Goal: Task Accomplishment & Management: Complete application form

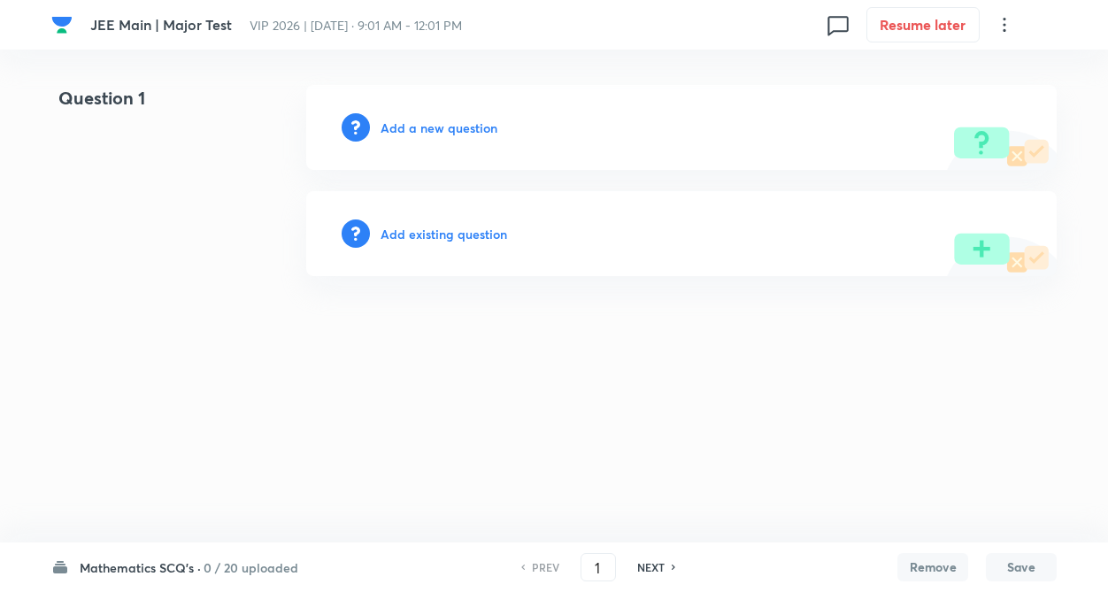
click at [257, 572] on h6 "0 / 20 uploaded" at bounding box center [251, 567] width 95 height 19
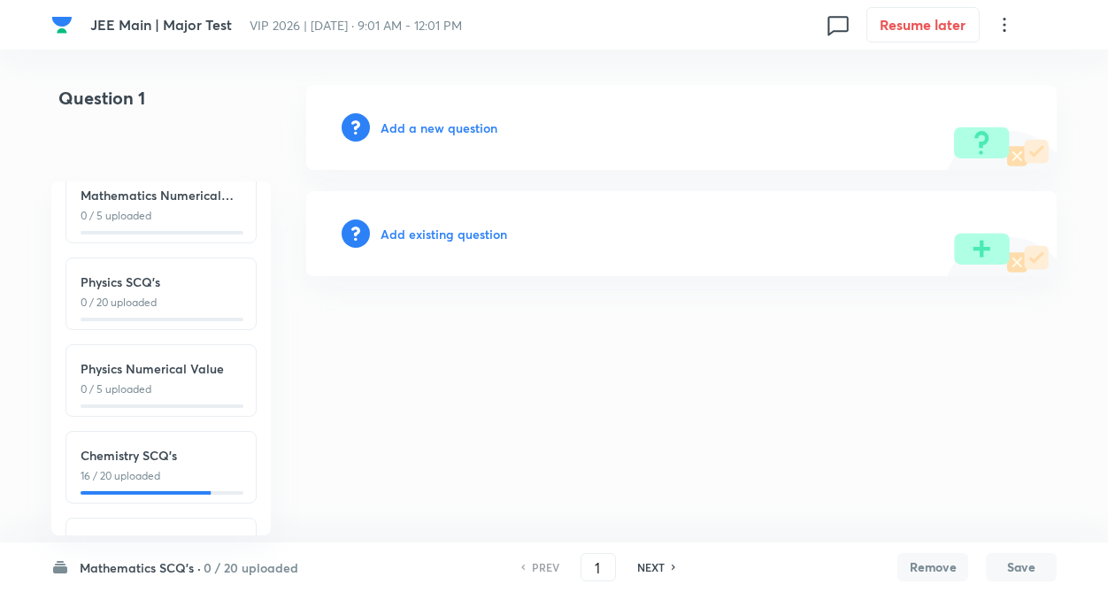
scroll to position [196, 0]
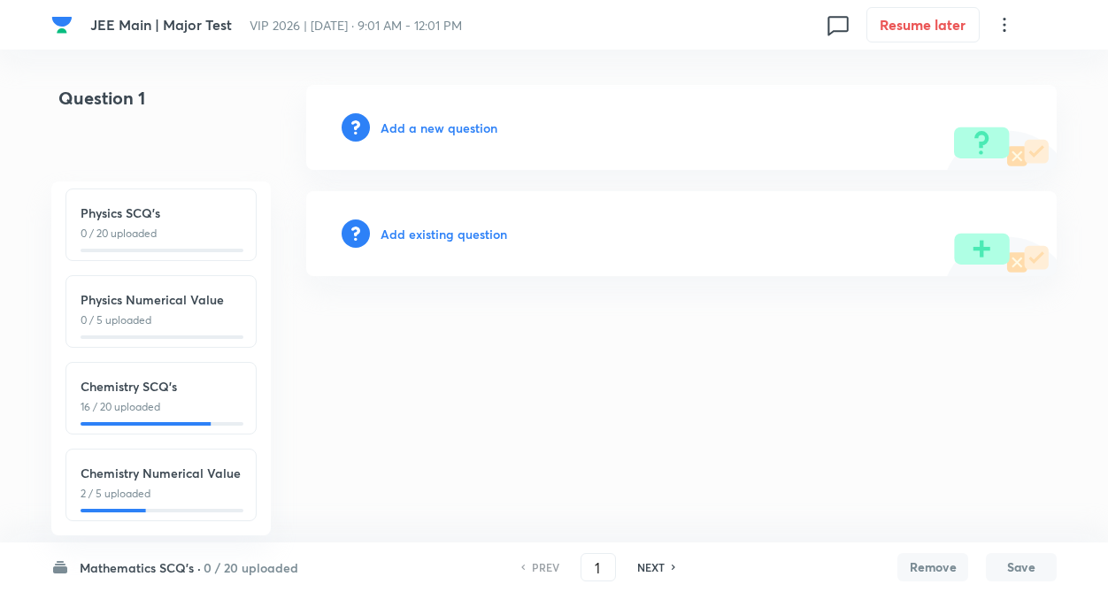
click at [221, 399] on p "16 / 20 uploaded" at bounding box center [161, 407] width 161 height 16
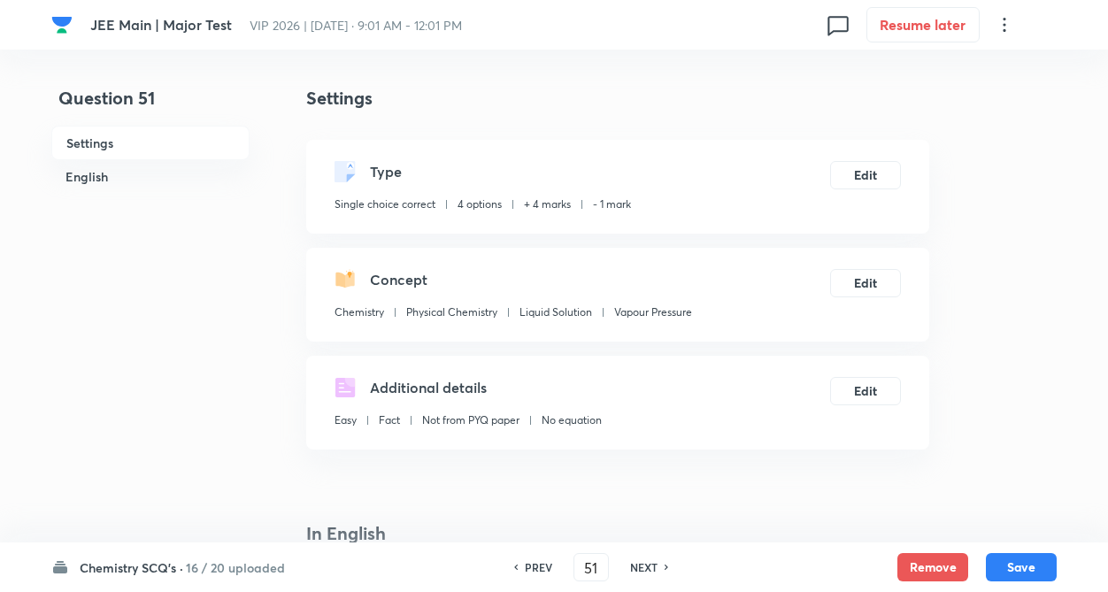
type input "51"
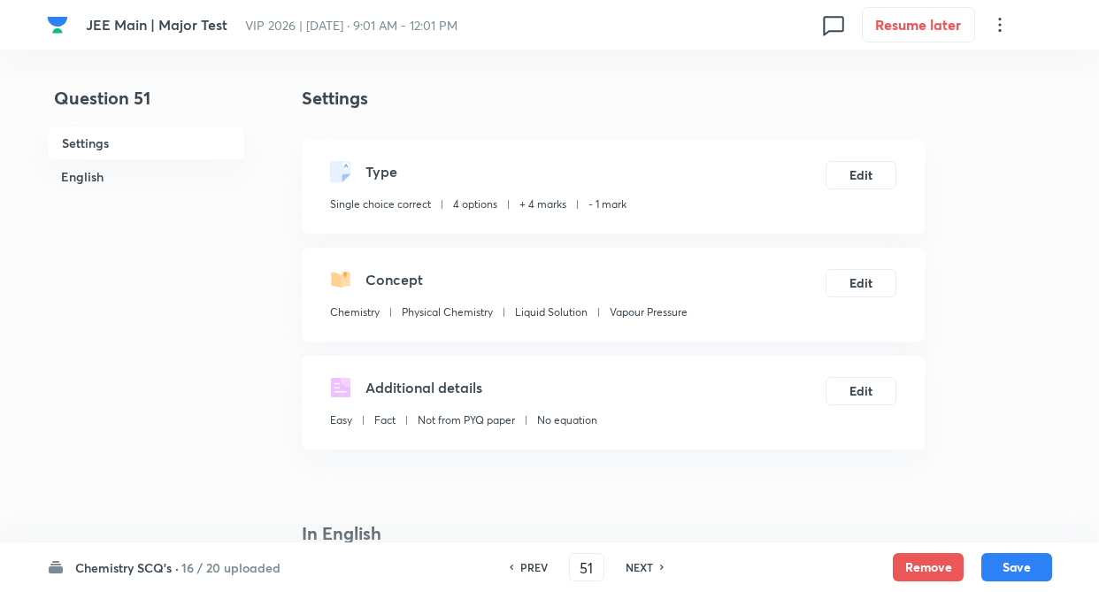
checkbox input "true"
click at [646, 565] on h6 "NEXT" at bounding box center [639, 567] width 27 height 16
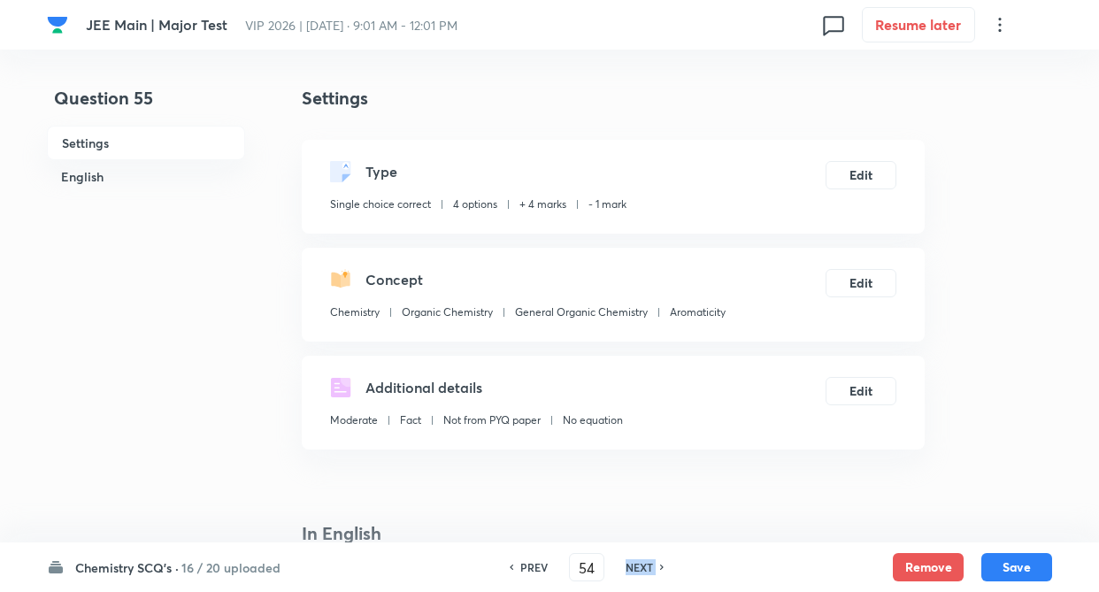
click at [646, 565] on h6 "NEXT" at bounding box center [639, 567] width 27 height 16
type input "55"
checkbox input "false"
click at [646, 565] on h6 "NEXT" at bounding box center [639, 567] width 27 height 16
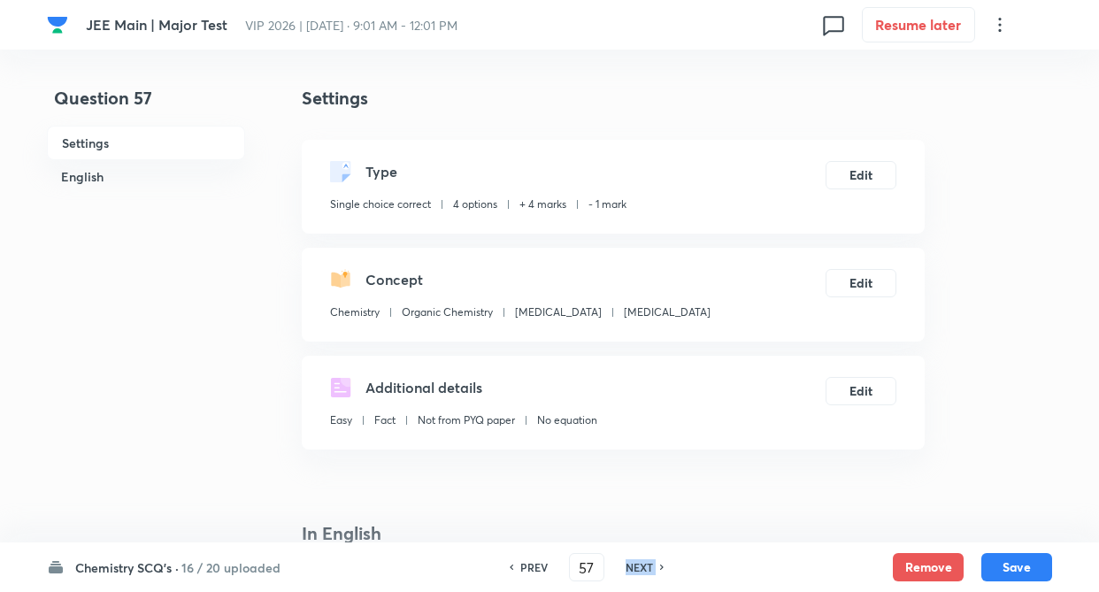
click at [646, 565] on h6 "NEXT" at bounding box center [639, 567] width 27 height 16
type input "58"
checkbox input "true"
click at [646, 565] on h6 "NEXT" at bounding box center [639, 567] width 27 height 16
type input "59"
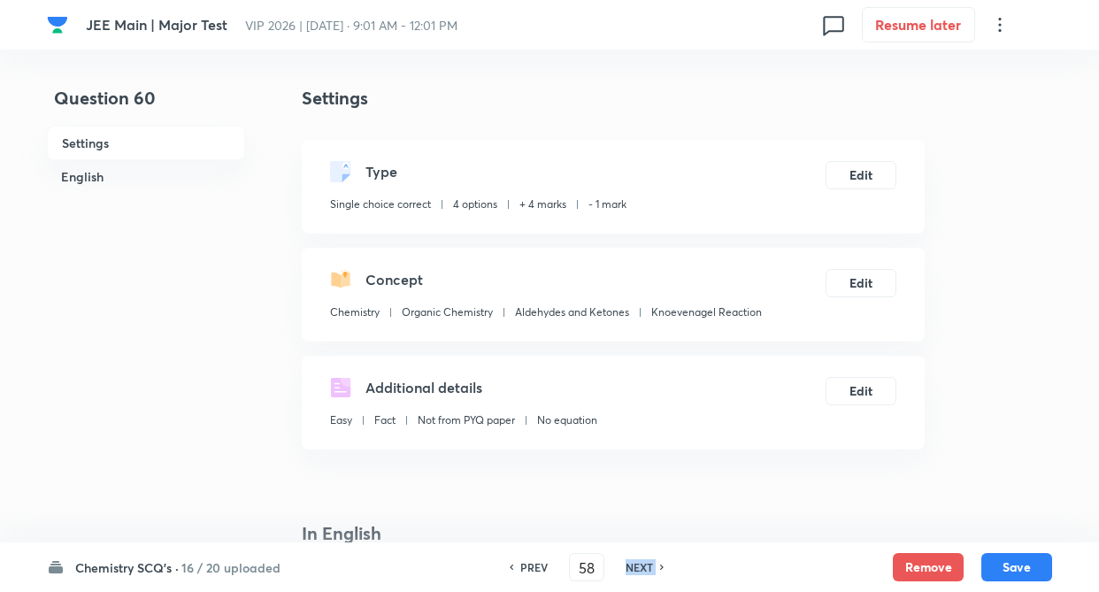
checkbox input "false"
type input "60"
click at [646, 565] on h6 "NEXT" at bounding box center [639, 567] width 27 height 16
checkbox input "true"
type input "61"
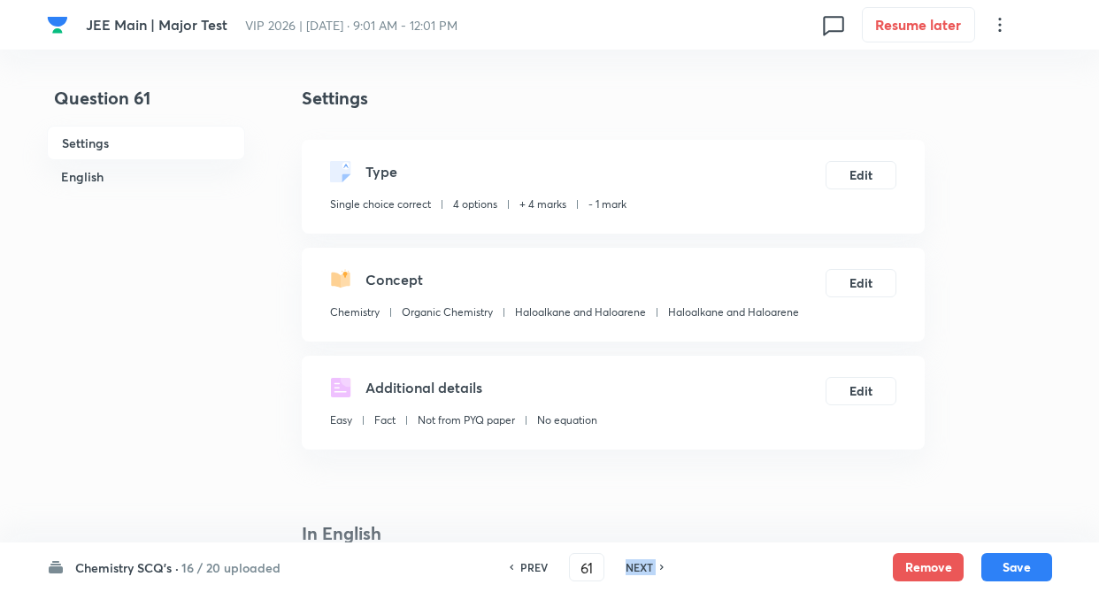
click at [646, 565] on h6 "NEXT" at bounding box center [639, 567] width 27 height 16
checkbox input "false"
type input "62"
click at [646, 565] on h6 "NEXT" at bounding box center [639, 567] width 27 height 16
checkbox input "false"
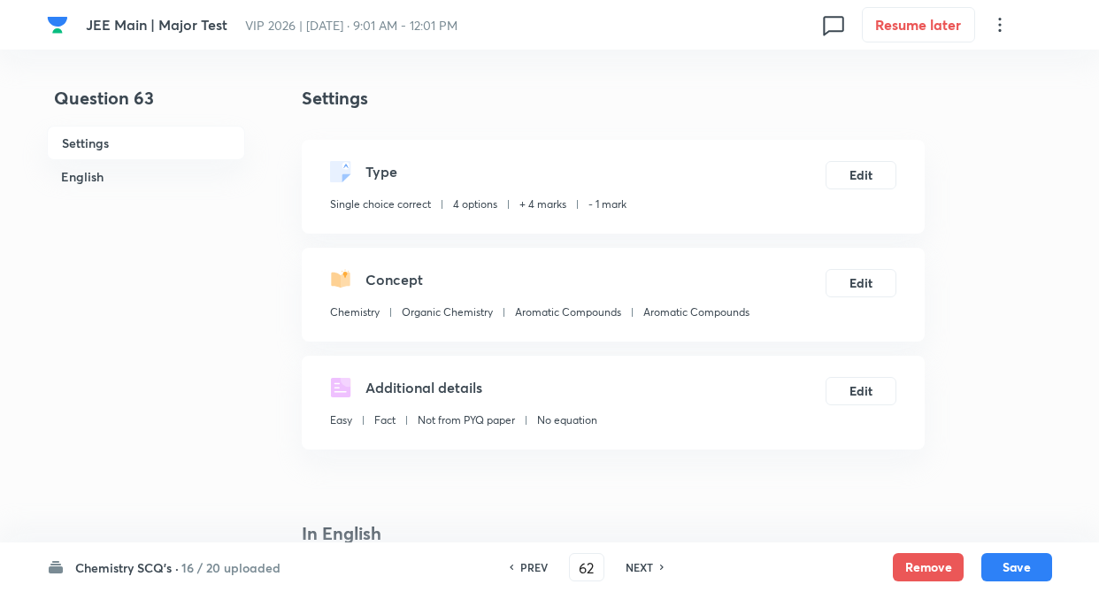
type input "63"
click at [646, 565] on h6 "NEXT" at bounding box center [639, 567] width 27 height 16
checkbox input "false"
type input "64"
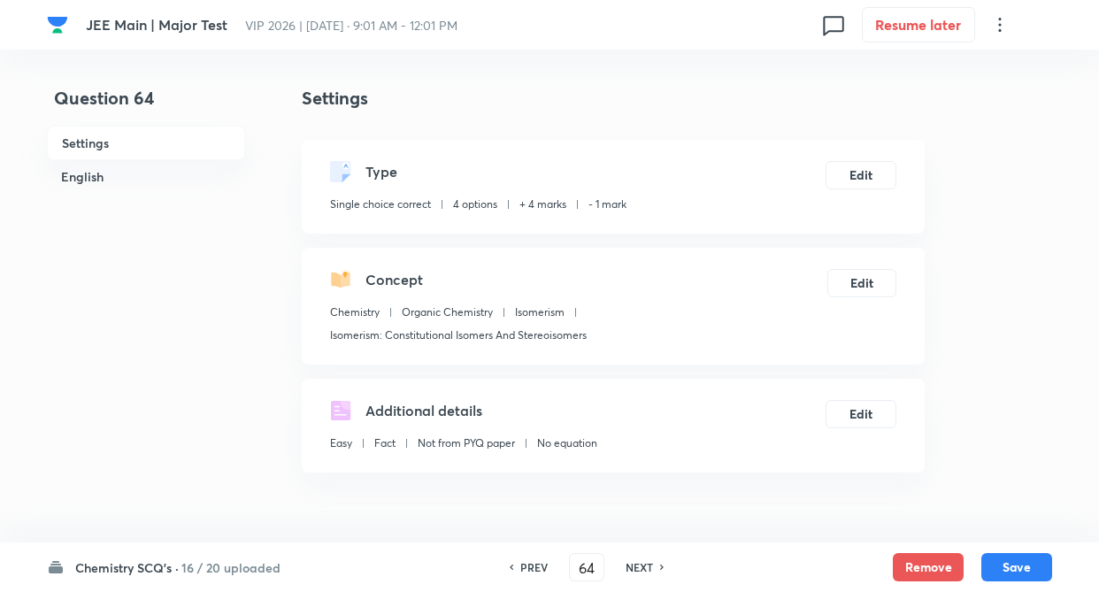
click at [646, 565] on h6 "NEXT" at bounding box center [639, 567] width 27 height 16
checkbox input "true"
type input "65"
checkbox input "true"
click at [646, 565] on h6 "NEXT" at bounding box center [639, 567] width 27 height 16
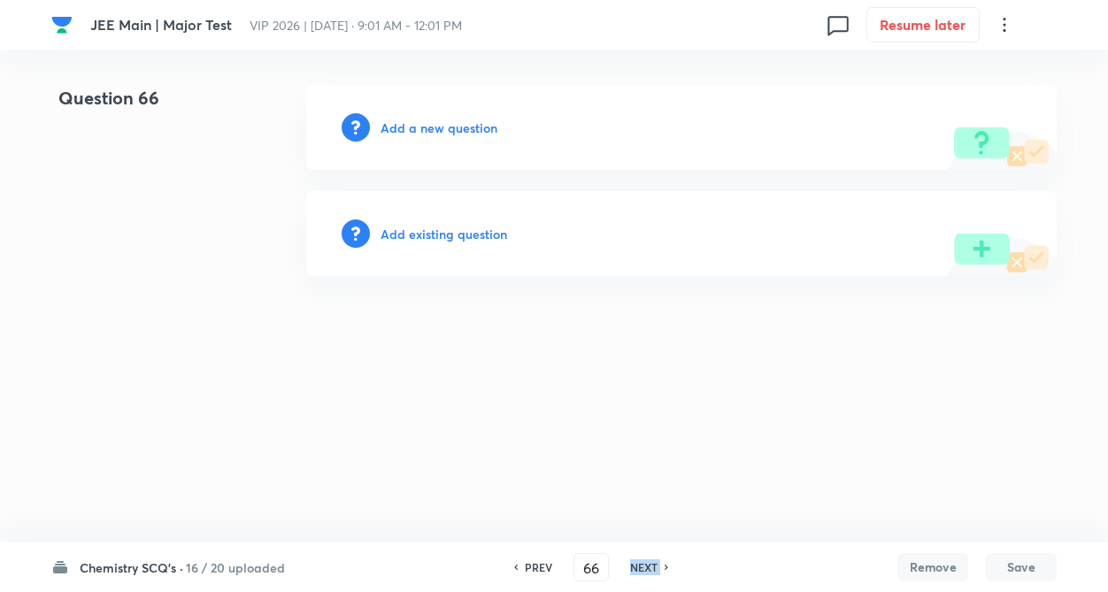
click at [646, 565] on h6 "NEXT" at bounding box center [643, 567] width 27 height 16
click at [546, 571] on h6 "PREV" at bounding box center [538, 567] width 27 height 16
type input "65"
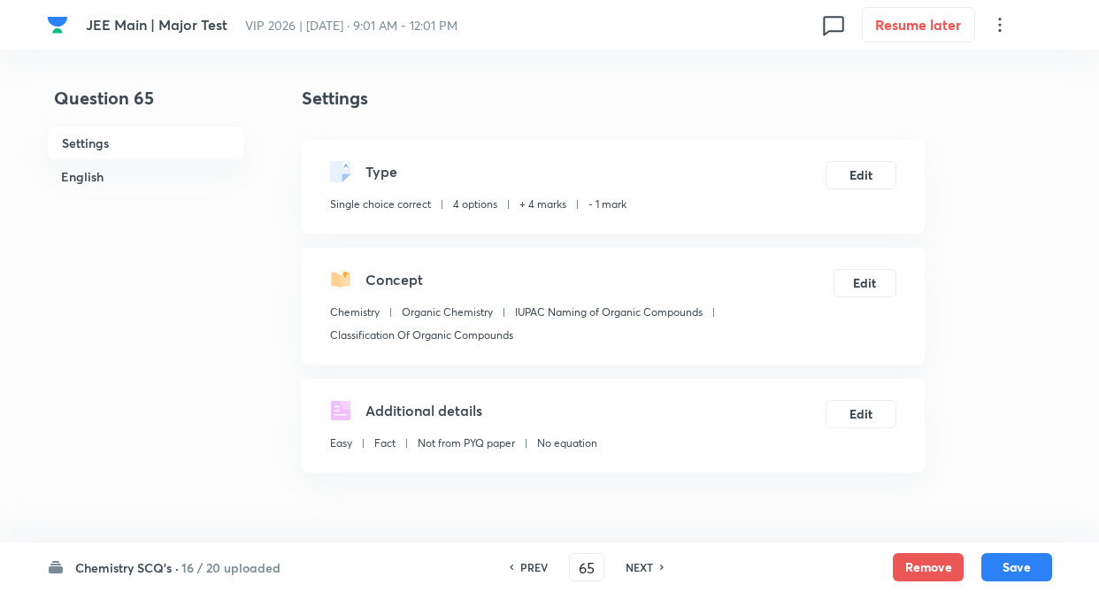
checkbox input "true"
click at [637, 561] on h6 "NEXT" at bounding box center [639, 567] width 27 height 16
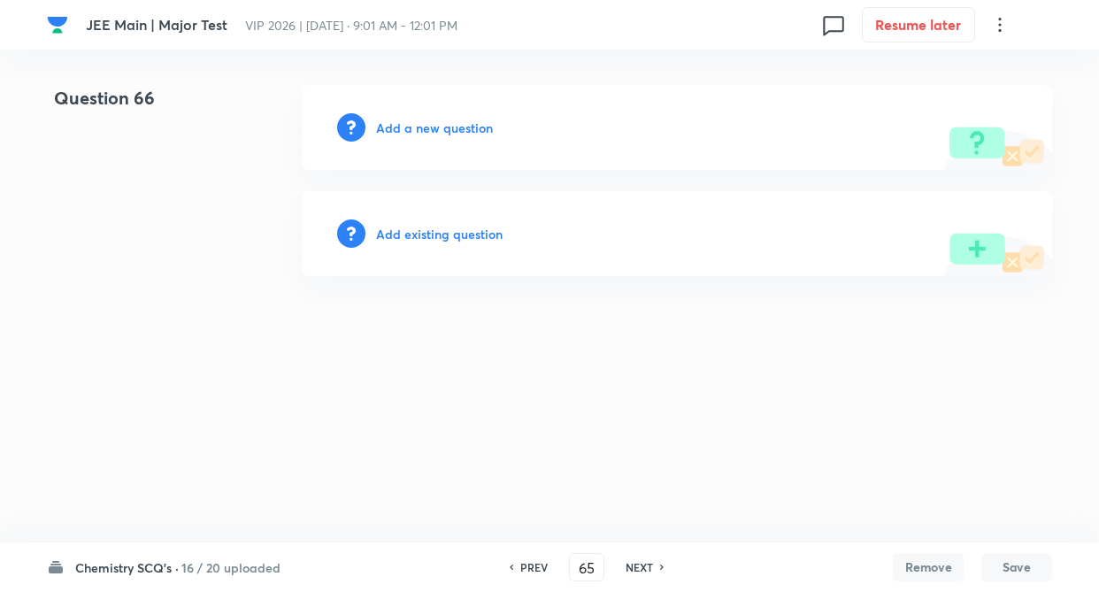
type input "66"
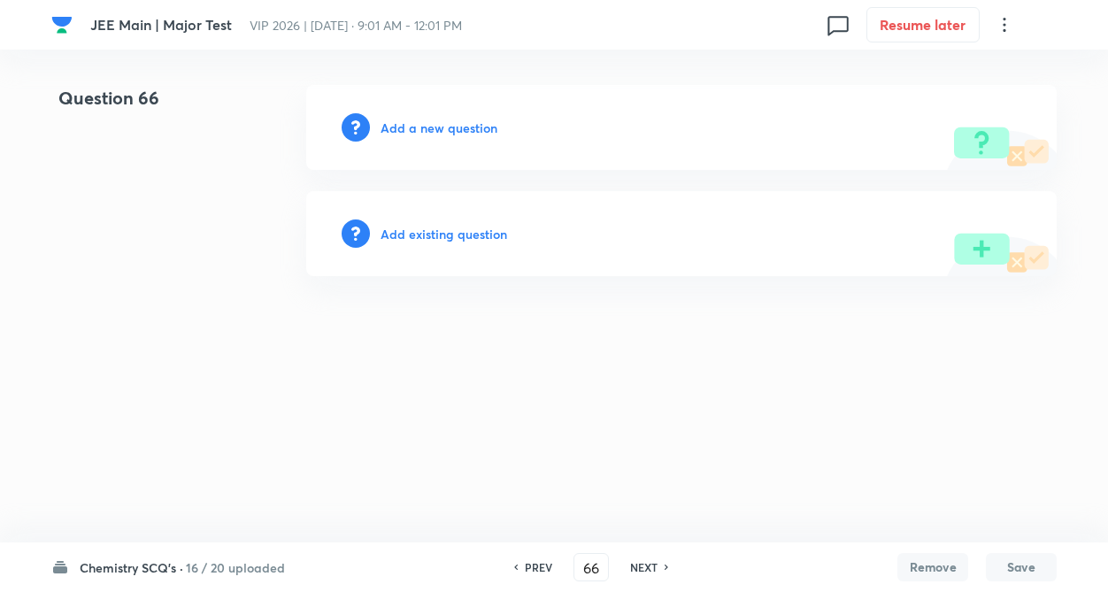
click at [433, 235] on h6 "Add existing question" at bounding box center [443, 234] width 127 height 19
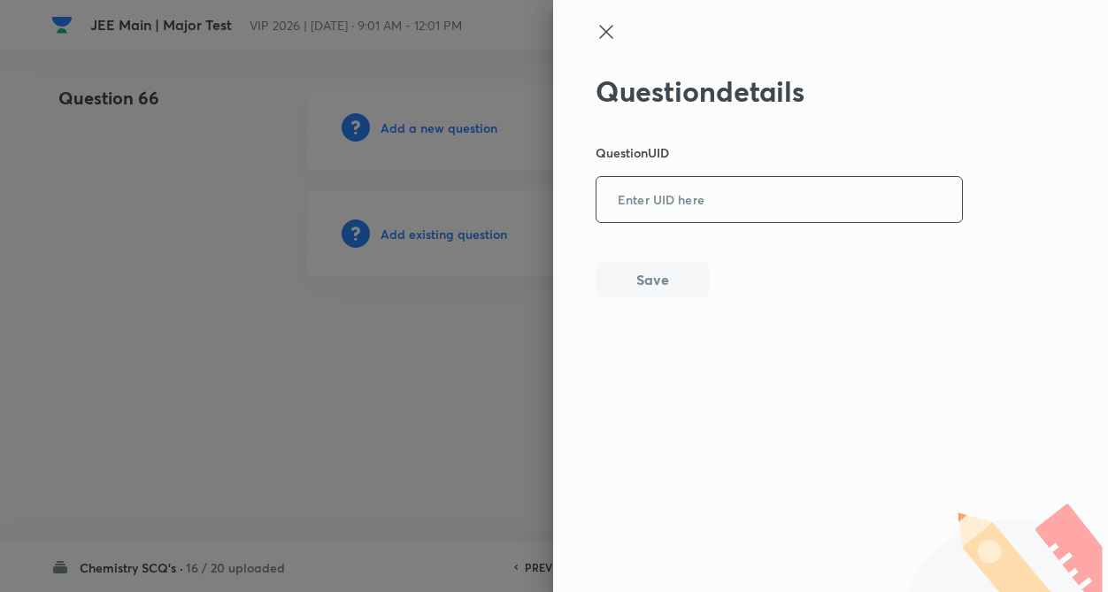
click at [688, 194] on input "text" at bounding box center [778, 200] width 365 height 43
paste input "M1WPP"
type input "M1WPP"
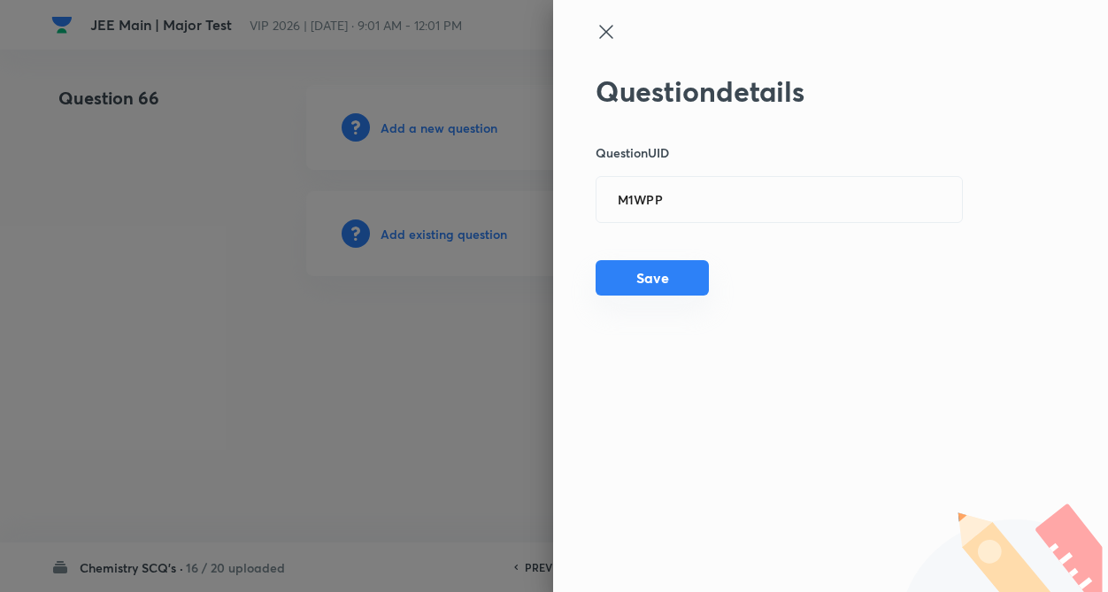
click at [670, 285] on button "Save" at bounding box center [651, 277] width 113 height 35
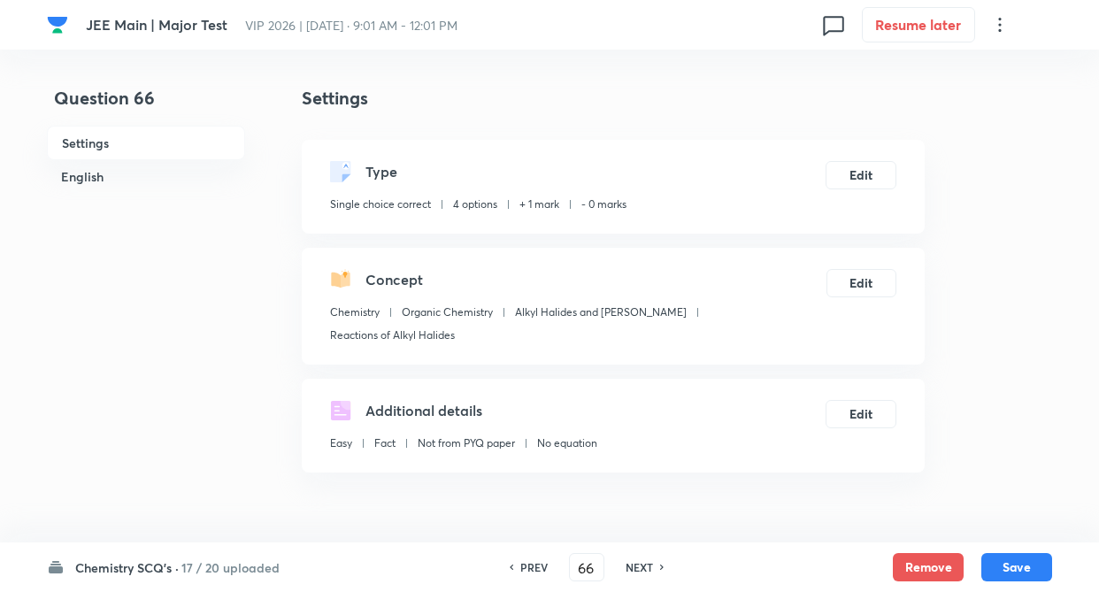
checkbox input "true"
click at [858, 168] on button "Edit" at bounding box center [861, 173] width 71 height 28
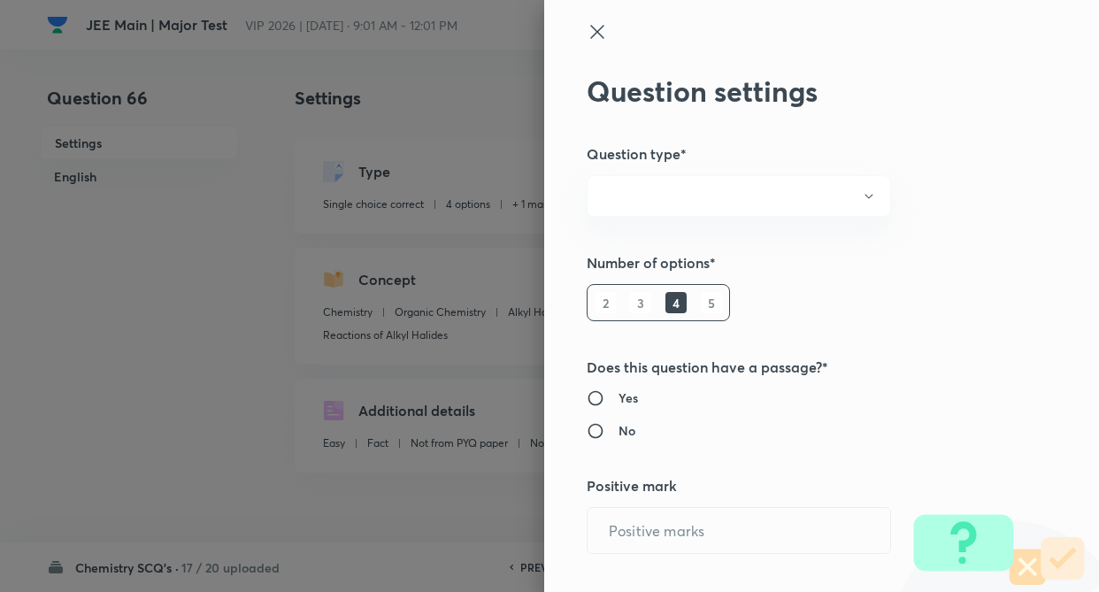
radio input "true"
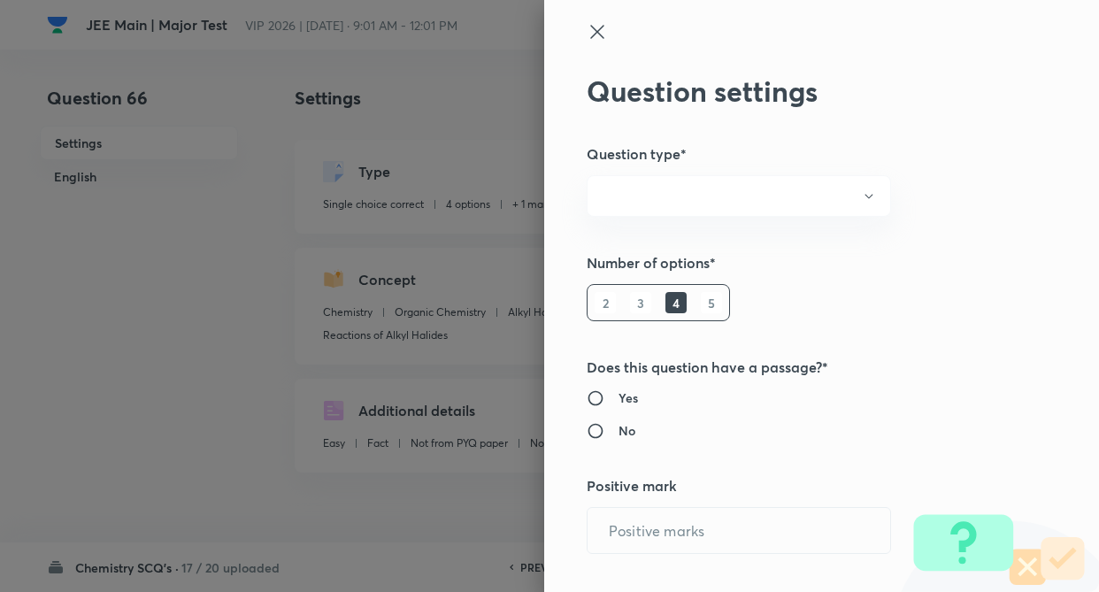
radio input "true"
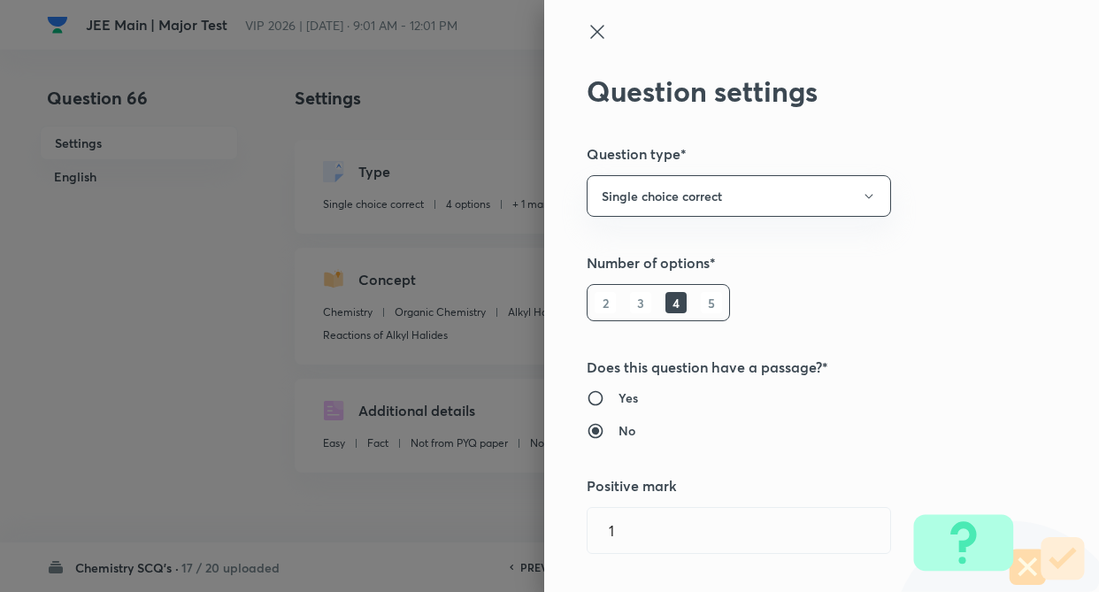
type input "1"
type input "0"
type input "Chemistry"
type input "Organic Chemistry"
type input "Alkyl Halides and [PERSON_NAME]"
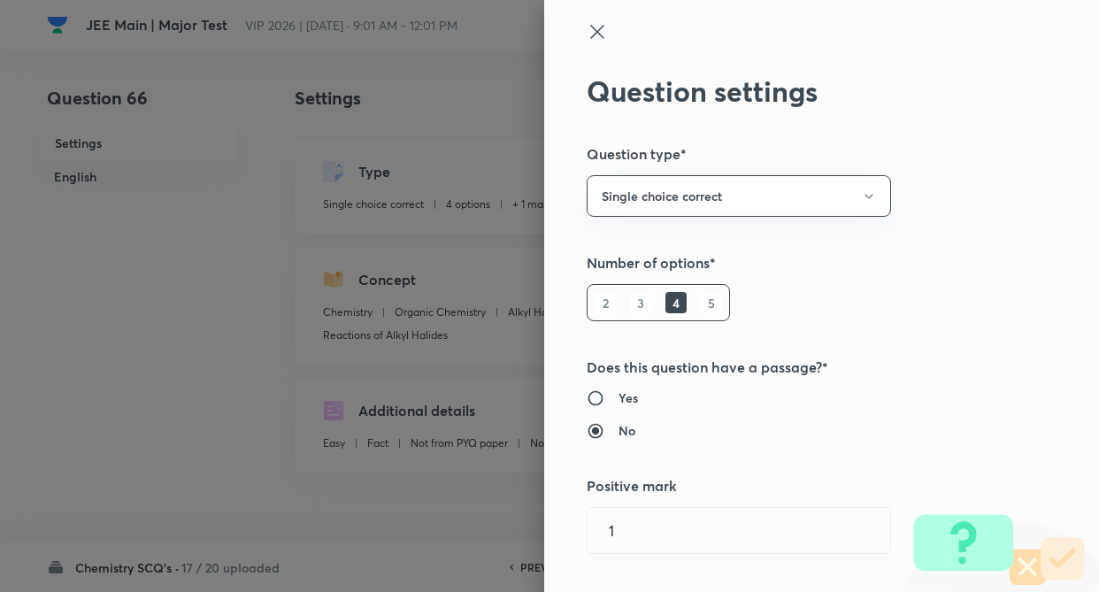
type input "Reactions of Alkyl Halides"
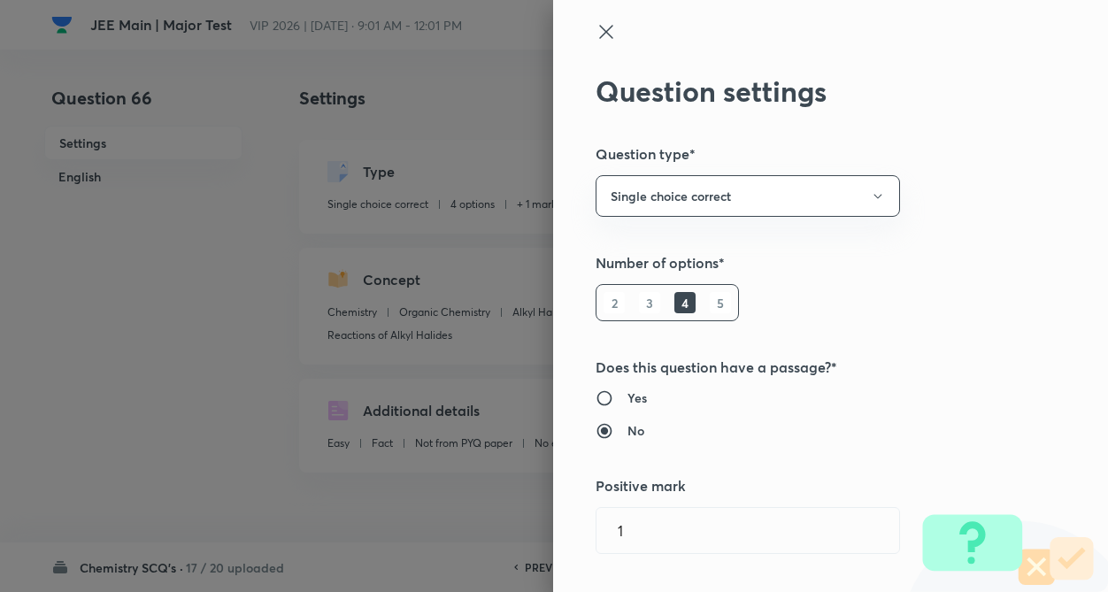
click at [1025, 175] on div "Question settings Question type* Single choice correct Number of options* 2 3 4…" at bounding box center [830, 296] width 555 height 592
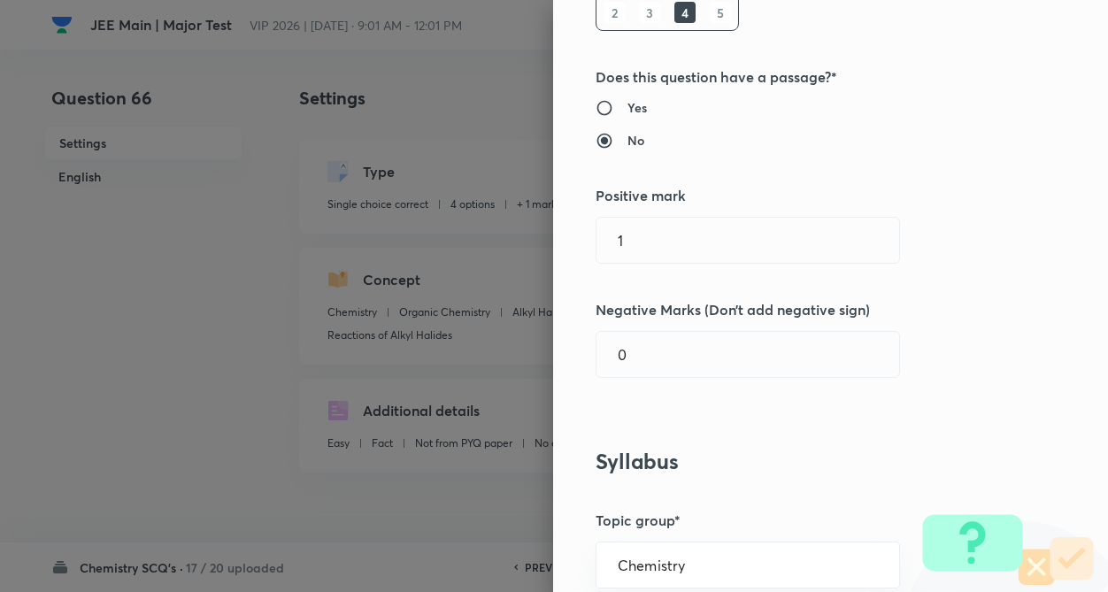
scroll to position [319, 0]
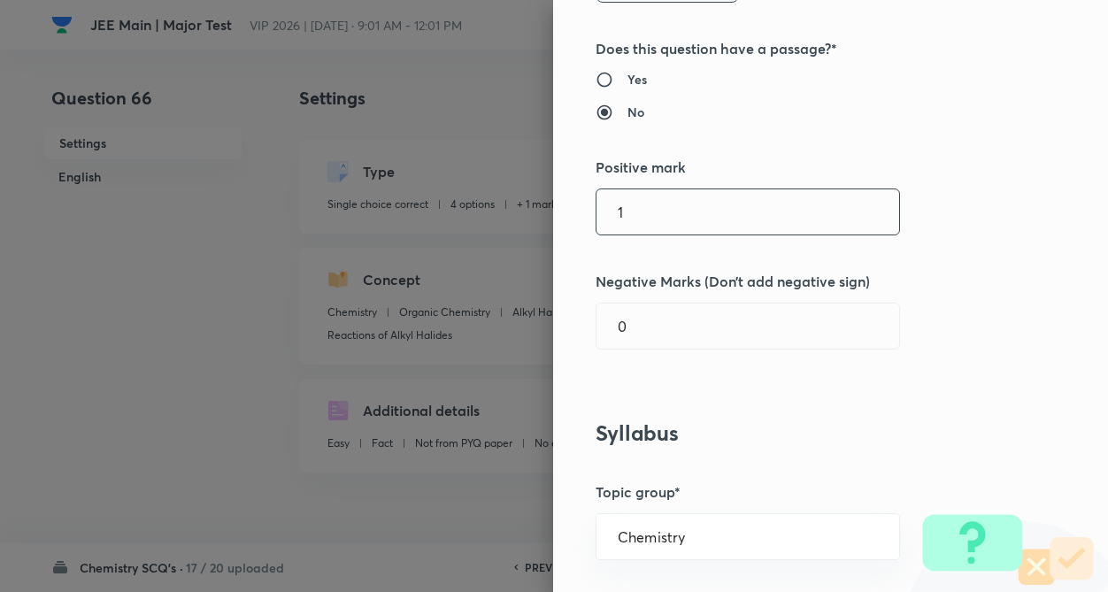
click at [758, 216] on input "1" at bounding box center [747, 211] width 303 height 45
type input "4"
click at [744, 345] on input "0" at bounding box center [747, 325] width 303 height 45
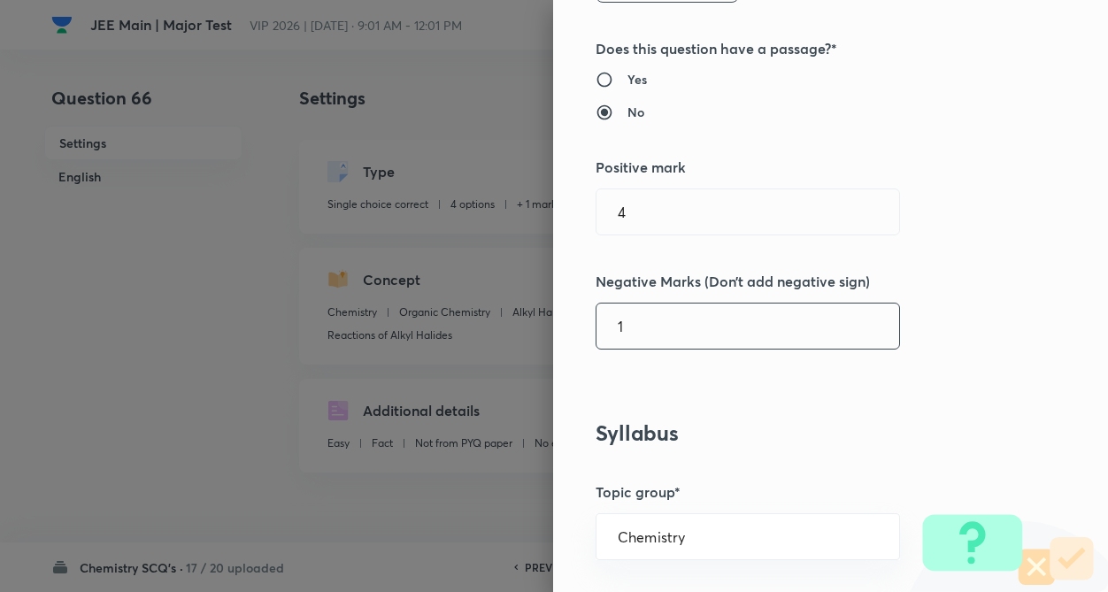
type input "1"
click at [943, 403] on div "Question settings Question type* Single choice correct Number of options* 2 3 4…" at bounding box center [830, 296] width 555 height 592
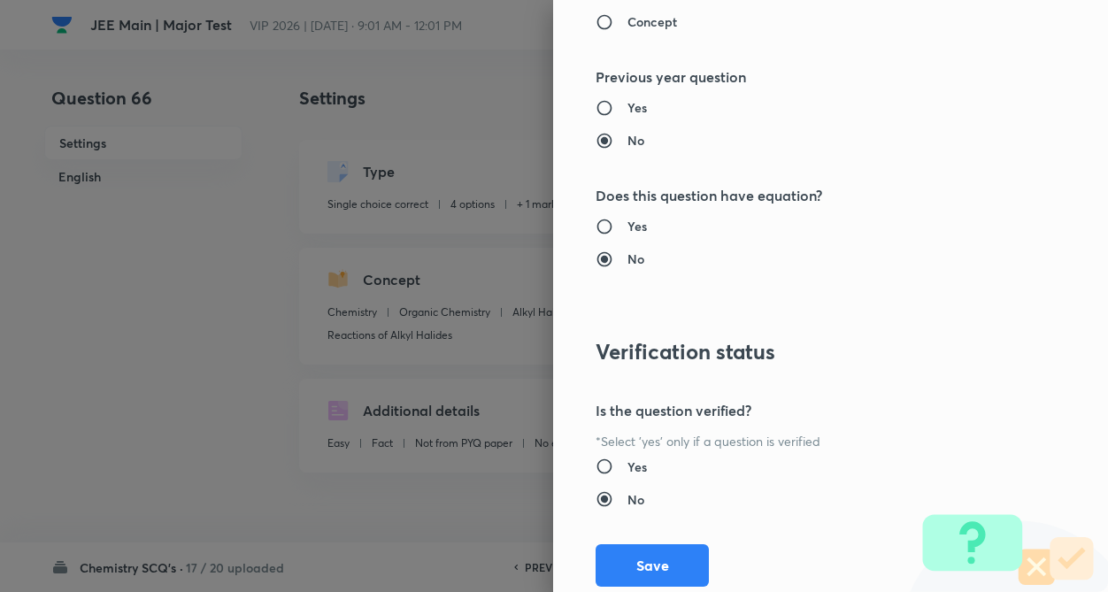
scroll to position [1820, 0]
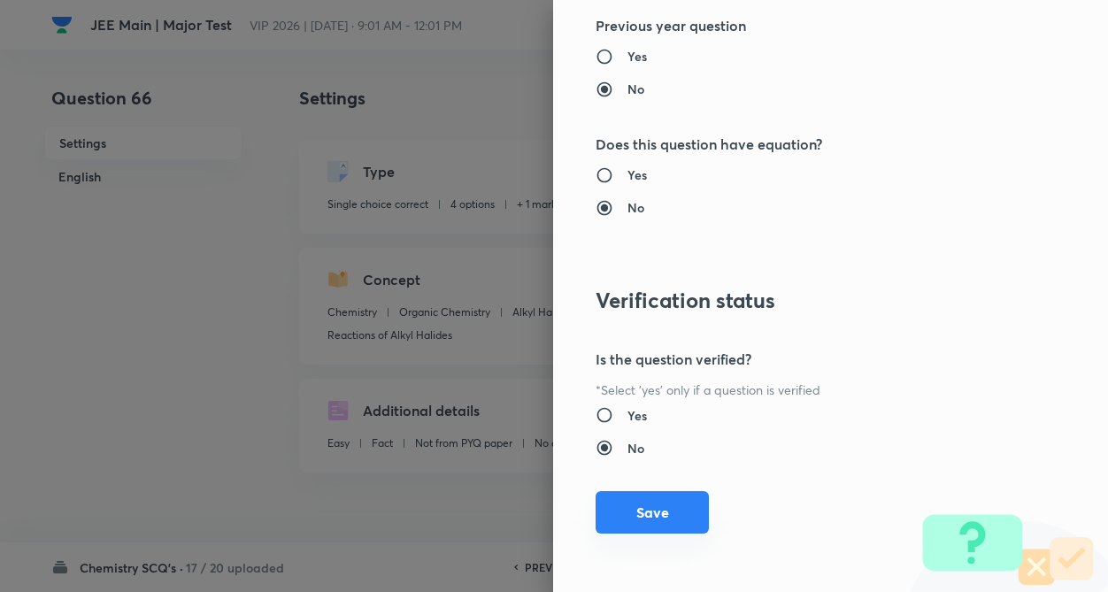
click at [649, 511] on button "Save" at bounding box center [651, 512] width 113 height 42
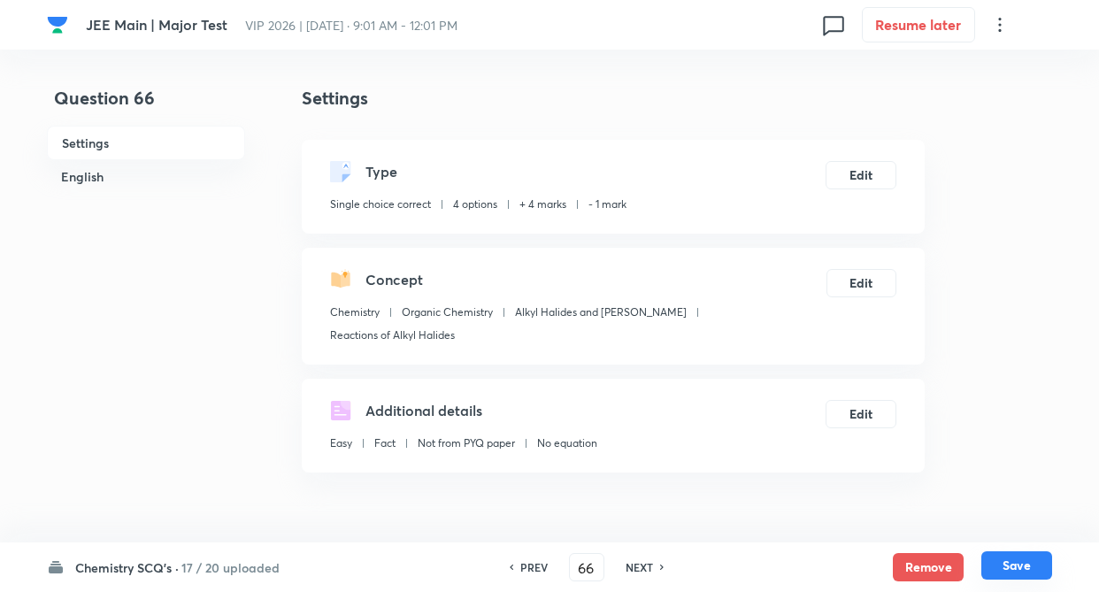
click at [1027, 565] on button "Save" at bounding box center [1016, 565] width 71 height 28
type input "67"
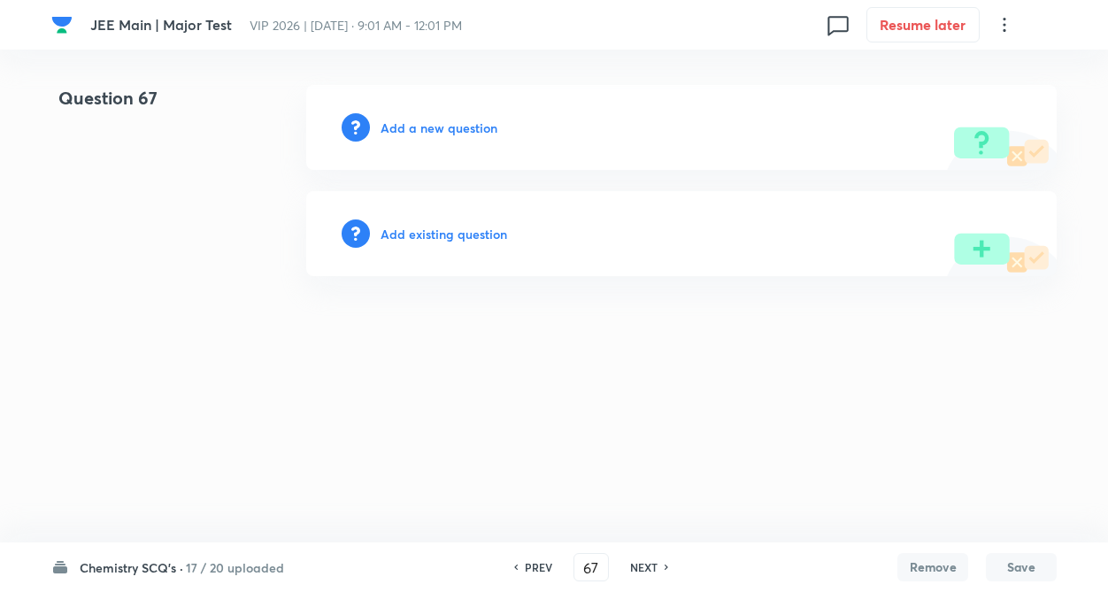
click at [223, 348] on html "JEE Main | Major Test VIP 2026 | [DATE] · 9:01 AM - 12:01 PM 0 Resume later Que…" at bounding box center [554, 180] width 1108 height 361
click at [457, 235] on h6 "Add existing question" at bounding box center [443, 234] width 127 height 19
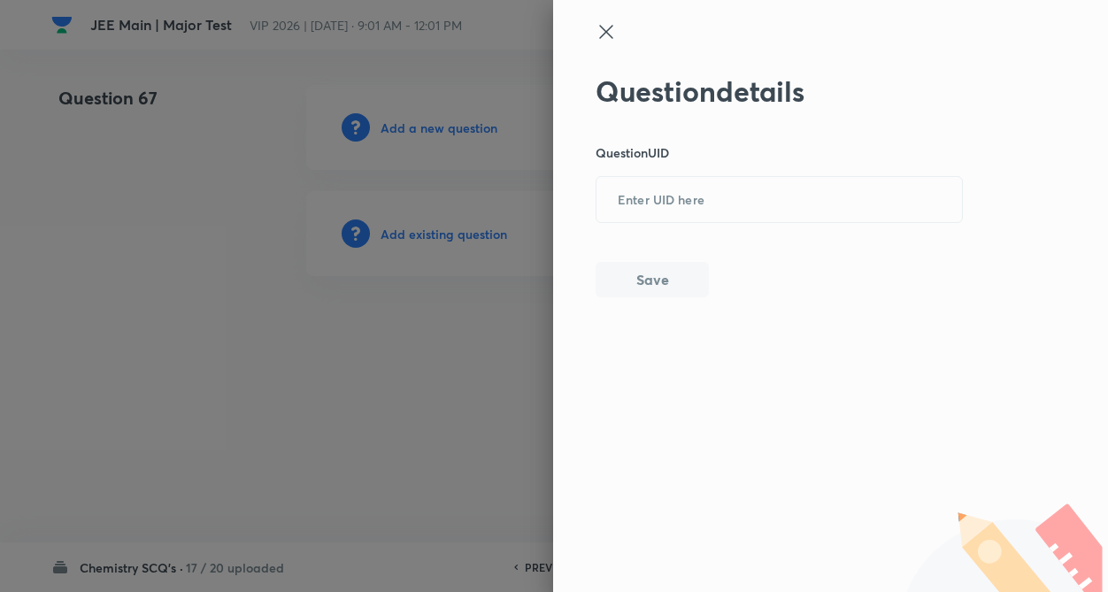
click at [654, 170] on div "Question details Question UID ​ Save" at bounding box center [779, 185] width 368 height 223
click at [655, 193] on input "text" at bounding box center [778, 200] width 365 height 43
paste input "967Z3"
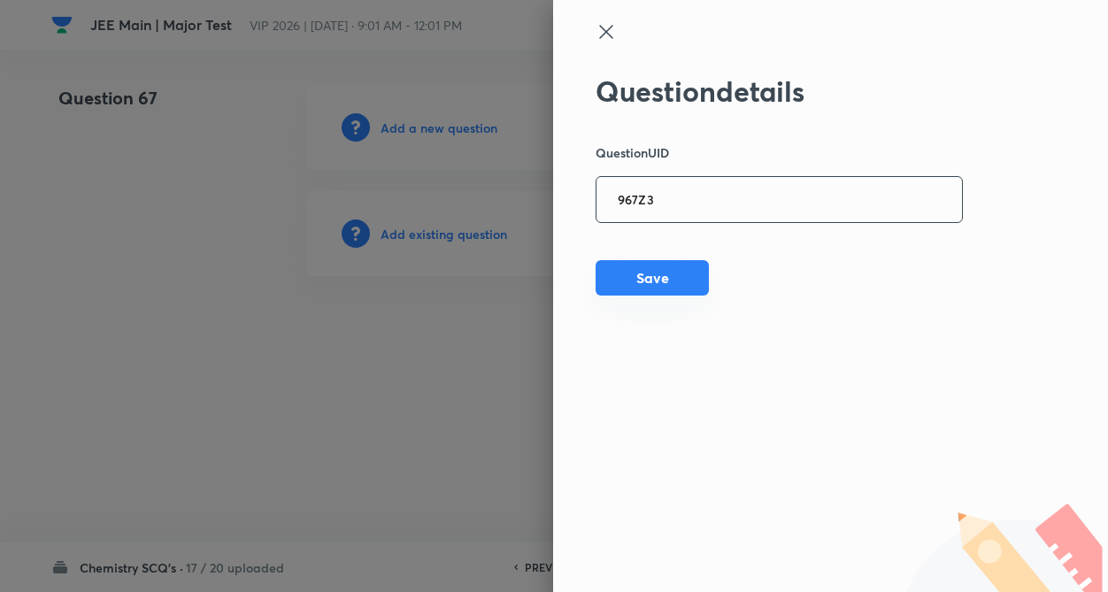
type input "967Z3"
click at [655, 267] on button "Save" at bounding box center [651, 277] width 113 height 35
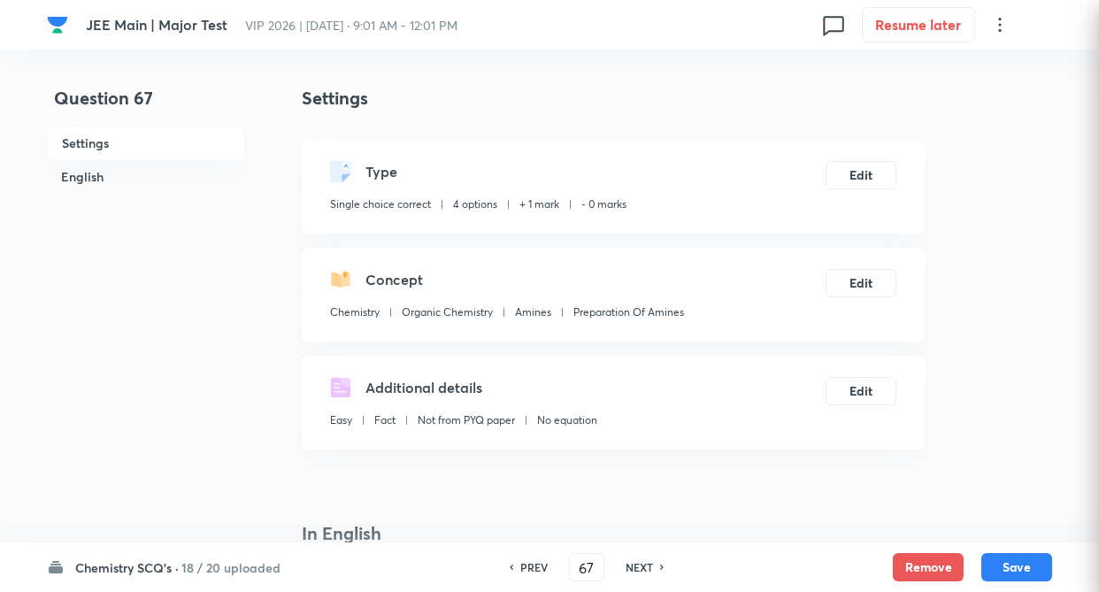
checkbox input "true"
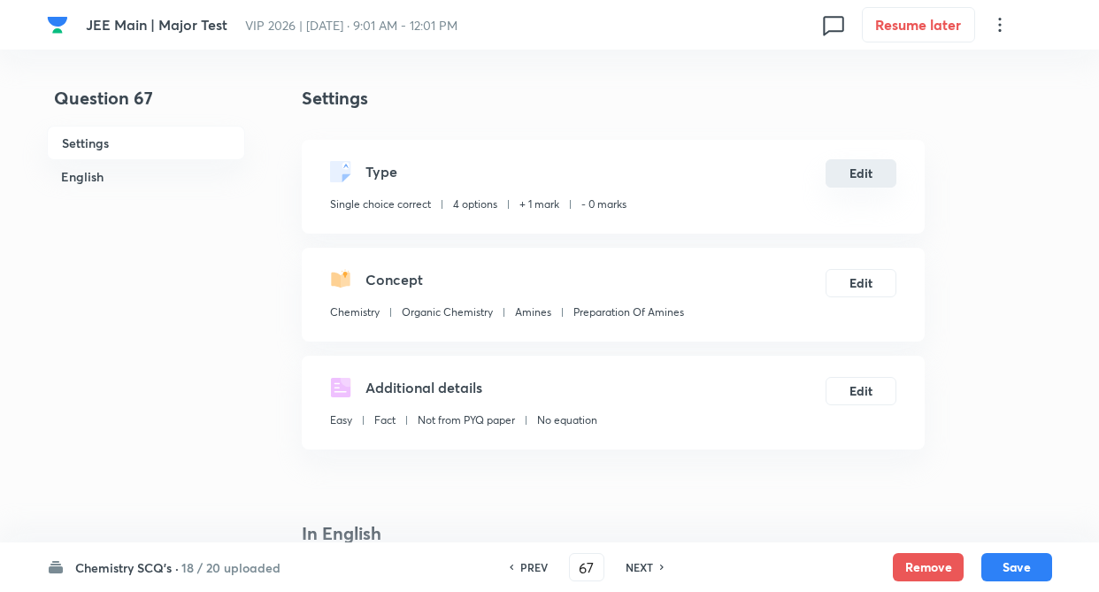
click at [875, 169] on button "Edit" at bounding box center [861, 173] width 71 height 28
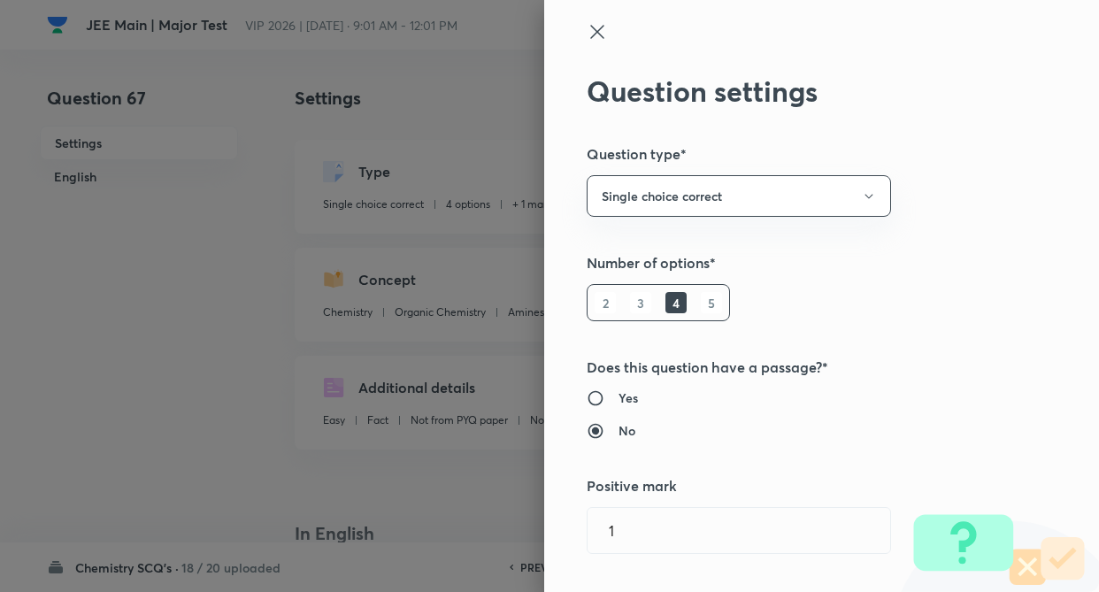
type input "1"
type input "0"
type input "Amines"
type input "Preparation Of Amines"
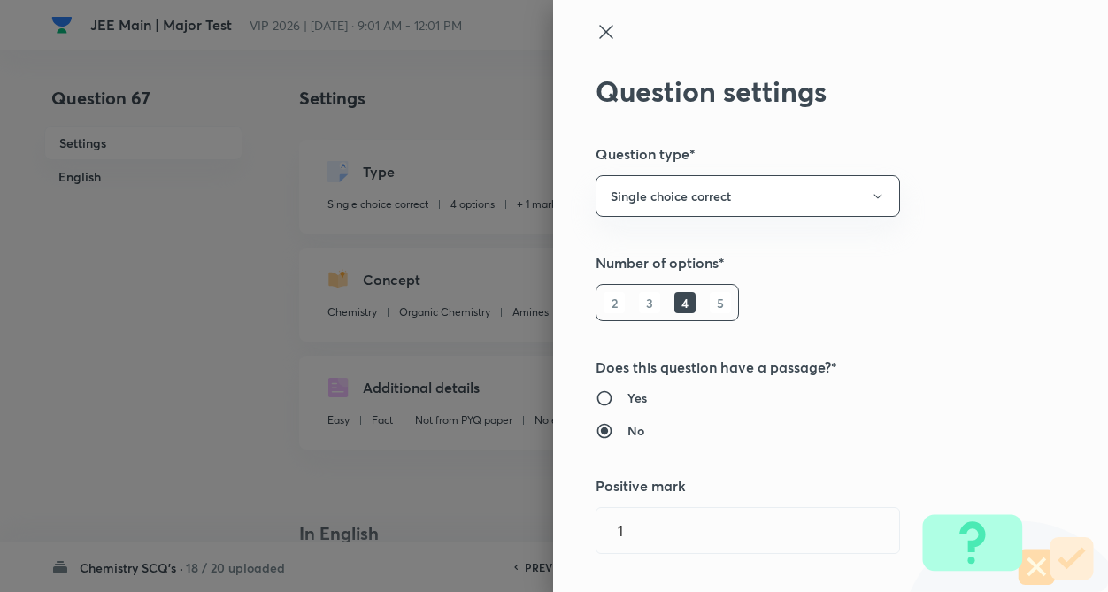
click at [967, 175] on div "Question settings Question type* Single choice correct Number of options* 2 3 4…" at bounding box center [830, 296] width 555 height 592
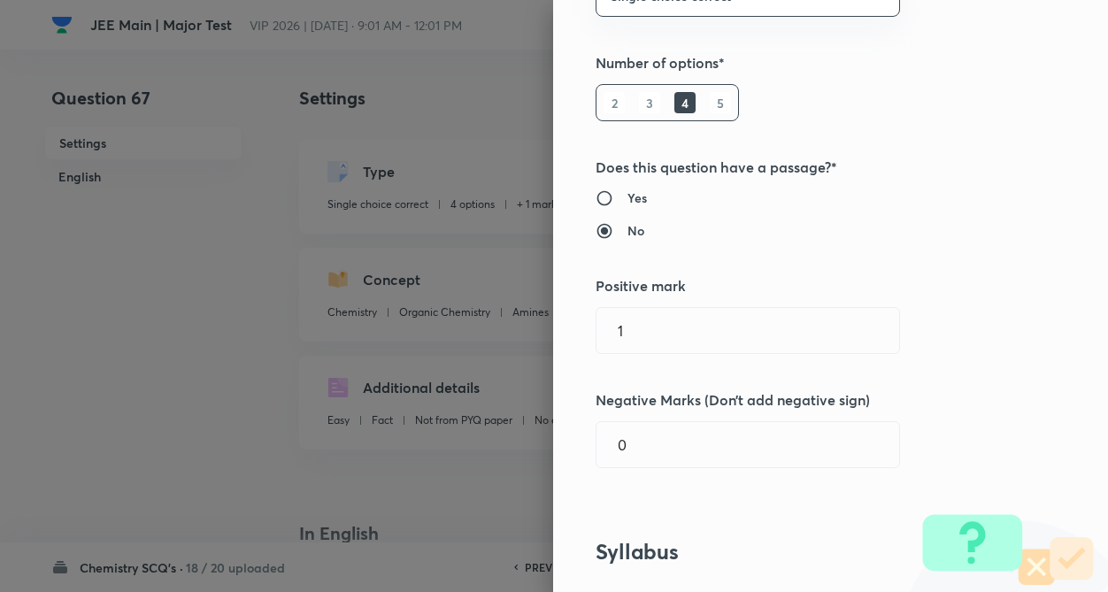
scroll to position [283, 0]
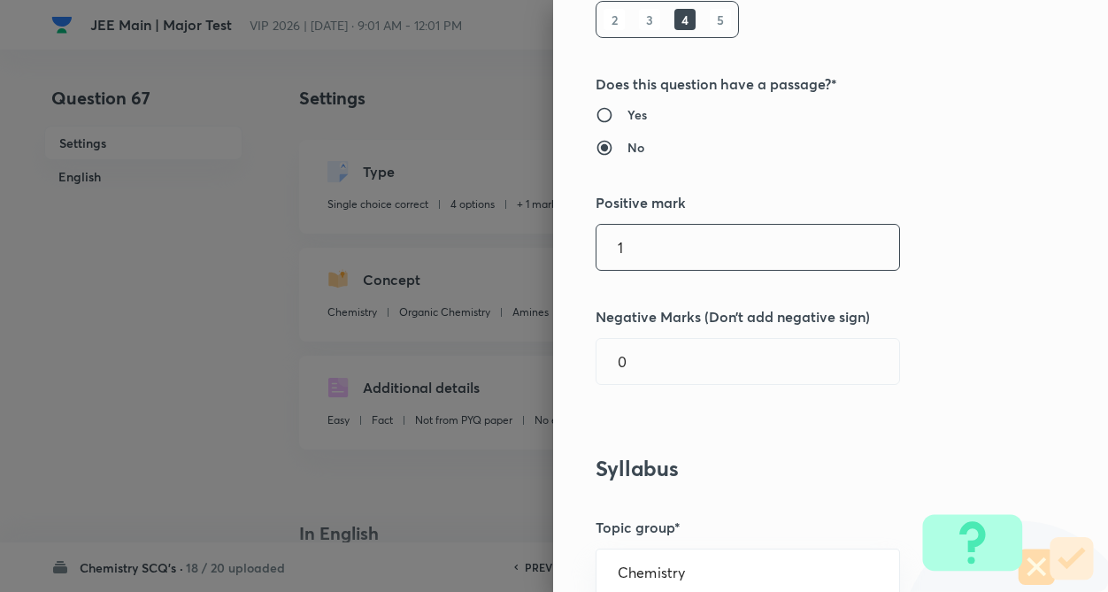
click at [666, 245] on input "1" at bounding box center [747, 247] width 303 height 45
type input "4"
click at [639, 365] on input "0" at bounding box center [747, 361] width 303 height 45
type input "1"
click at [1019, 331] on div "Question settings Question type* Single choice correct Number of options* 2 3 4…" at bounding box center [830, 296] width 555 height 592
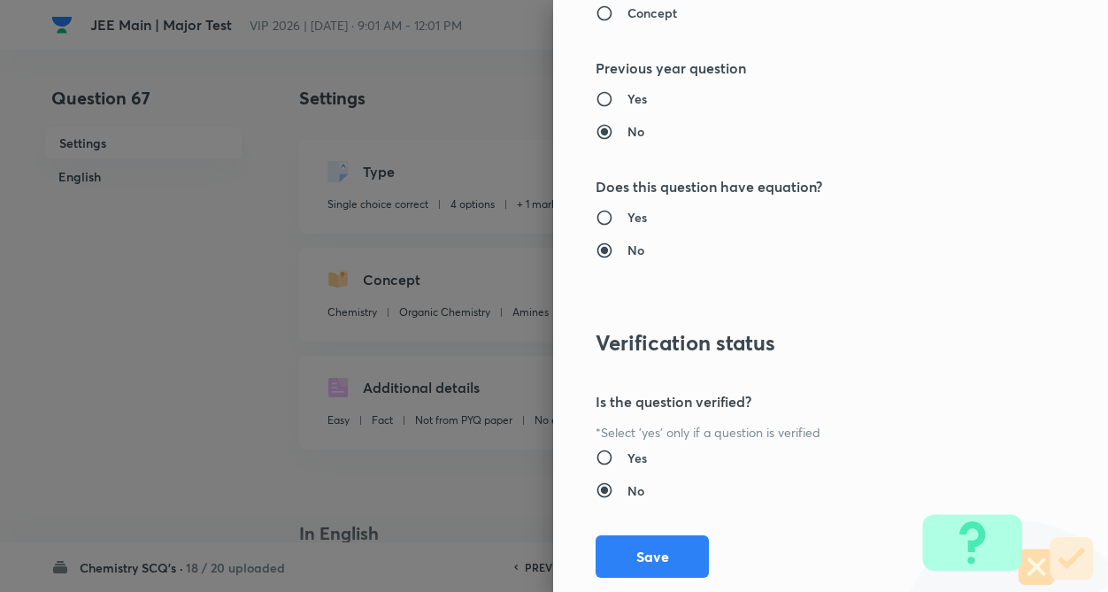
scroll to position [1820, 0]
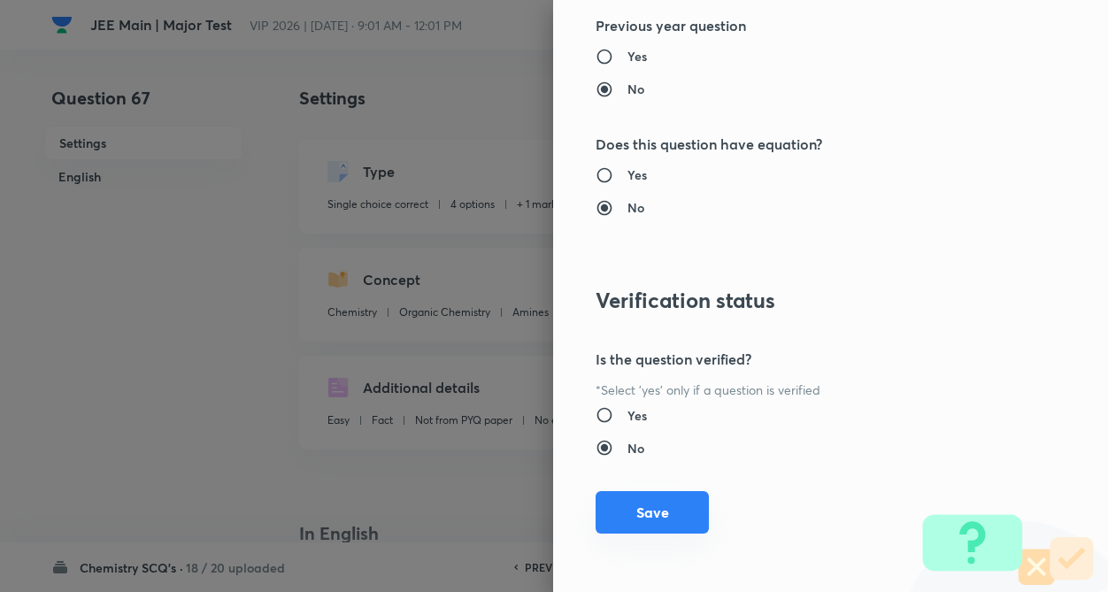
click at [621, 515] on button "Save" at bounding box center [651, 512] width 113 height 42
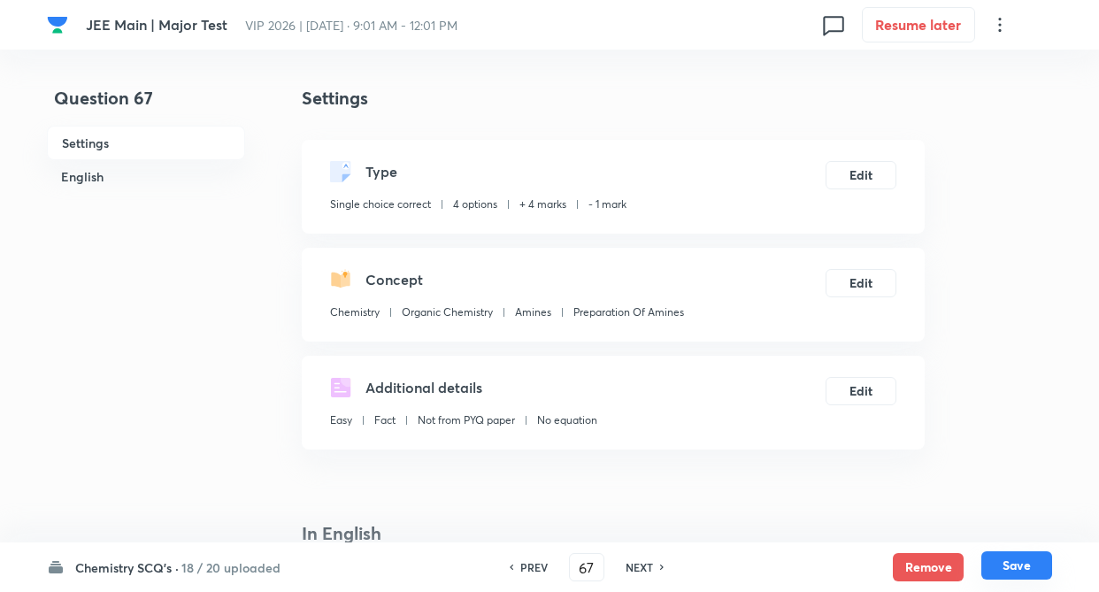
click at [1015, 562] on button "Save" at bounding box center [1016, 565] width 71 height 28
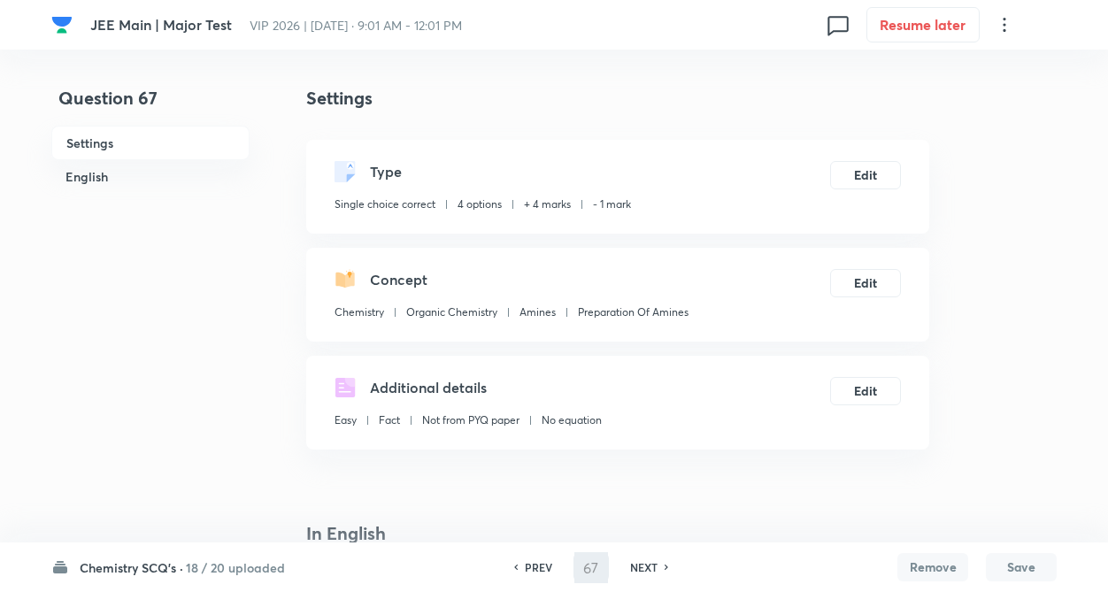
type input "68"
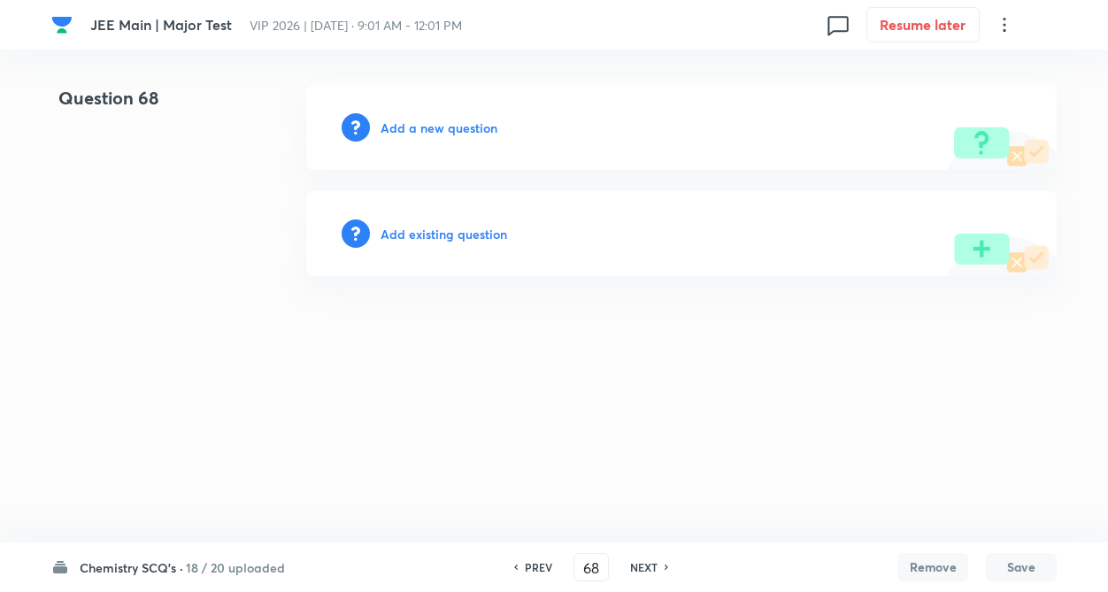
click at [434, 237] on h6 "Add existing question" at bounding box center [443, 234] width 127 height 19
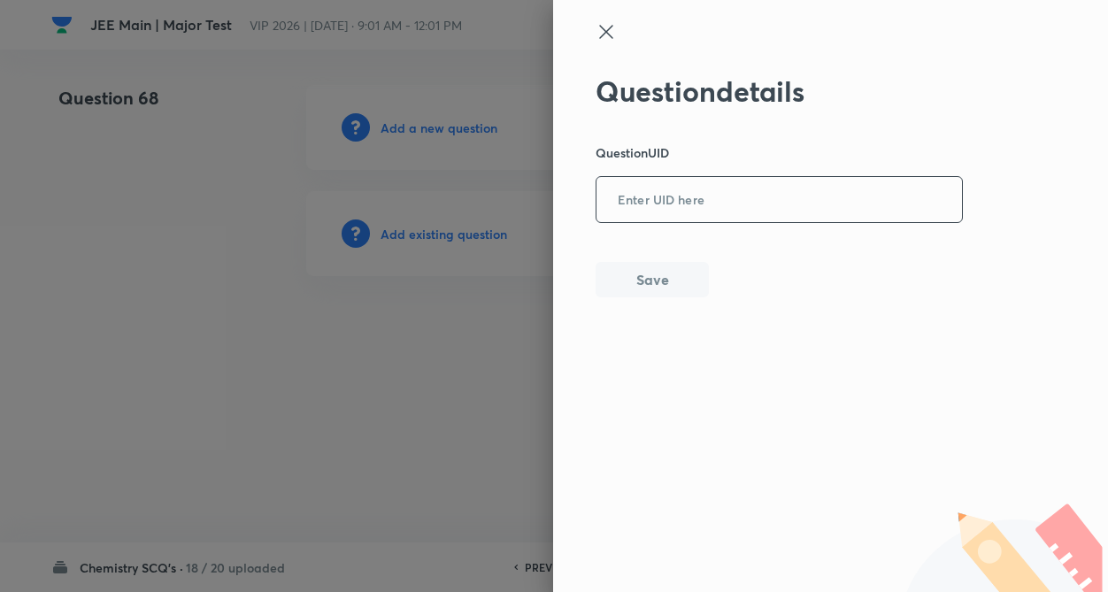
click at [702, 192] on input "text" at bounding box center [778, 200] width 365 height 43
paste input "XZPRU"
type input "XZPRU"
click at [667, 285] on button "Save" at bounding box center [651, 277] width 113 height 35
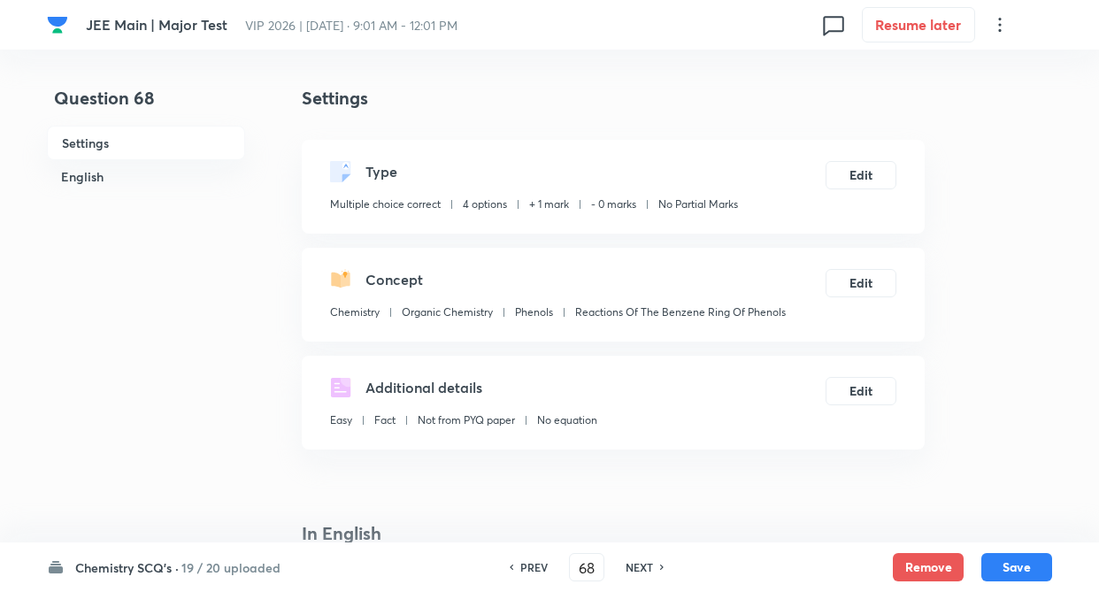
checkbox input "true"
click at [918, 554] on button "Remove" at bounding box center [928, 565] width 71 height 28
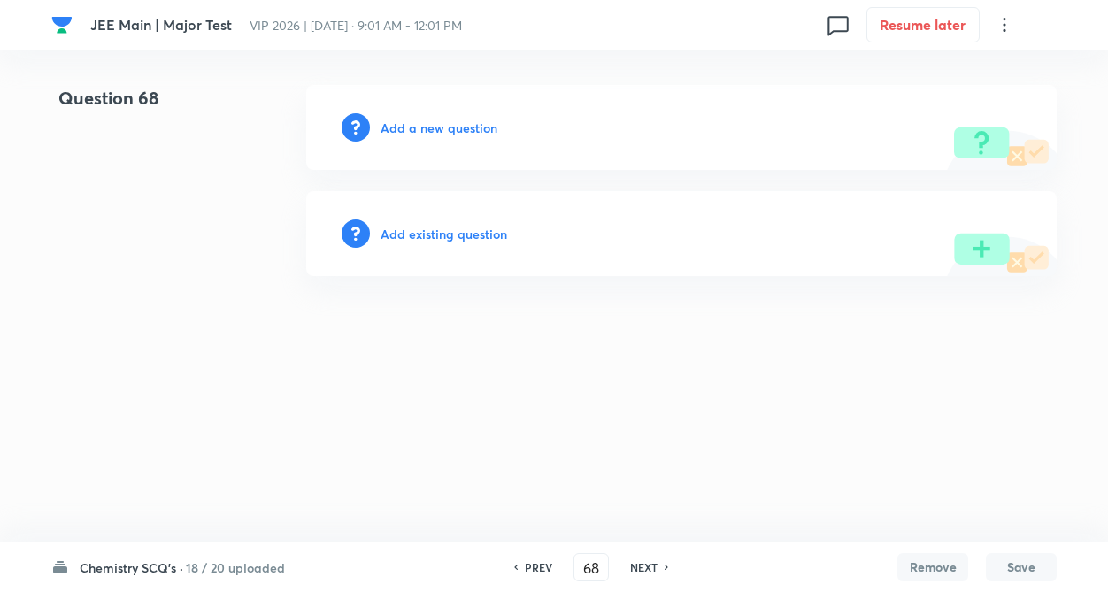
click at [432, 237] on h6 "Add existing question" at bounding box center [443, 234] width 127 height 19
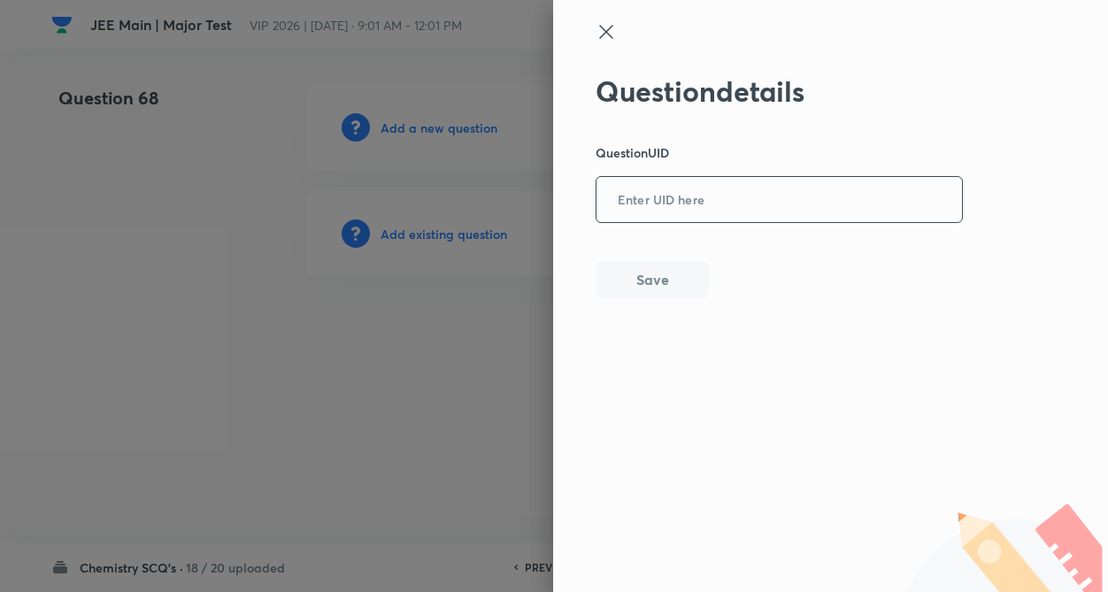
click at [647, 186] on input "text" at bounding box center [778, 200] width 365 height 43
paste input "WFXUV"
type input "WFXUV"
click at [640, 263] on button "Save" at bounding box center [651, 277] width 113 height 35
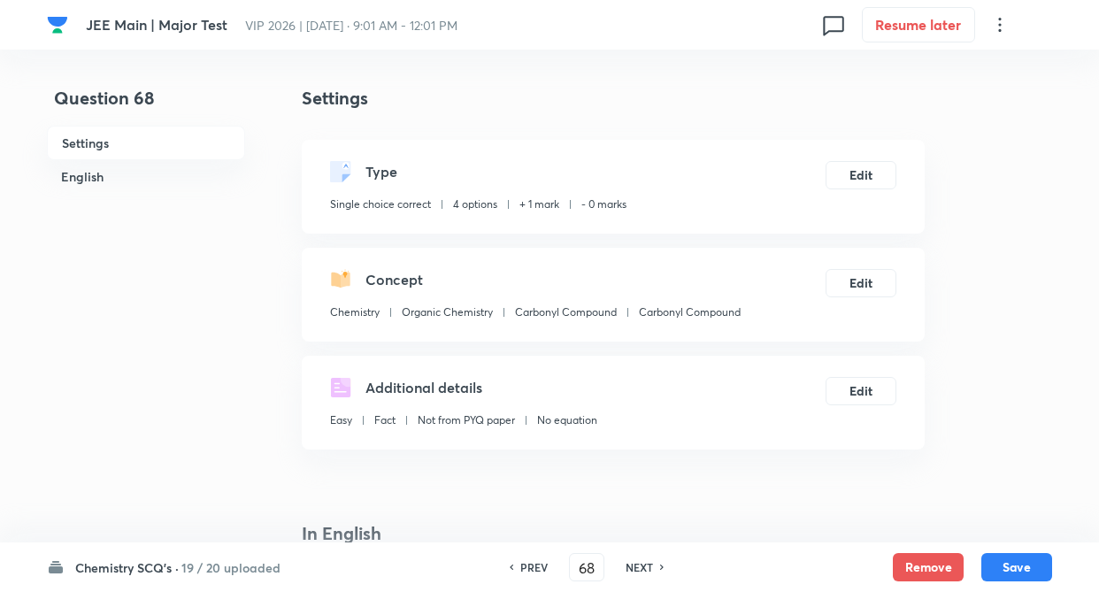
checkbox input "true"
click at [860, 178] on button "Edit" at bounding box center [861, 173] width 71 height 28
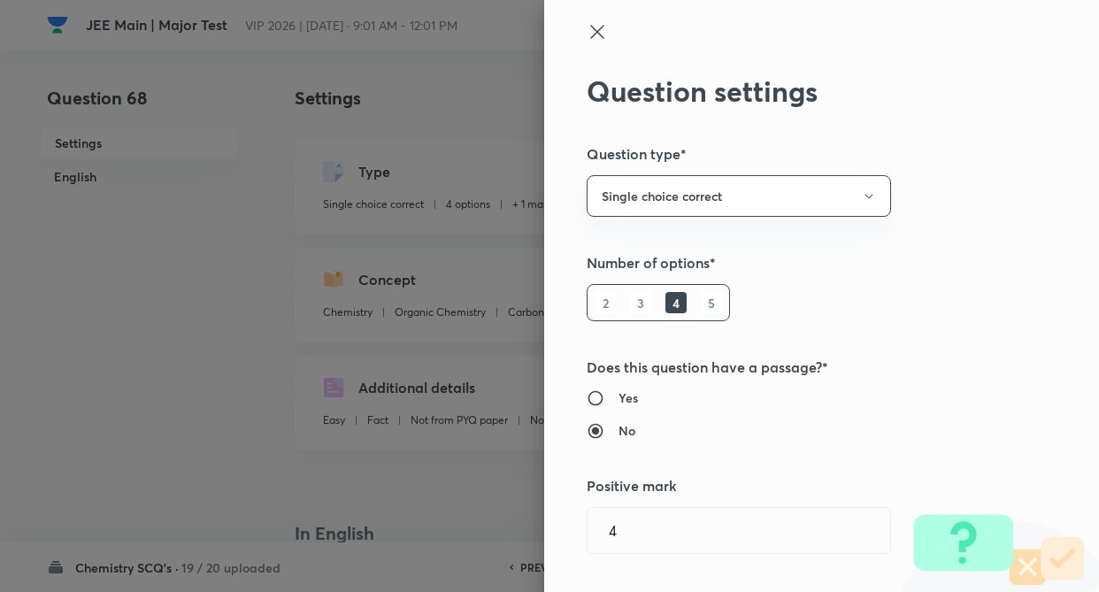
type input "Chemistry"
type input "Organic Chemistry"
type input "Amines"
type input "Preparation Of Amines"
type input "1"
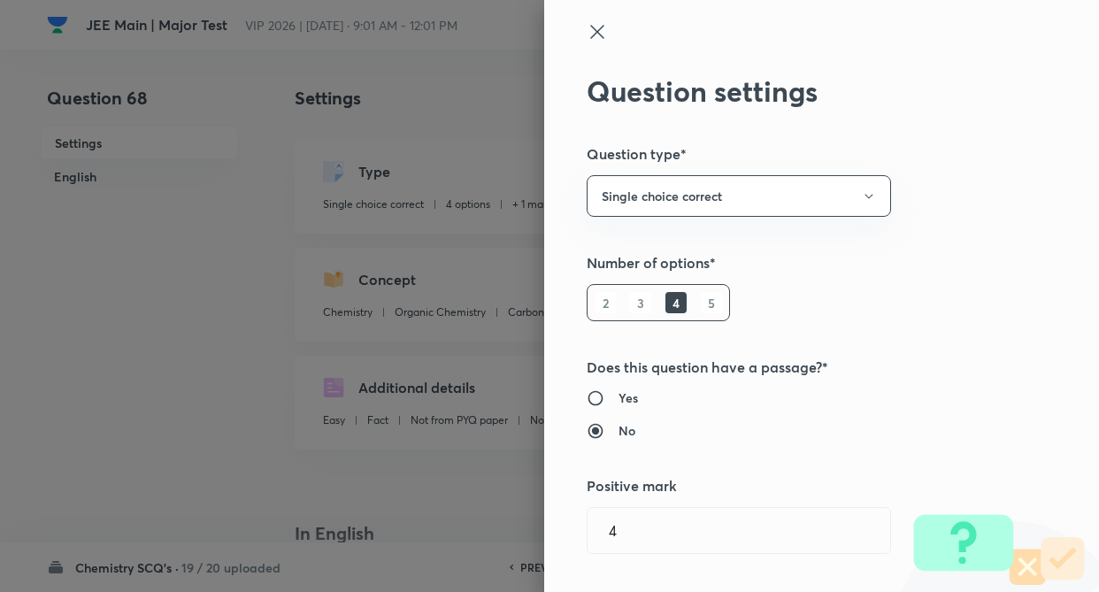
type input "0"
type input "Carbonyl Compound"
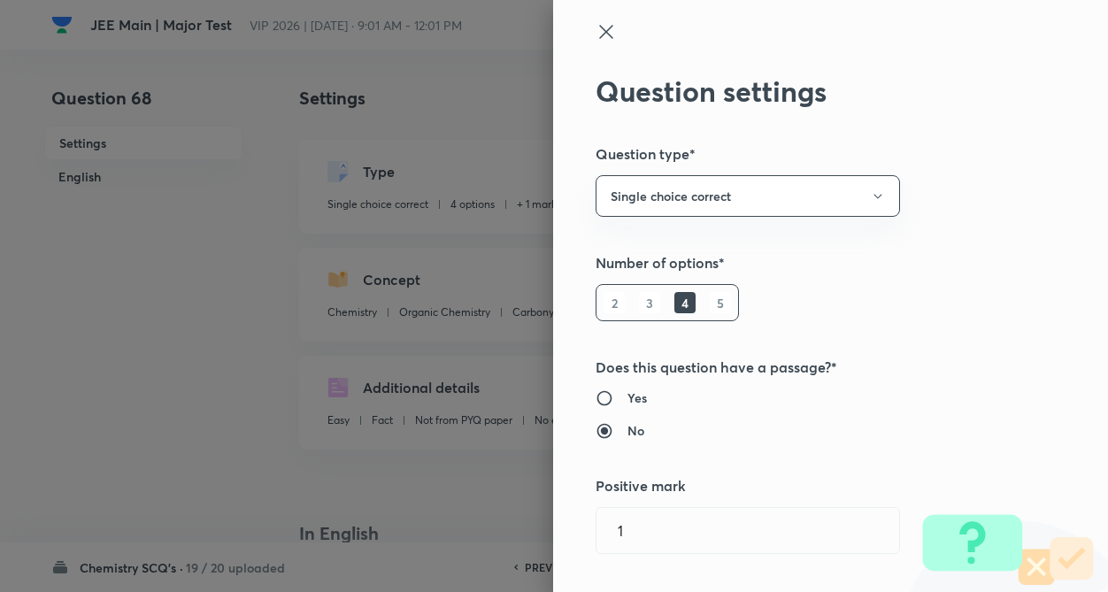
click at [974, 192] on div "Question settings Question type* Single choice correct Number of options* 2 3 4…" at bounding box center [830, 296] width 555 height 592
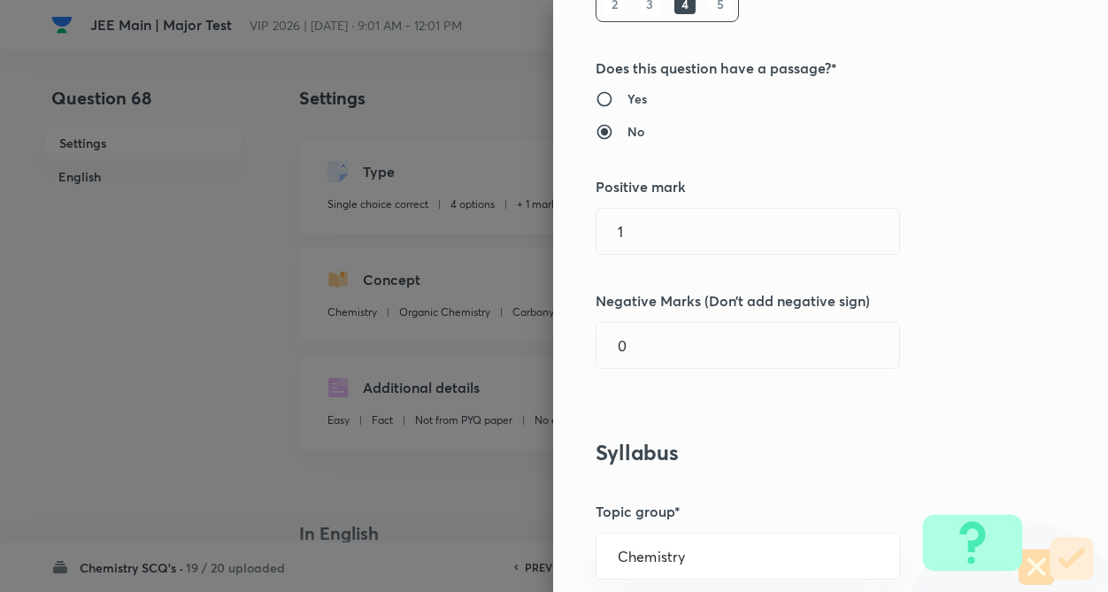
scroll to position [354, 0]
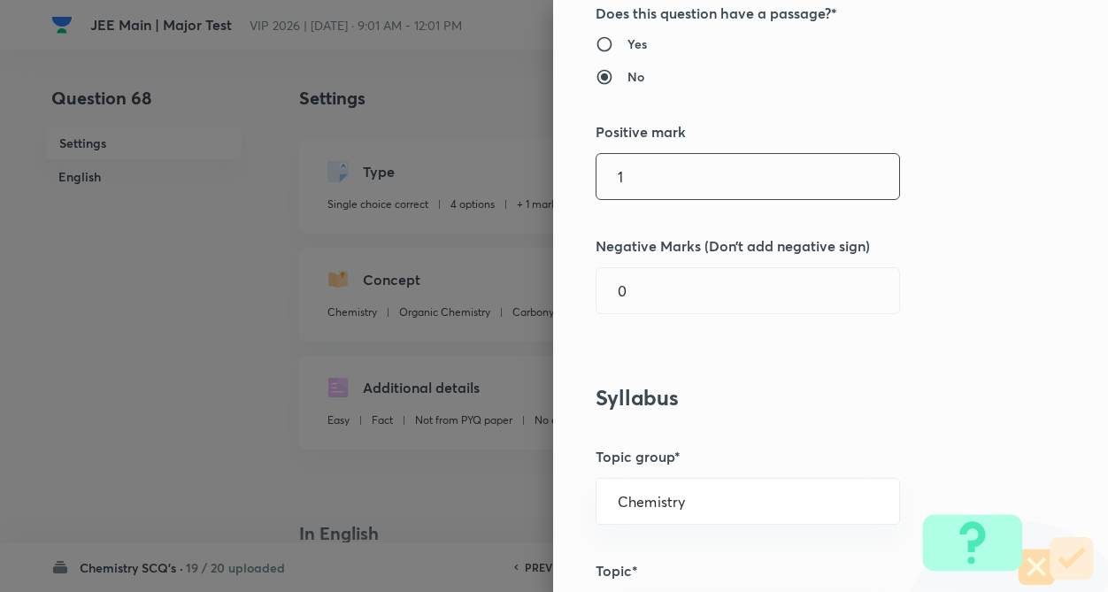
click at [672, 200] on div "1 ​" at bounding box center [747, 176] width 304 height 47
type input "4"
click at [664, 315] on div "Question settings Question type* Single choice correct Number of options* 2 3 4…" at bounding box center [830, 296] width 555 height 592
click at [662, 300] on input "0" at bounding box center [747, 290] width 303 height 45
type input "1"
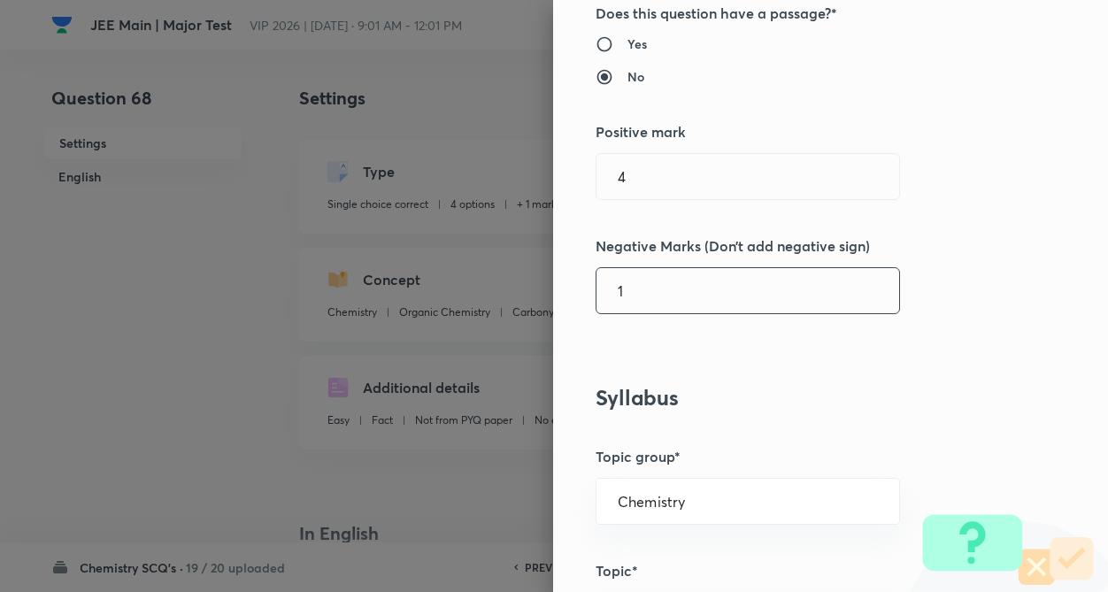
click at [958, 287] on div "Question settings Question type* Single choice correct Number of options* 2 3 4…" at bounding box center [830, 296] width 555 height 592
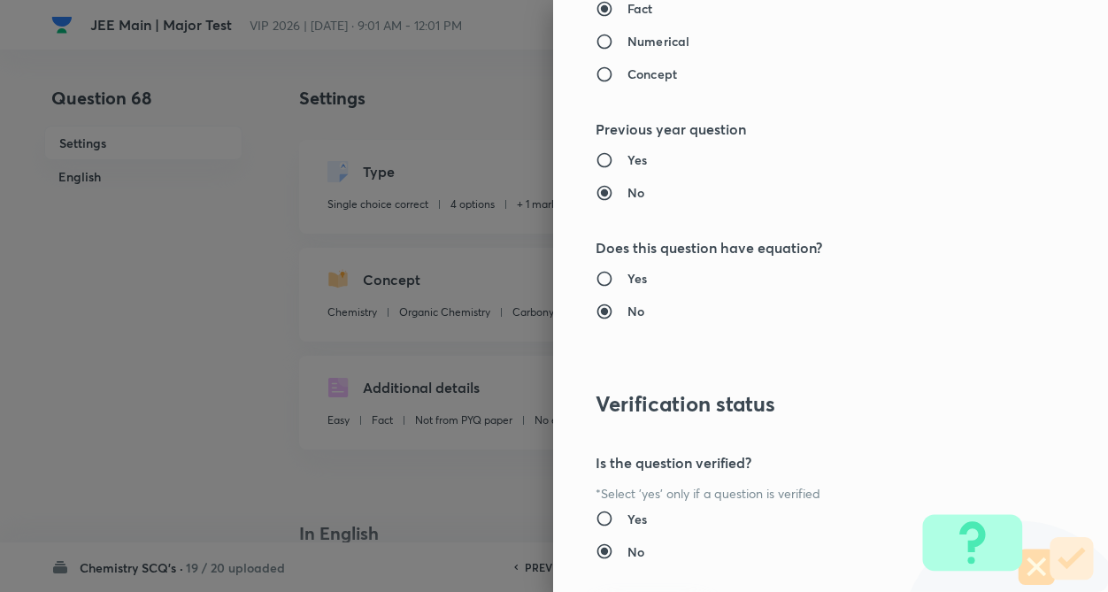
scroll to position [1820, 0]
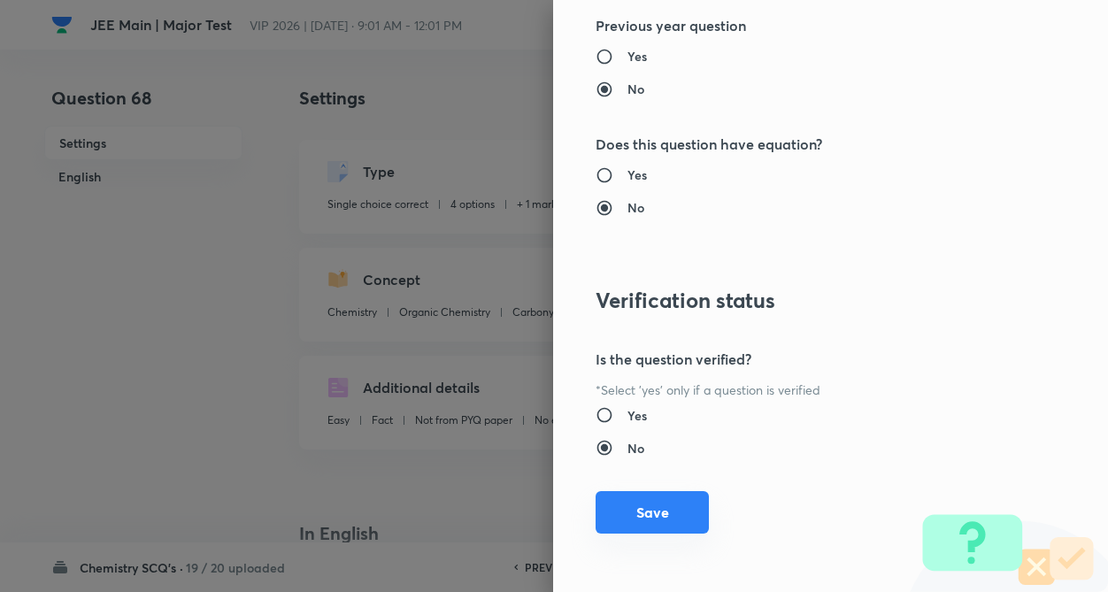
click at [617, 528] on button "Save" at bounding box center [651, 512] width 113 height 42
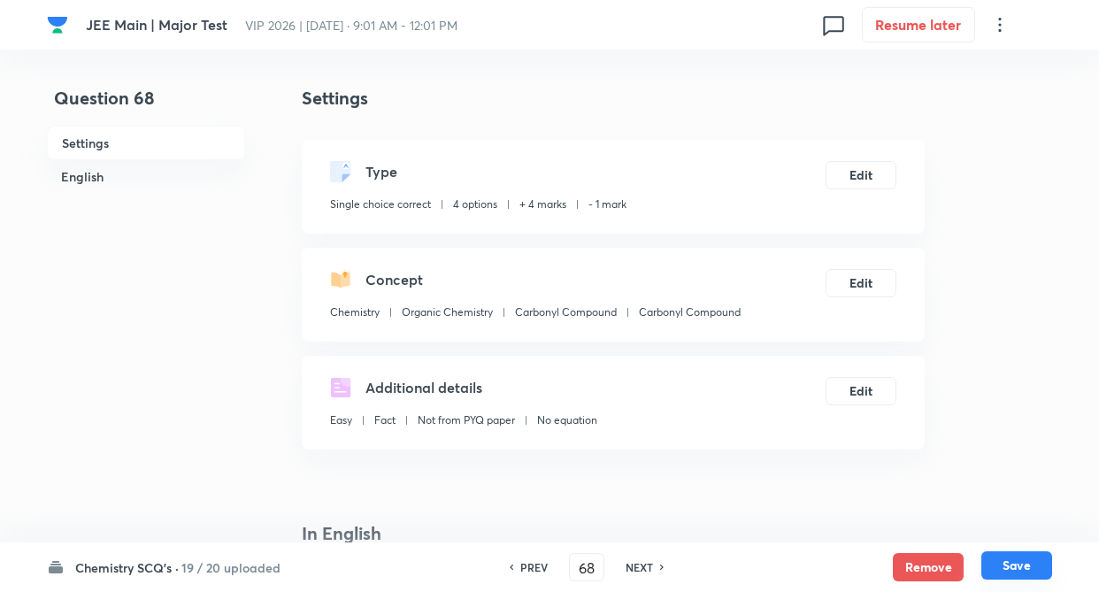
click at [1022, 574] on button "Save" at bounding box center [1016, 565] width 71 height 28
type input "69"
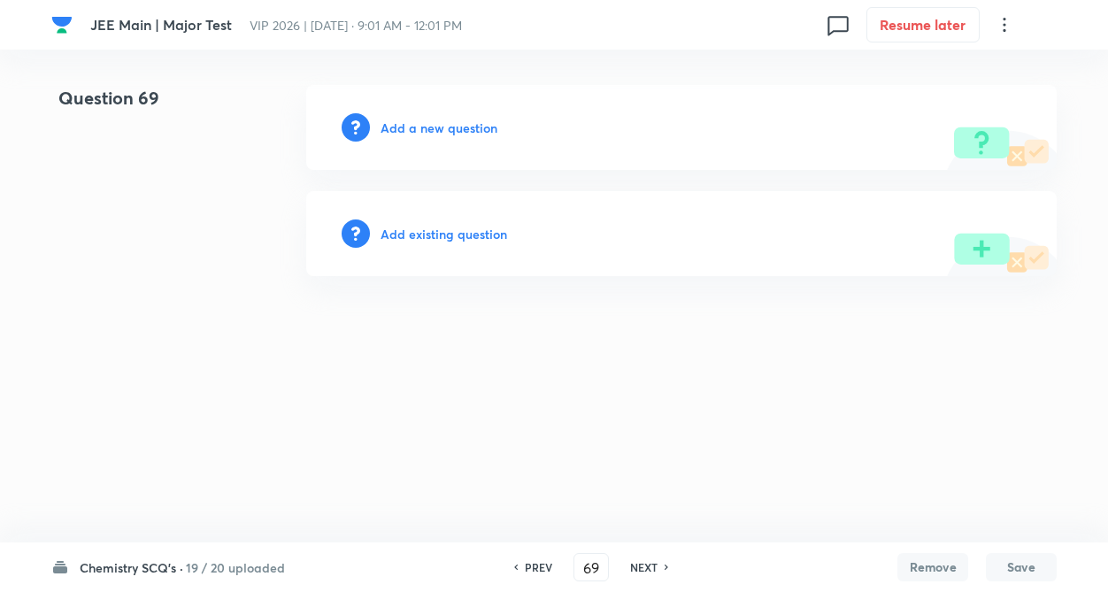
click at [450, 230] on h6 "Add existing question" at bounding box center [443, 234] width 127 height 19
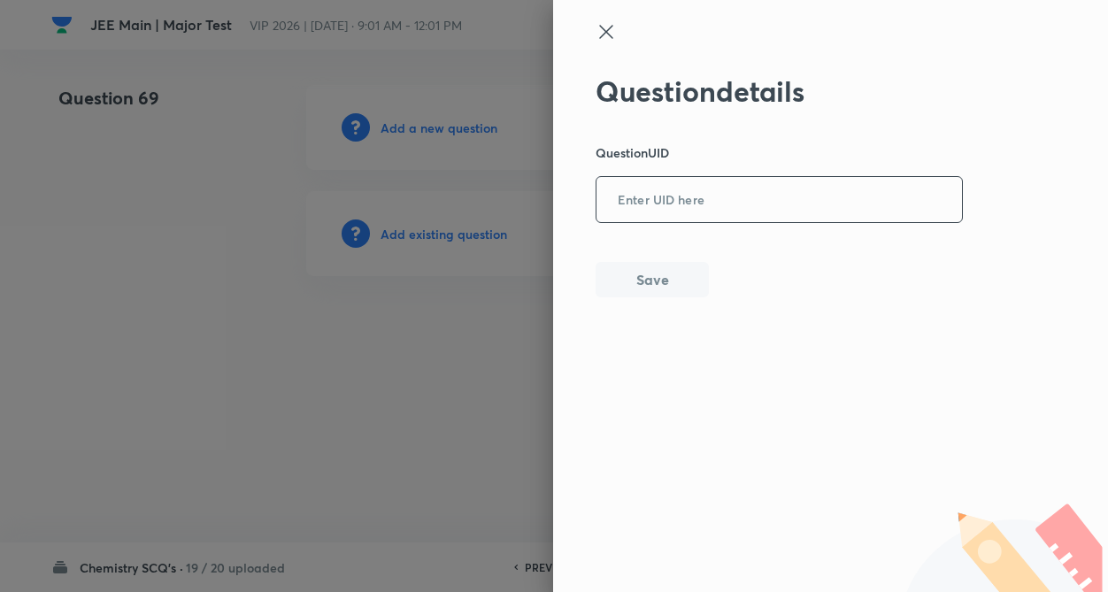
click at [642, 200] on input "text" at bounding box center [778, 200] width 365 height 43
paste input "0INES"
type input "0INES"
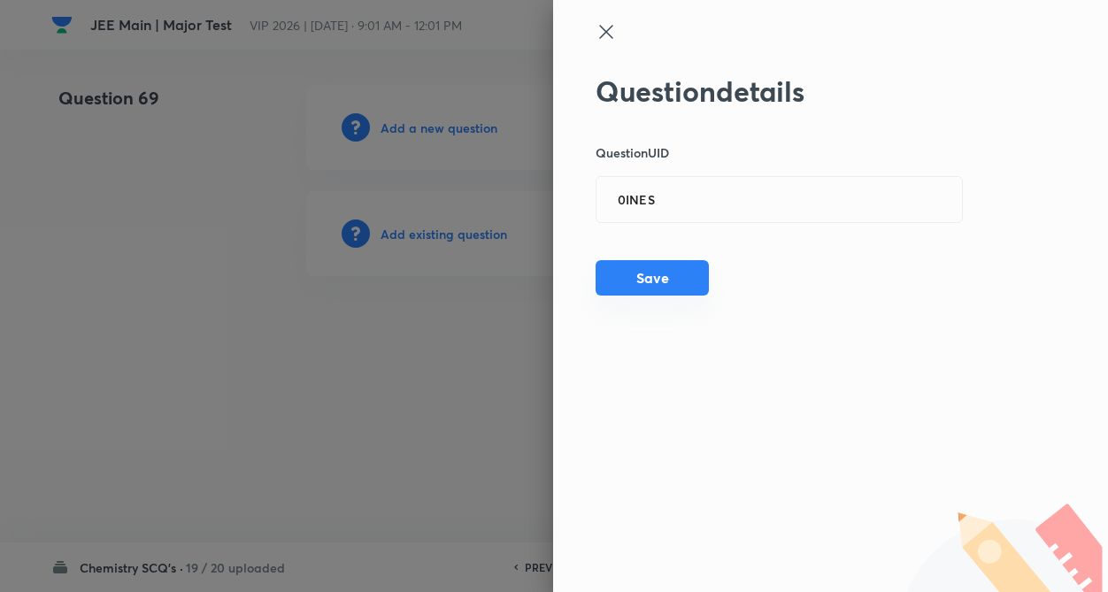
click at [649, 277] on button "Save" at bounding box center [651, 277] width 113 height 35
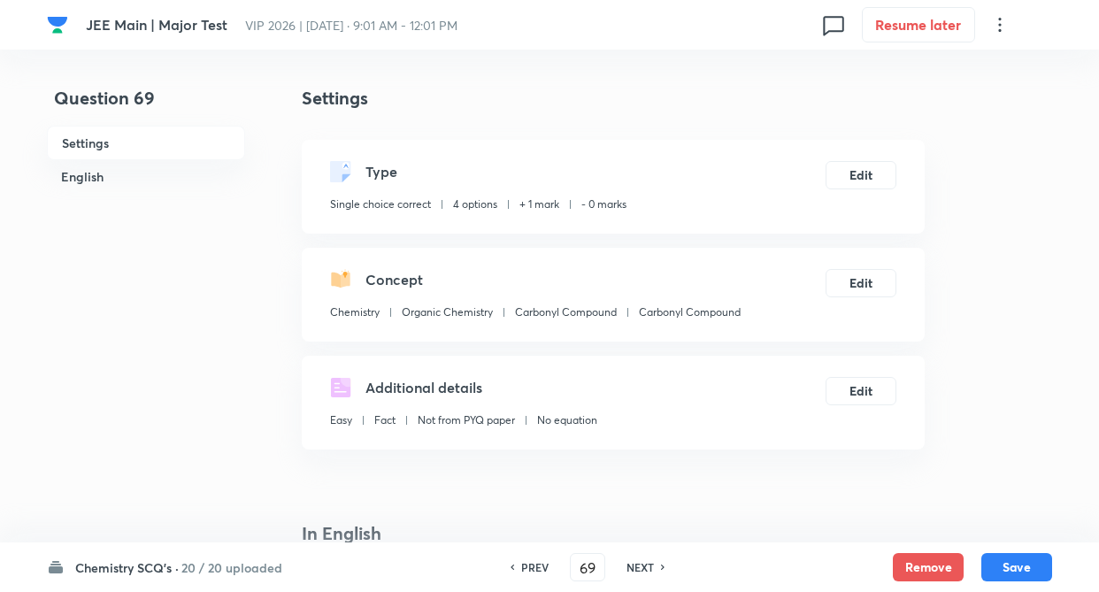
checkbox input "true"
click at [872, 172] on button "Edit" at bounding box center [861, 173] width 71 height 28
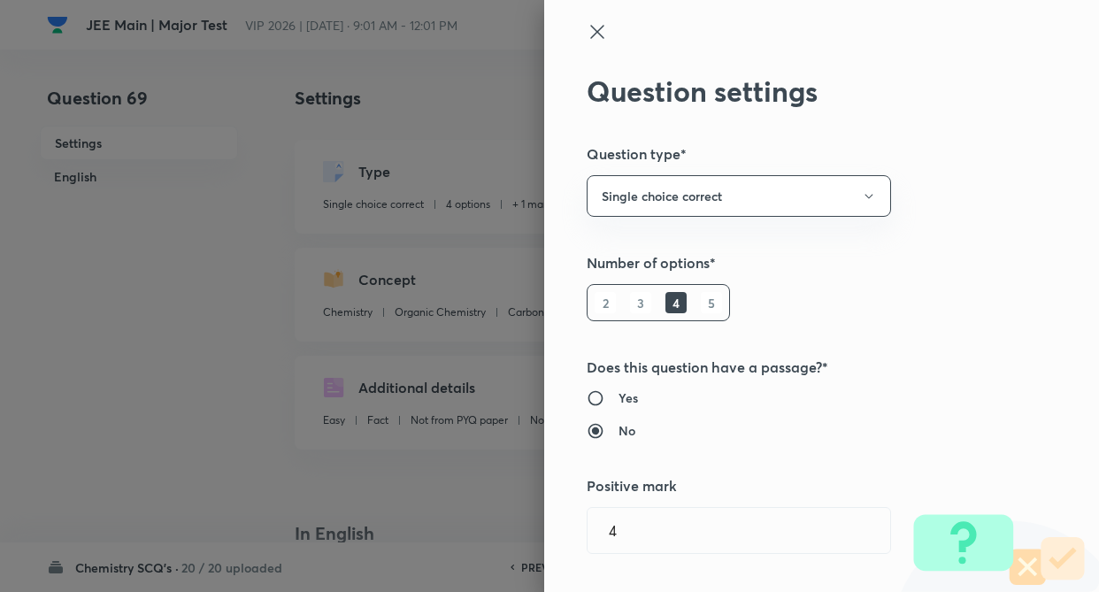
type input "1"
type input "0"
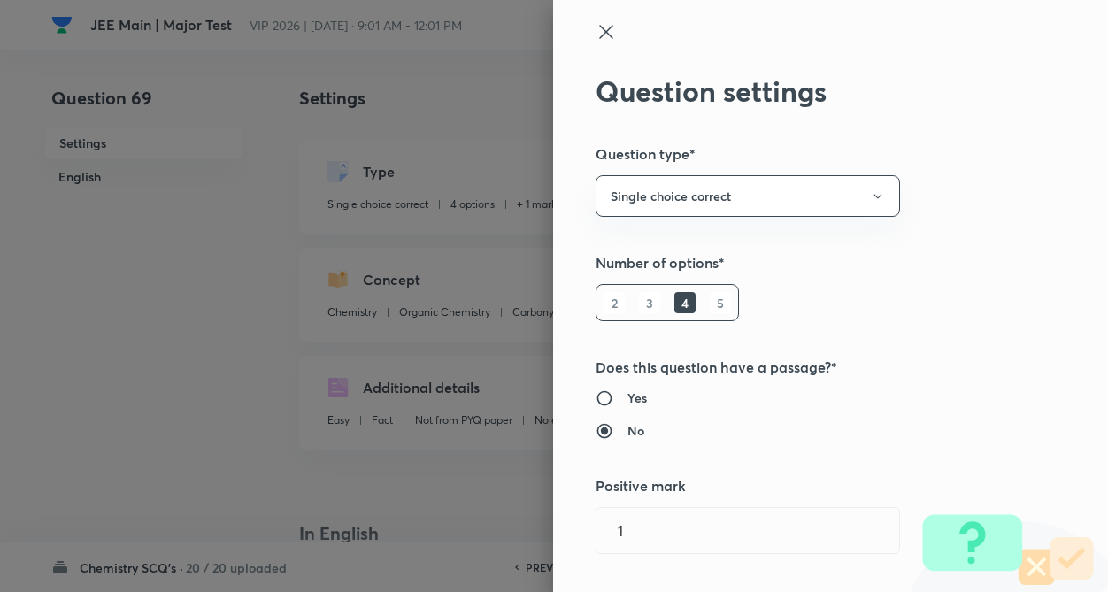
click at [973, 172] on div "Question settings Question type* Single choice correct Number of options* 2 3 4…" at bounding box center [830, 296] width 555 height 592
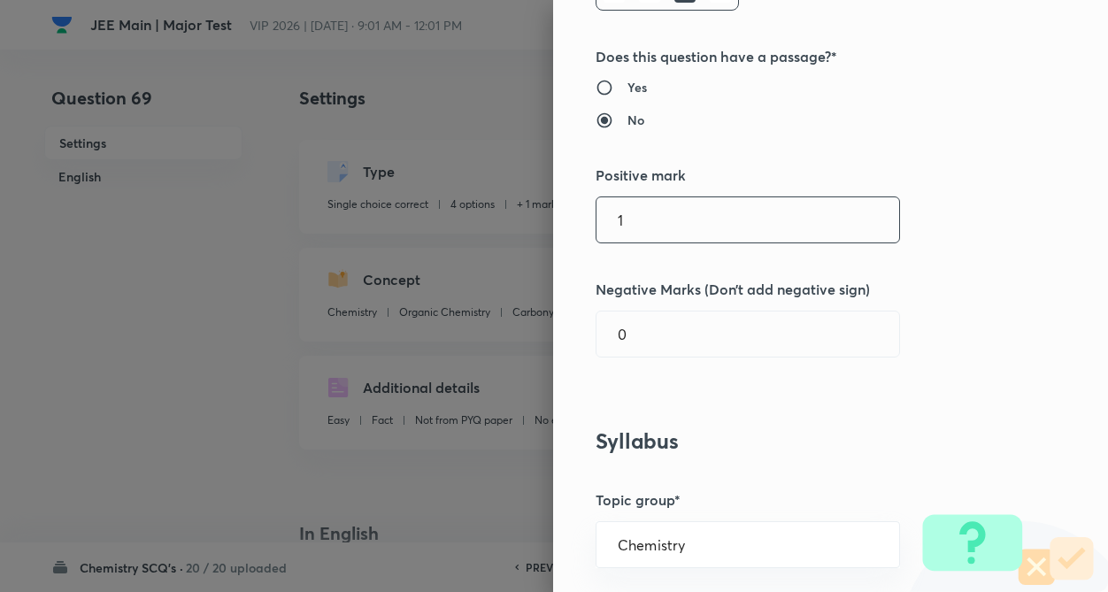
scroll to position [319, 0]
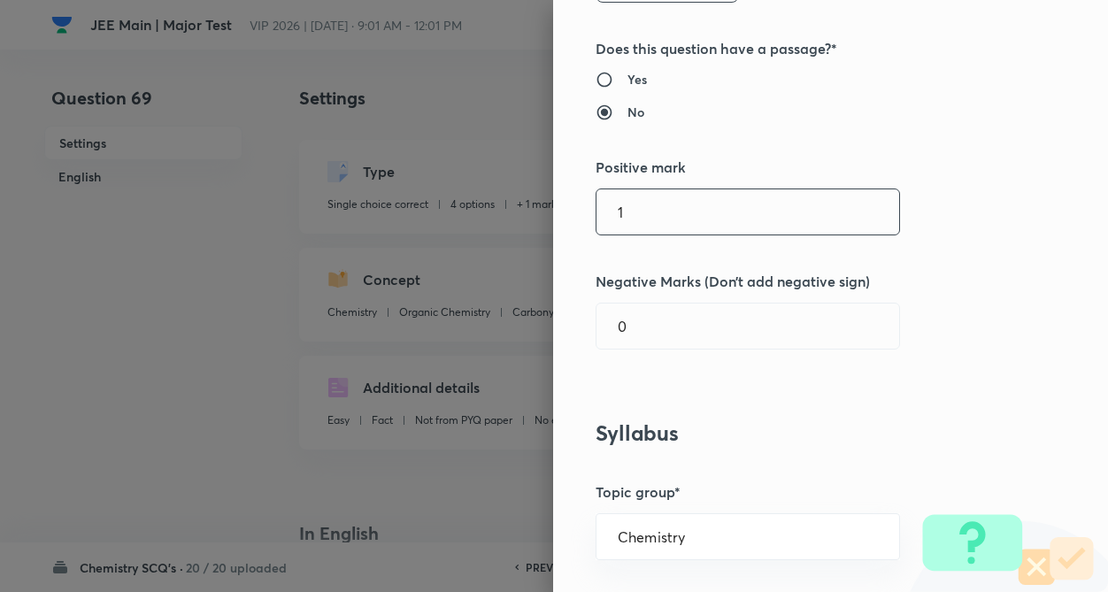
click at [728, 225] on input "1" at bounding box center [747, 211] width 303 height 45
type input "4"
click at [714, 330] on input "0" at bounding box center [747, 325] width 303 height 45
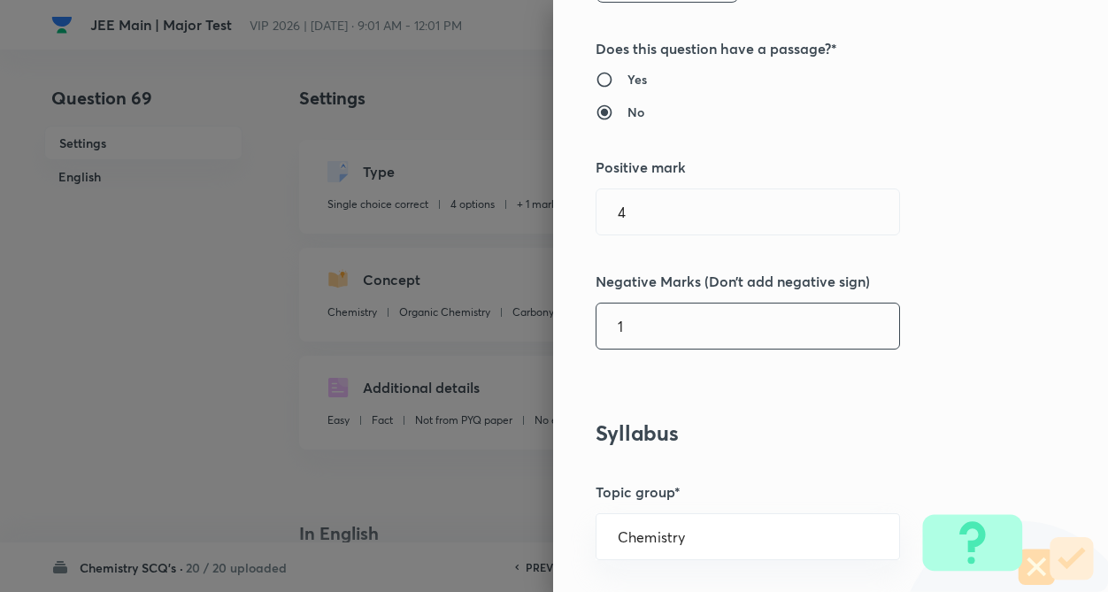
type input "1"
click at [947, 303] on div "Question settings Question type* Single choice correct Number of options* 2 3 4…" at bounding box center [830, 296] width 555 height 592
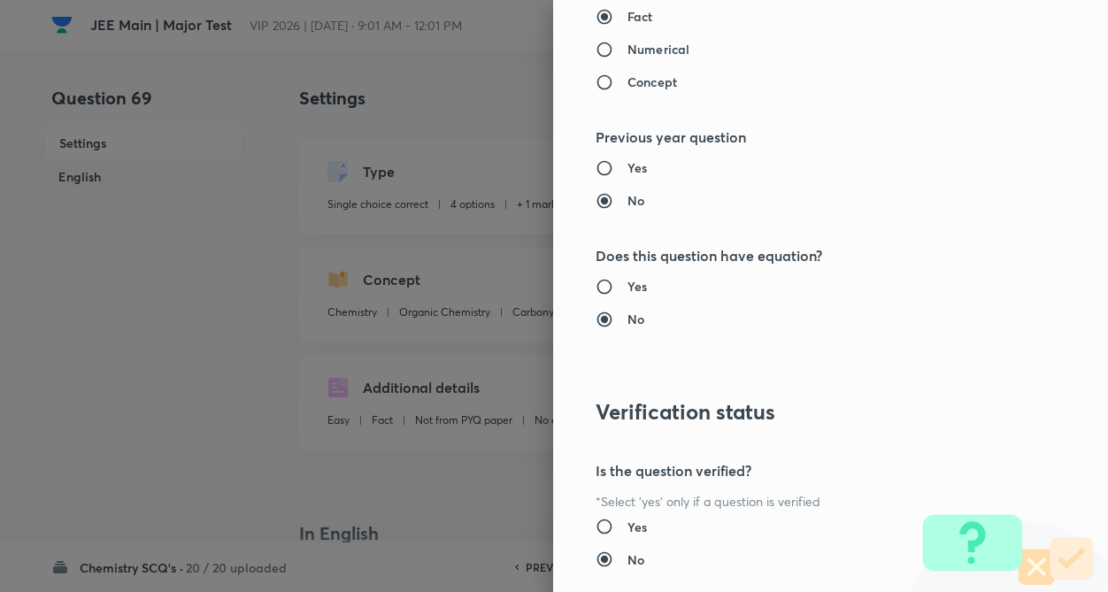
scroll to position [1820, 0]
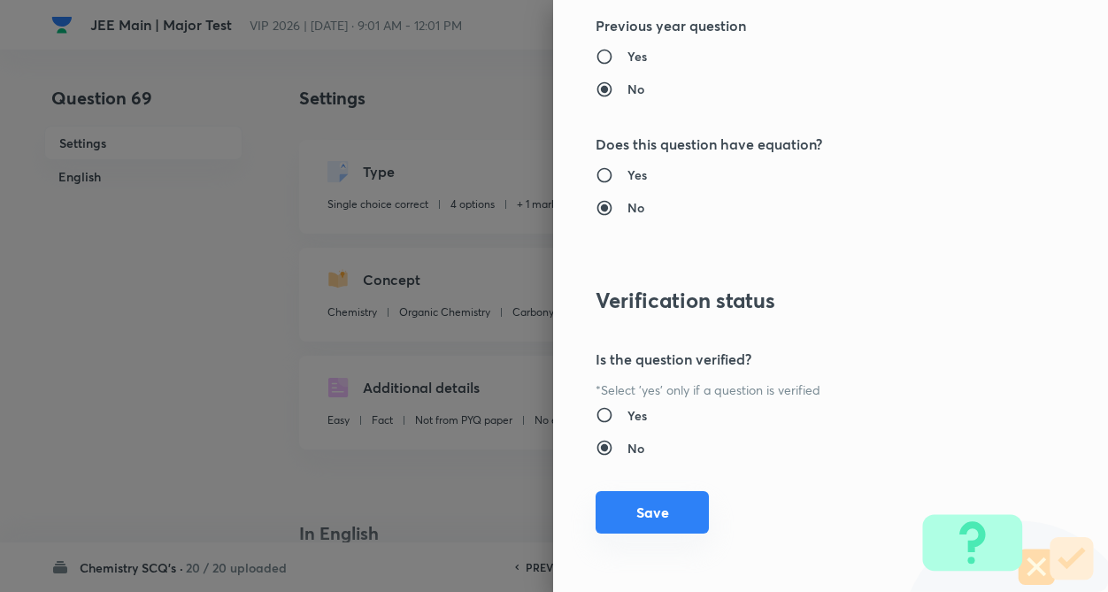
click at [635, 509] on button "Save" at bounding box center [651, 512] width 113 height 42
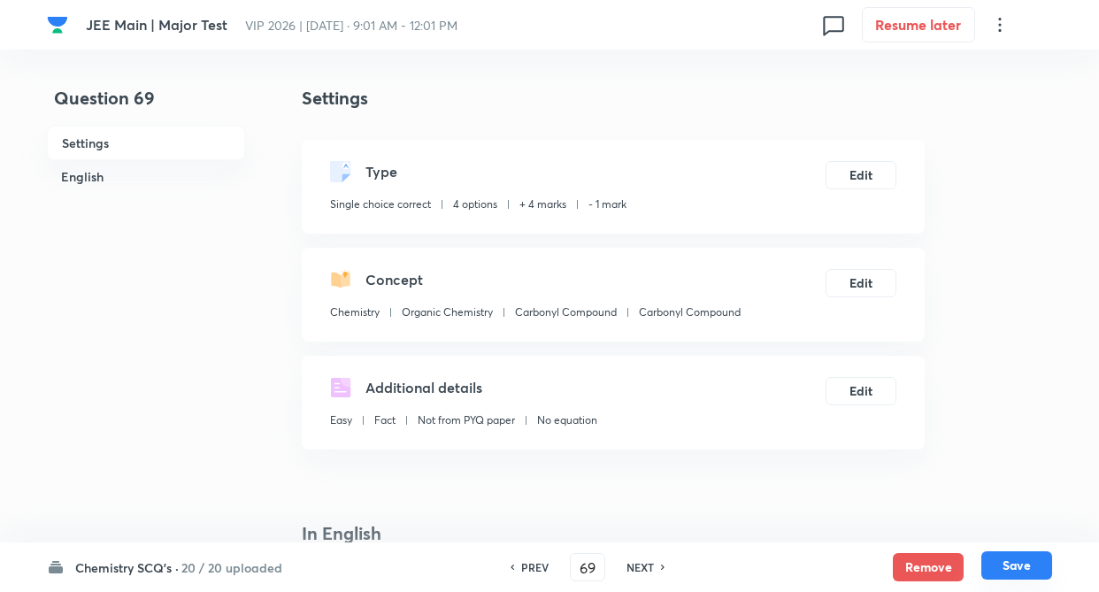
click at [1036, 572] on button "Save" at bounding box center [1016, 565] width 71 height 28
type input "70"
checkbox input "false"
checkbox input "true"
click at [640, 565] on h6 "NEXT" at bounding box center [639, 567] width 27 height 16
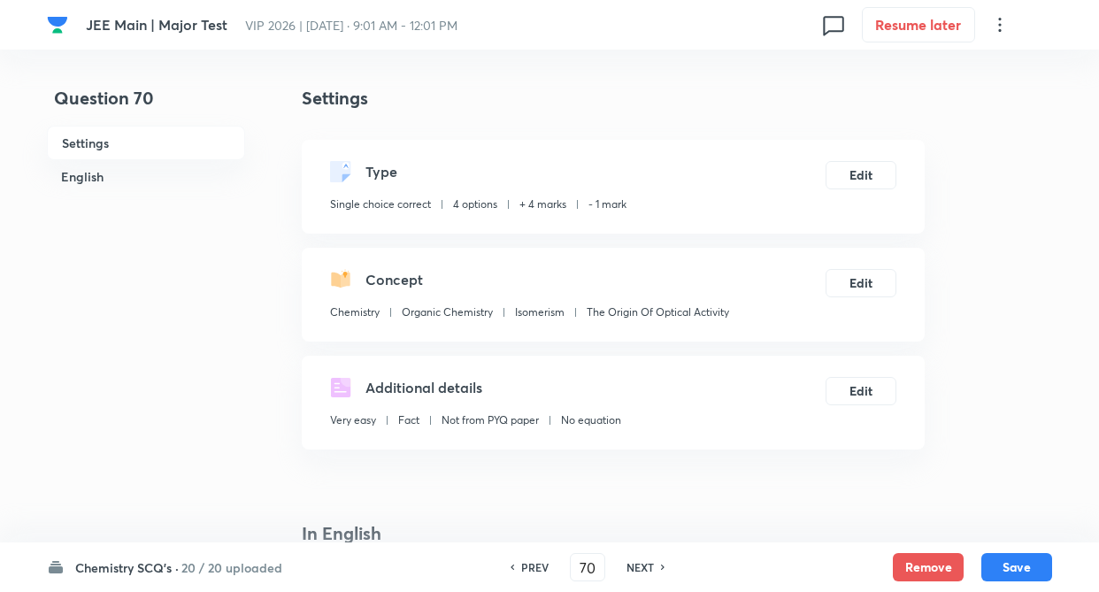
type input "71"
type input "0.2"
click at [659, 557] on div "PREV 71 ​ NEXT" at bounding box center [612, 567] width 228 height 28
click at [662, 565] on h6 "NEXT" at bounding box center [664, 567] width 27 height 16
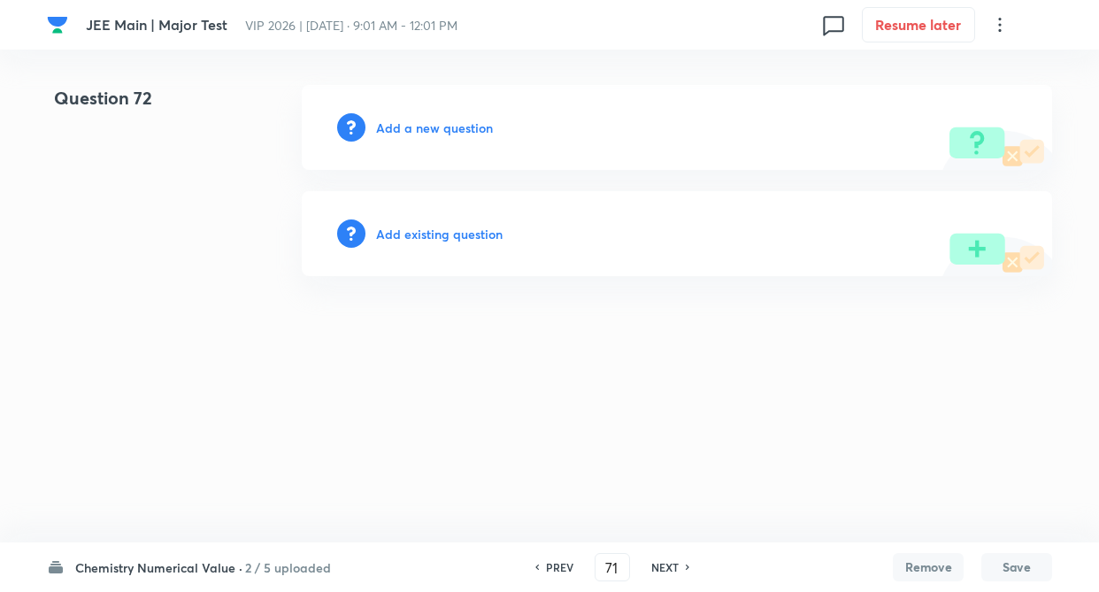
type input "72"
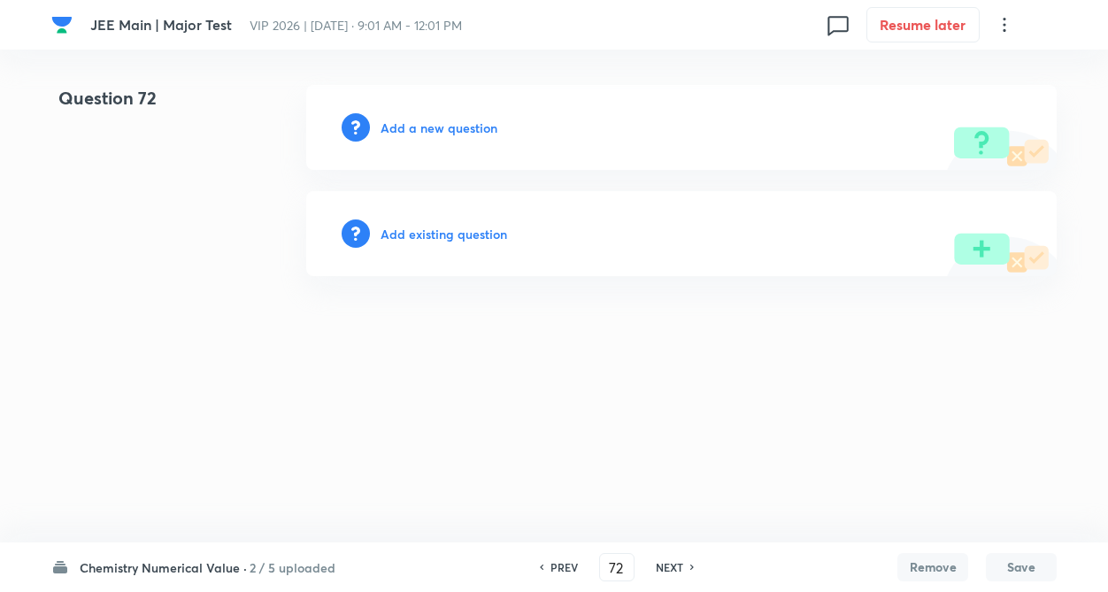
click at [480, 242] on h6 "Add existing question" at bounding box center [443, 234] width 127 height 19
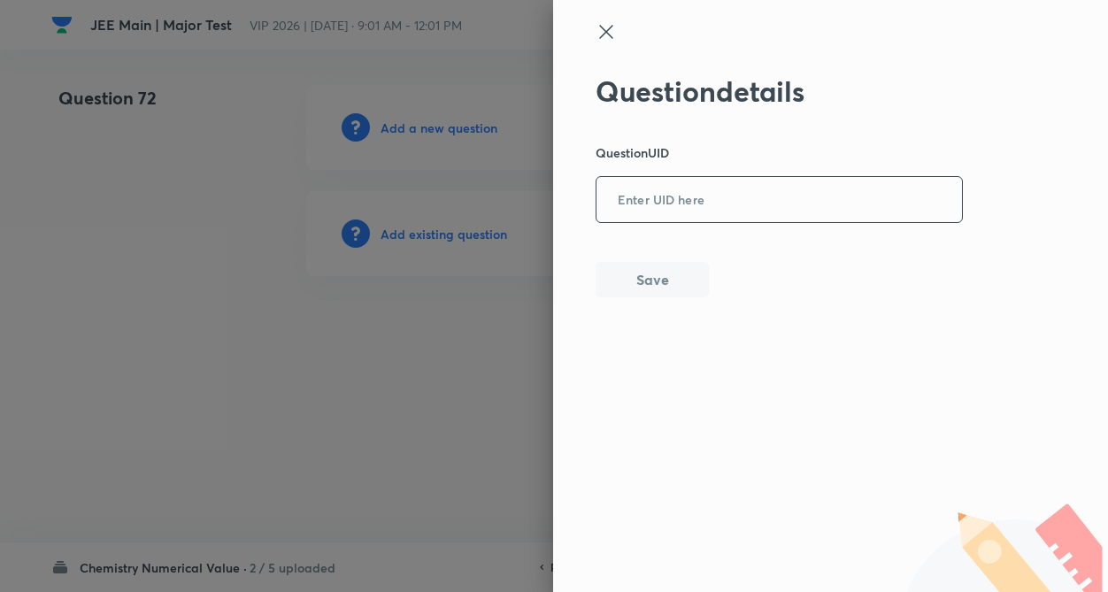
click at [718, 183] on input "text" at bounding box center [778, 200] width 365 height 43
paste input "8UIE1"
type input "8UIE1"
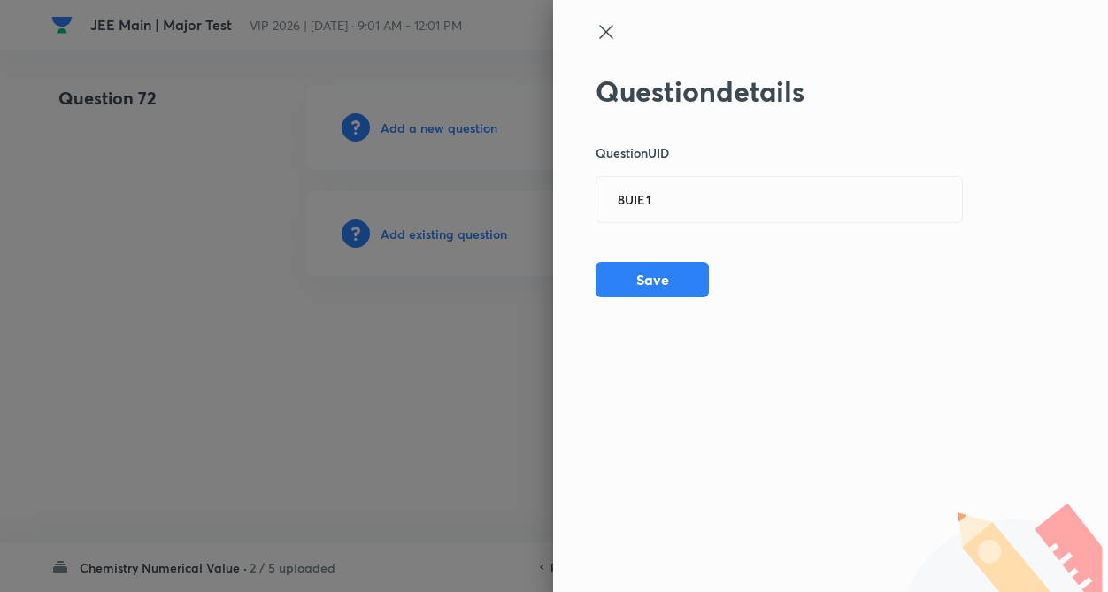
click at [687, 261] on div "Question details Question UID 8UIE1 ​ Save" at bounding box center [779, 185] width 368 height 223
click at [679, 277] on button "Save" at bounding box center [651, 277] width 113 height 35
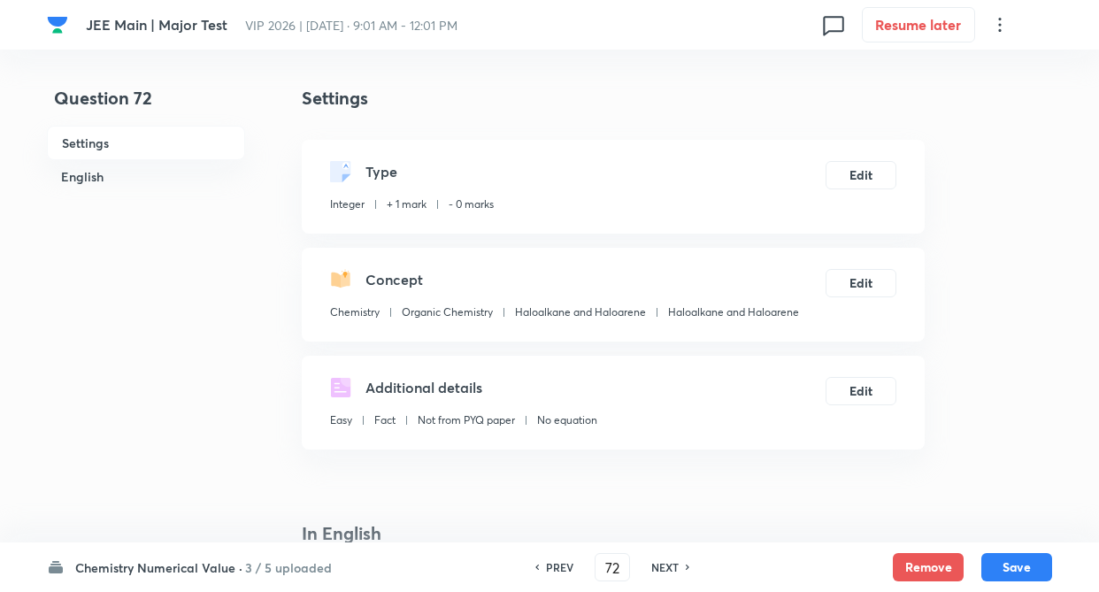
type input "1"
click at [864, 188] on button "Edit" at bounding box center [861, 175] width 71 height 28
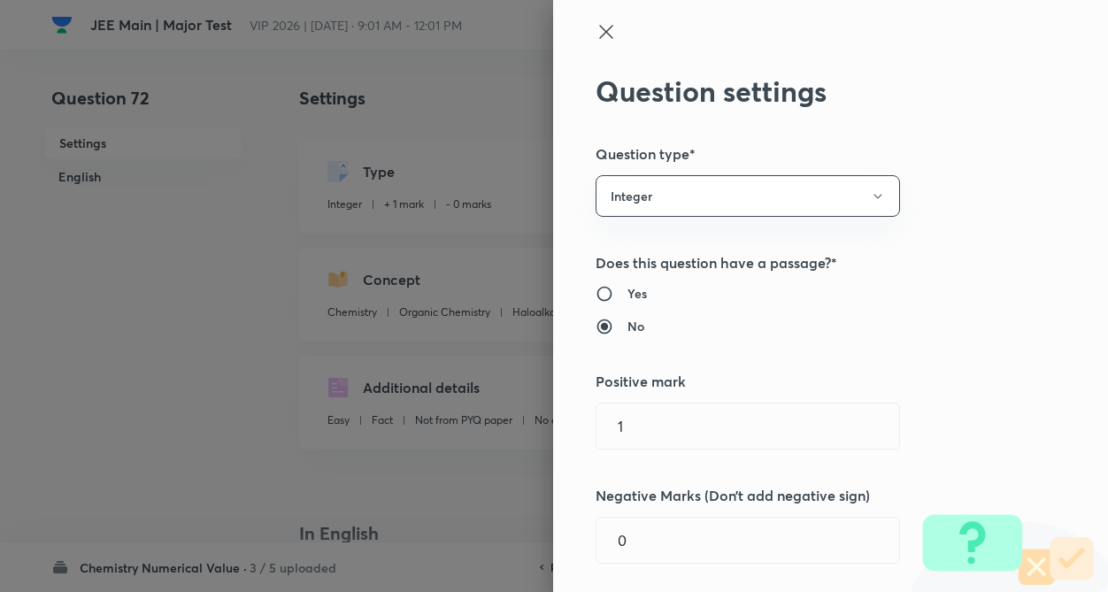
type input "1"
type input "0"
type input "Haloalkane and Haloarene"
click at [866, 166] on div "Question settings Question type* Integer Does this question have a passage?* Ye…" at bounding box center [830, 296] width 555 height 592
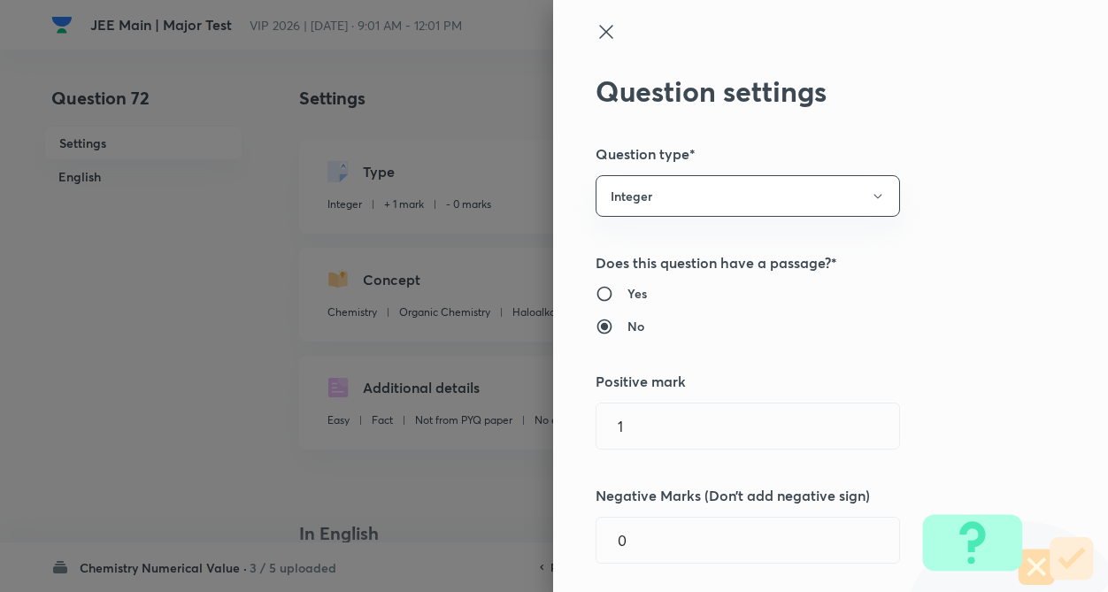
click at [1018, 217] on div "Question settings Question type* Integer Does this question have a passage?* Ye…" at bounding box center [830, 296] width 555 height 592
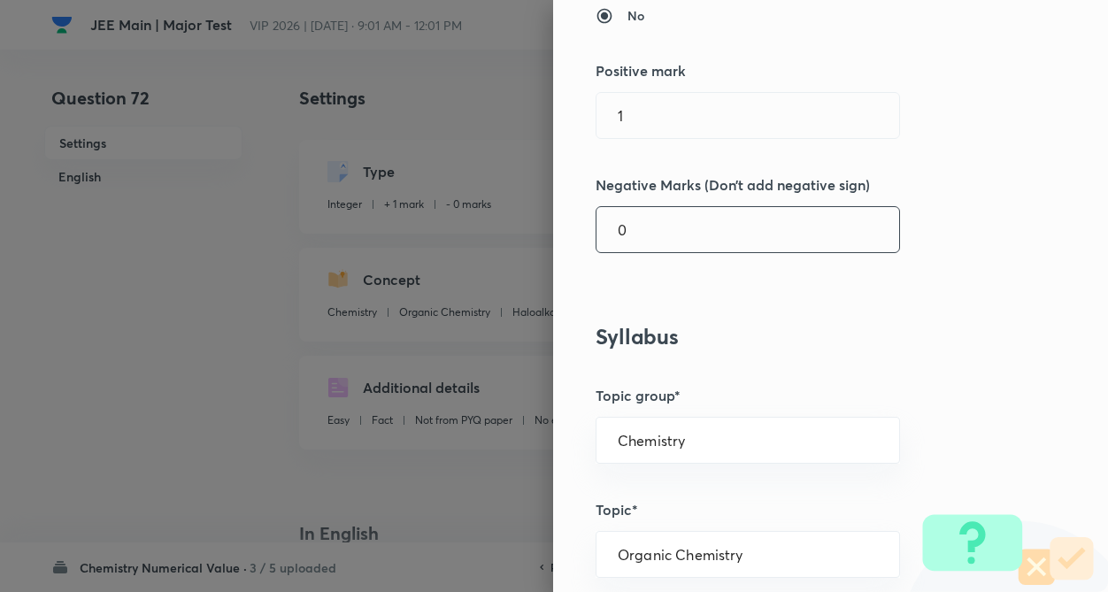
scroll to position [319, 0]
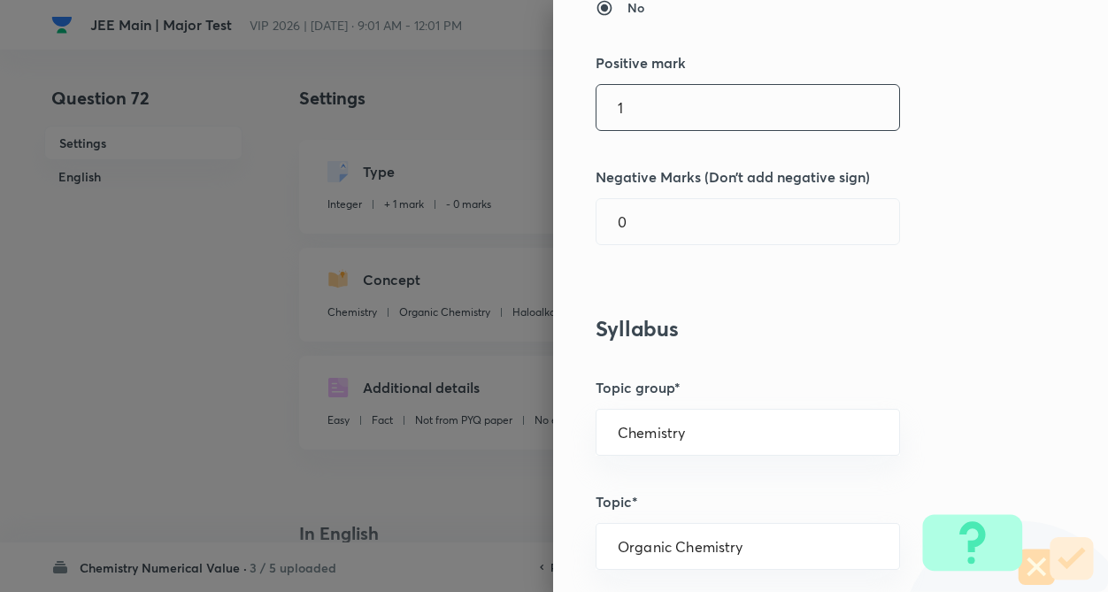
click at [639, 124] on input "1" at bounding box center [747, 107] width 303 height 45
type input "4"
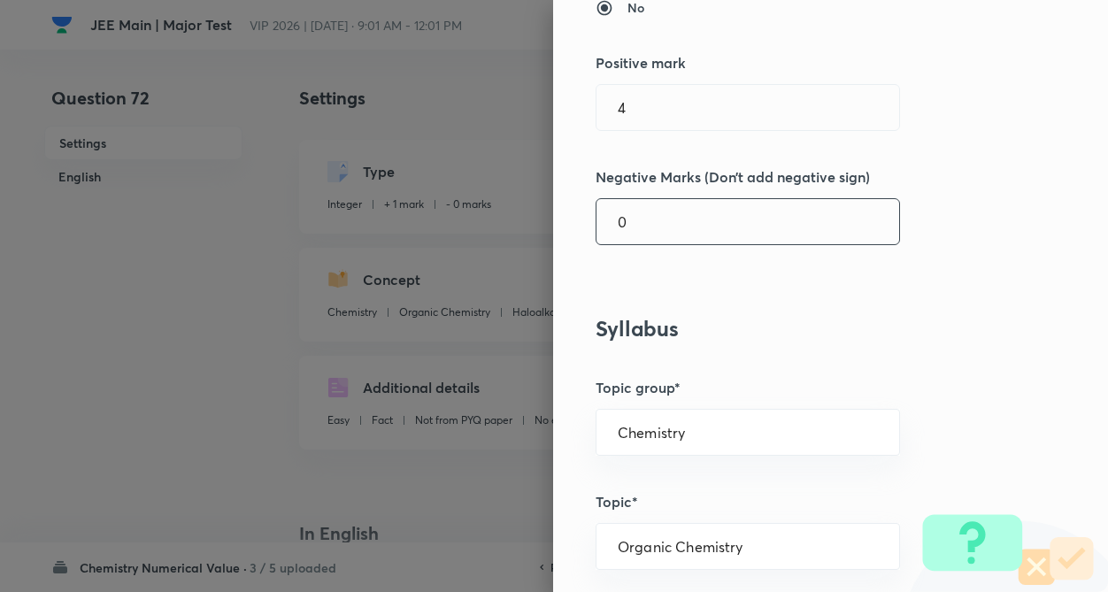
click at [635, 217] on input "0" at bounding box center [747, 221] width 303 height 45
type input "1"
click at [837, 278] on div "Question settings Question type* Integer Does this question have a passage?* Ye…" at bounding box center [830, 296] width 555 height 592
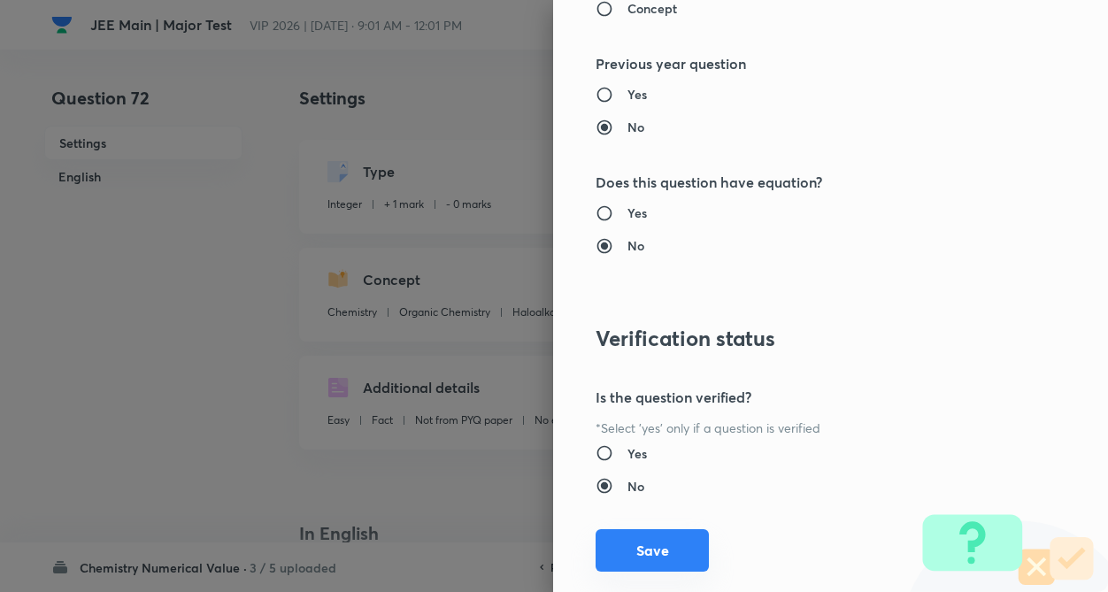
scroll to position [1716, 0]
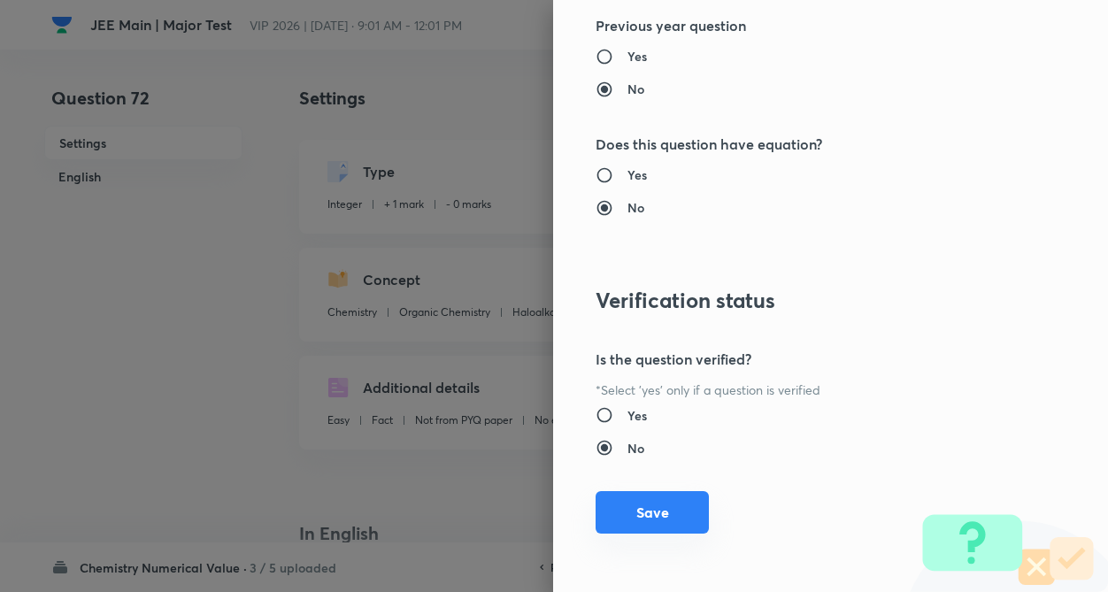
click at [629, 507] on button "Save" at bounding box center [651, 512] width 113 height 42
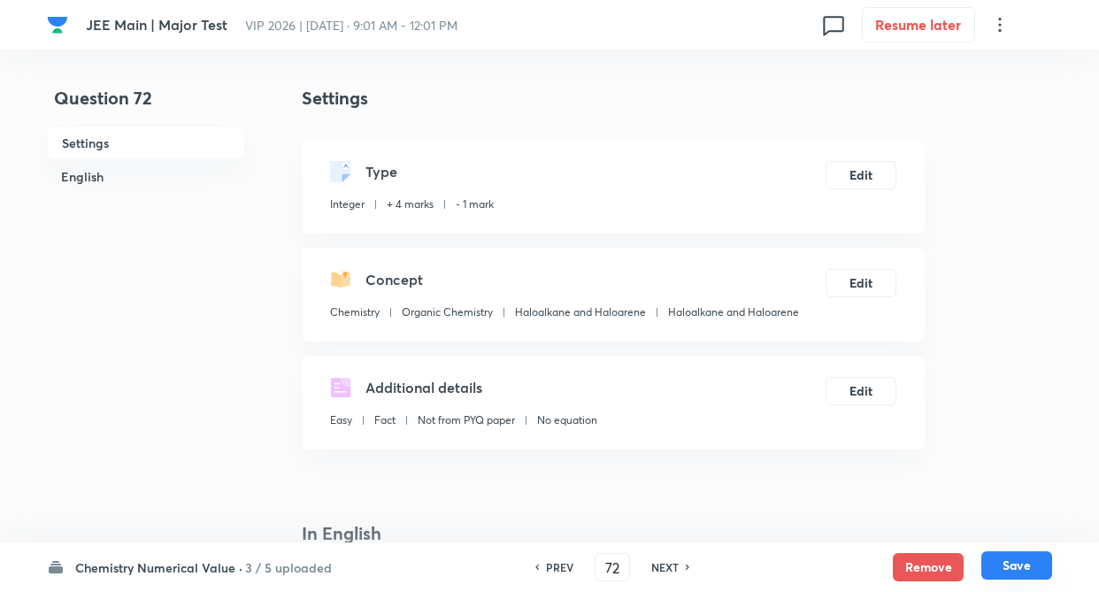
click at [1014, 568] on button "Save" at bounding box center [1016, 565] width 71 height 28
type input "73"
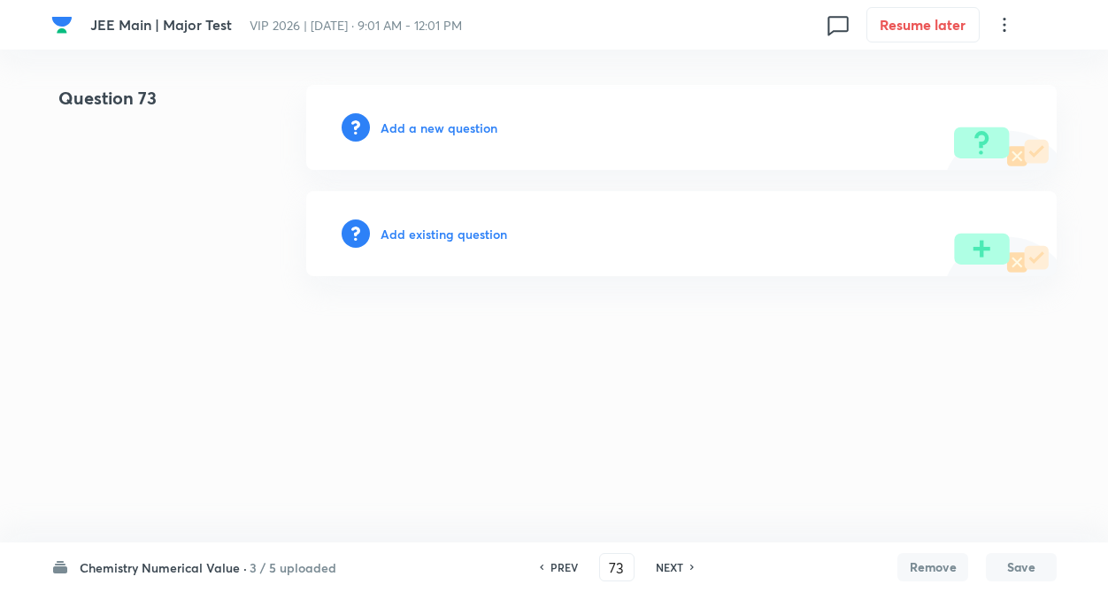
click at [455, 243] on div "Add existing question" at bounding box center [681, 233] width 750 height 85
click at [455, 234] on h6 "Add existing question" at bounding box center [443, 234] width 127 height 19
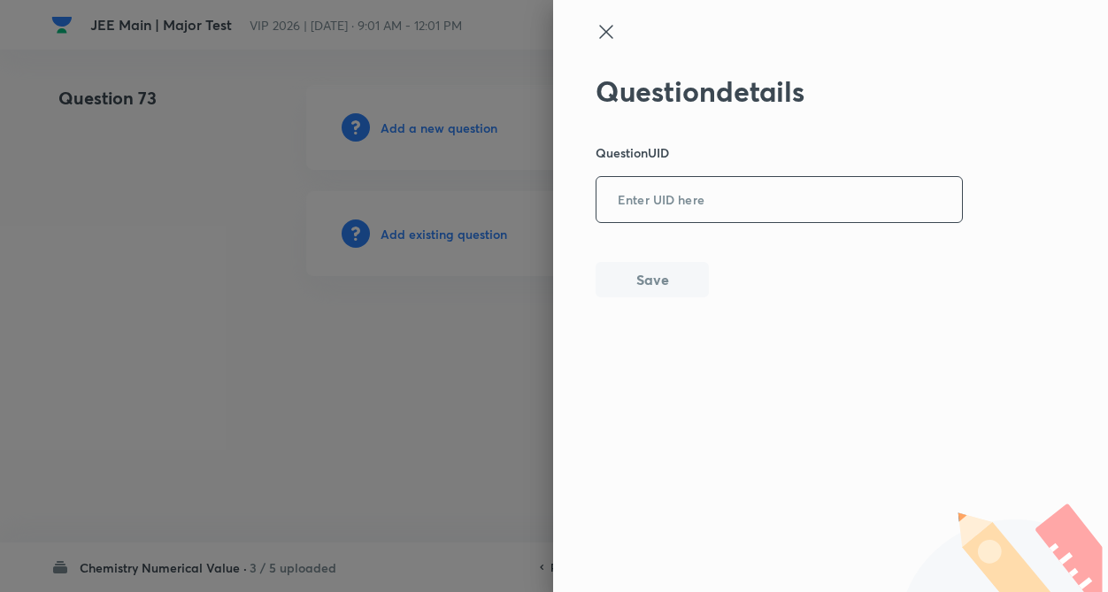
click at [648, 205] on input "text" at bounding box center [778, 200] width 365 height 43
paste input "84EMZ"
type input "84EMZ"
click at [651, 286] on button "Save" at bounding box center [651, 277] width 113 height 35
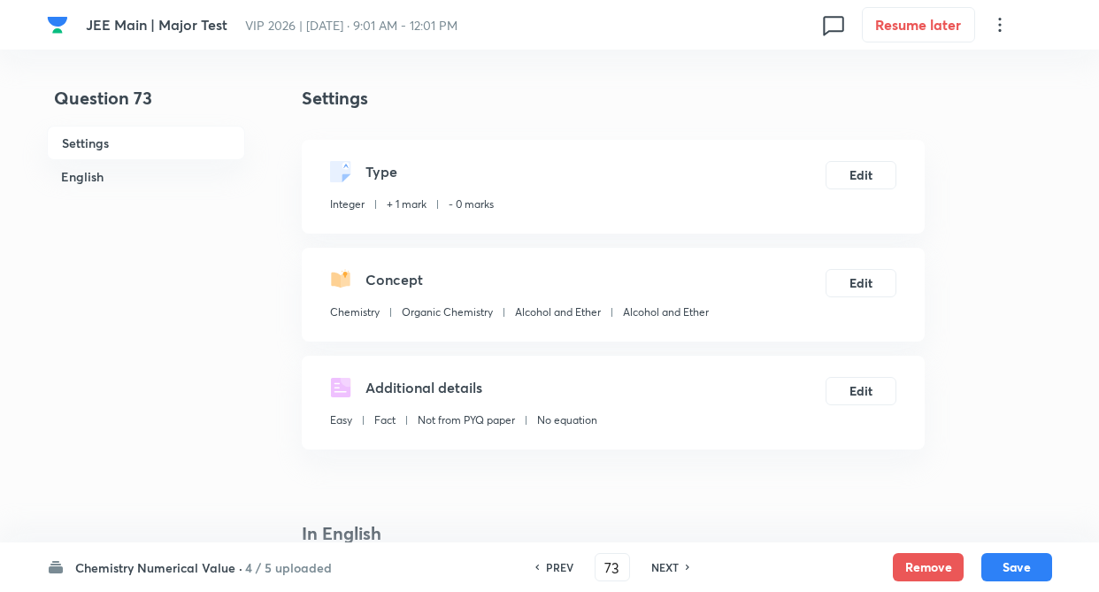
type input "1"
click at [854, 171] on button "Edit" at bounding box center [861, 173] width 71 height 28
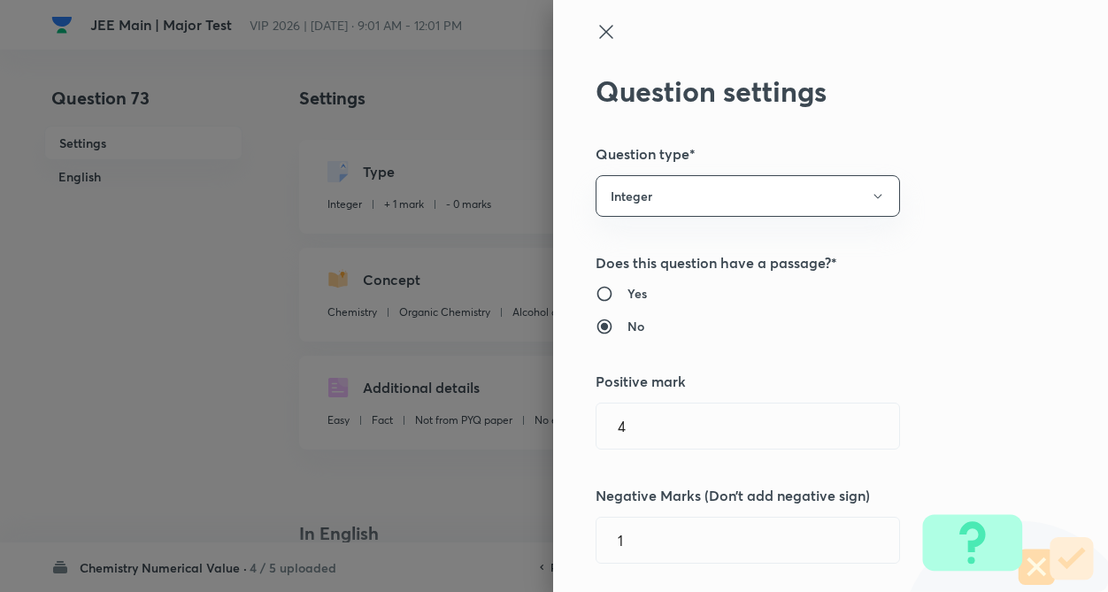
type input "1"
type input "0"
type input "Alcohol and Ether"
click at [964, 188] on div "Question settings Question type* Integer Does this question have a passage?* Ye…" at bounding box center [830, 296] width 555 height 592
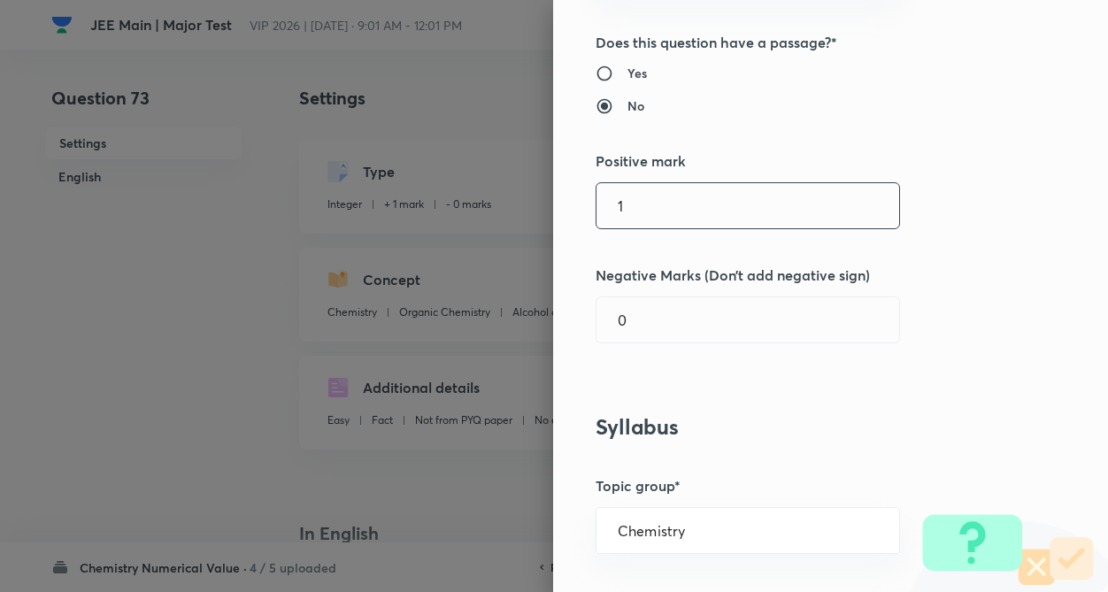
scroll to position [319, 0]
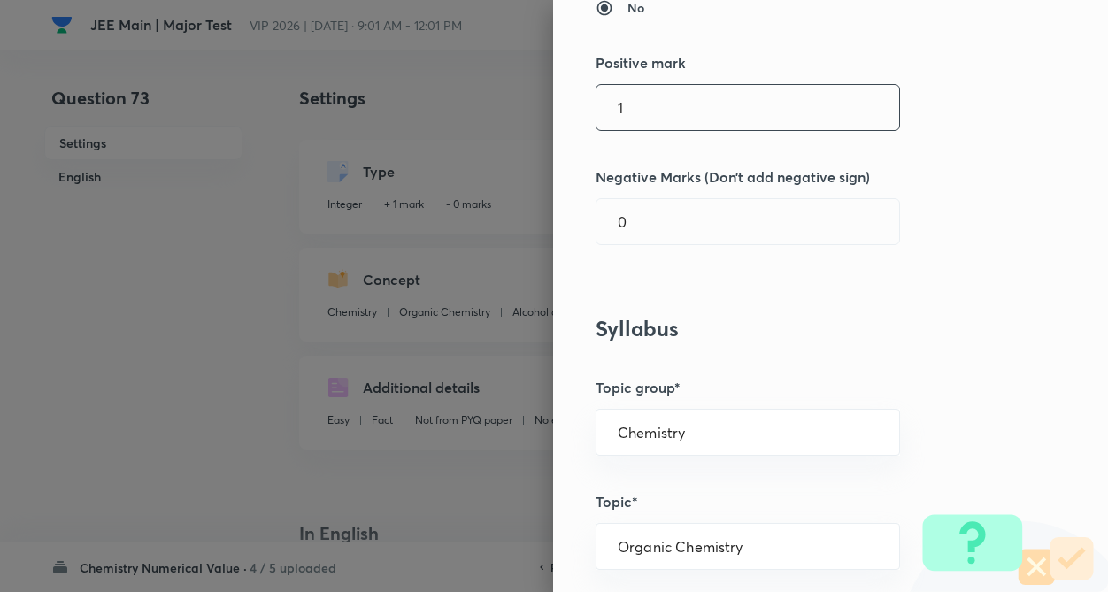
click at [700, 122] on input "1" at bounding box center [747, 107] width 303 height 45
type input "4"
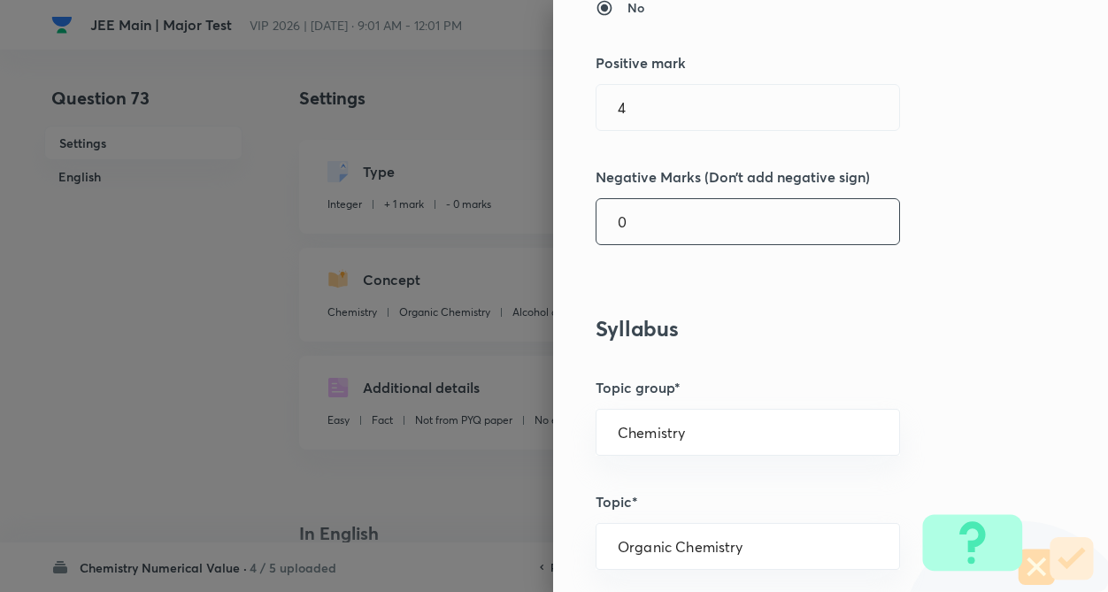
click at [696, 219] on input "0" at bounding box center [747, 221] width 303 height 45
type input "1"
click at [949, 212] on div "Question settings Question type* Integer Does this question have a passage?* Ye…" at bounding box center [830, 296] width 555 height 592
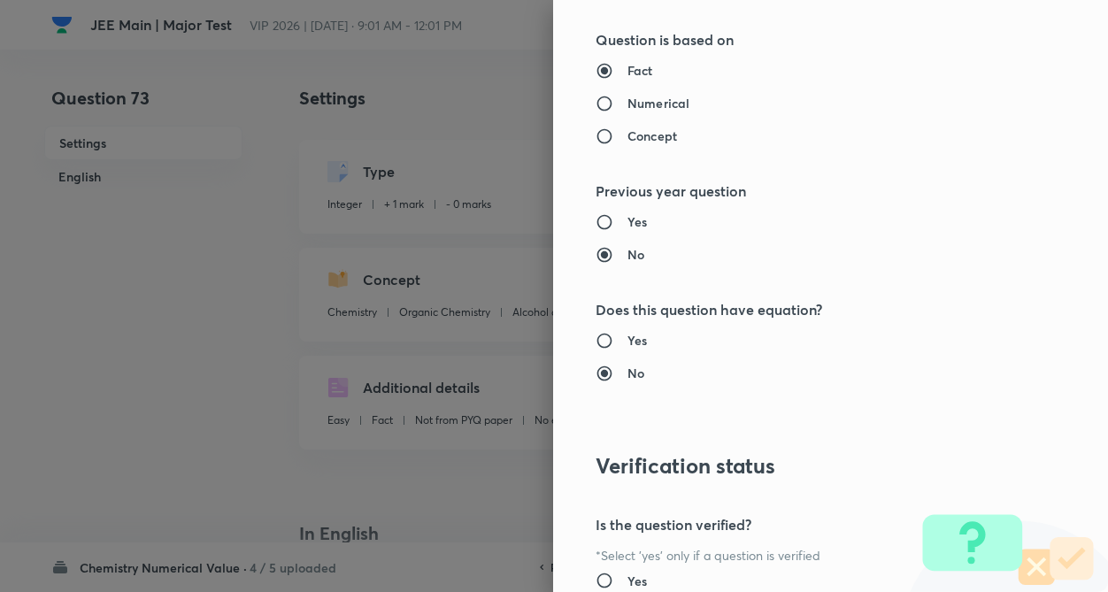
scroll to position [1716, 0]
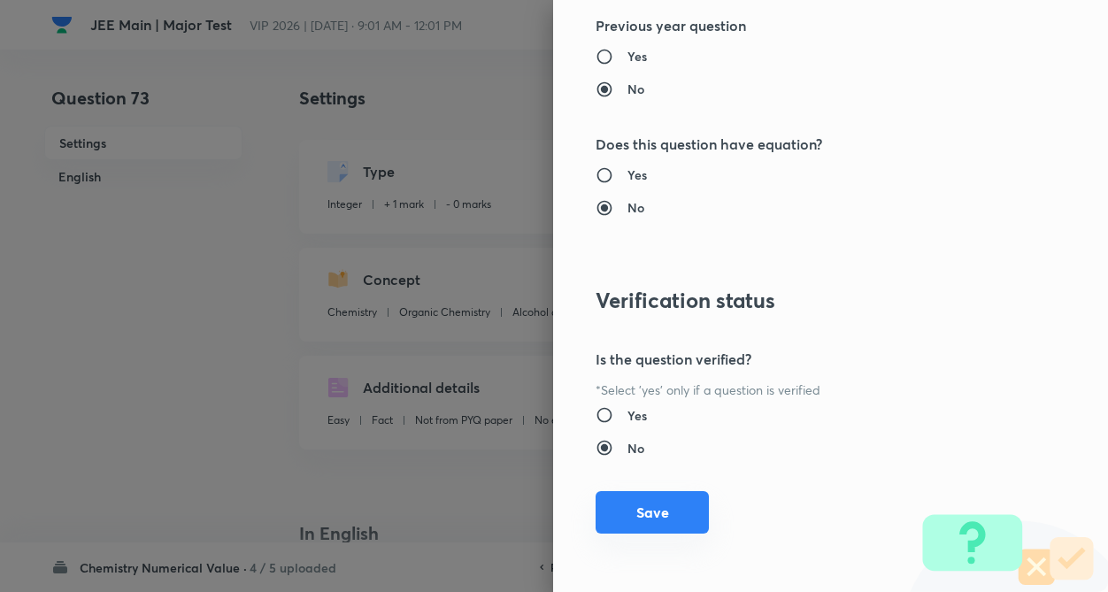
click at [620, 508] on button "Save" at bounding box center [651, 512] width 113 height 42
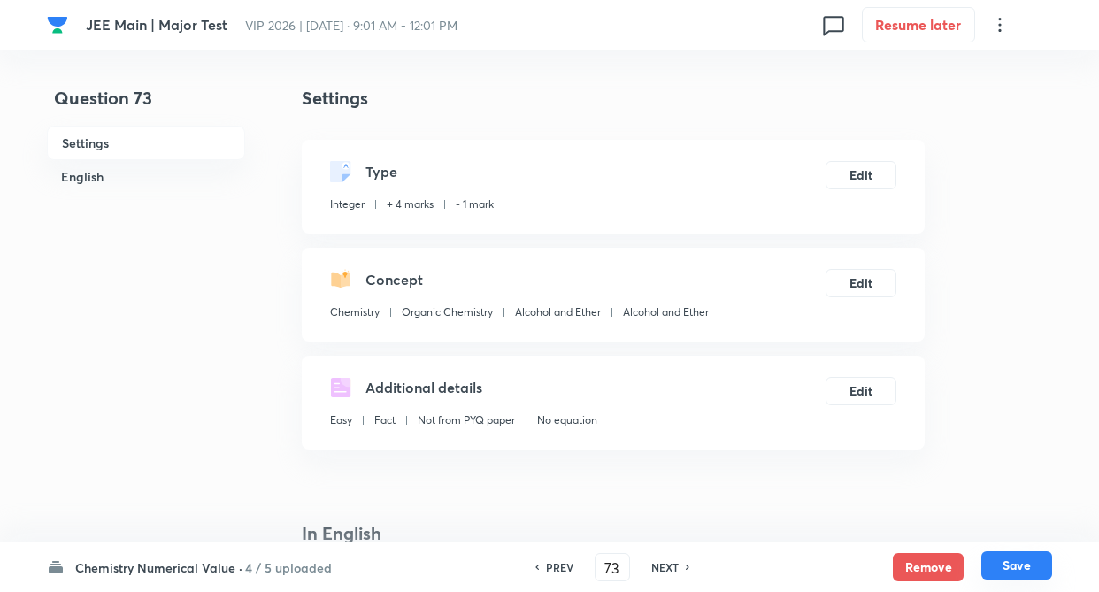
click at [1034, 563] on button "Save" at bounding box center [1016, 565] width 71 height 28
type input "74"
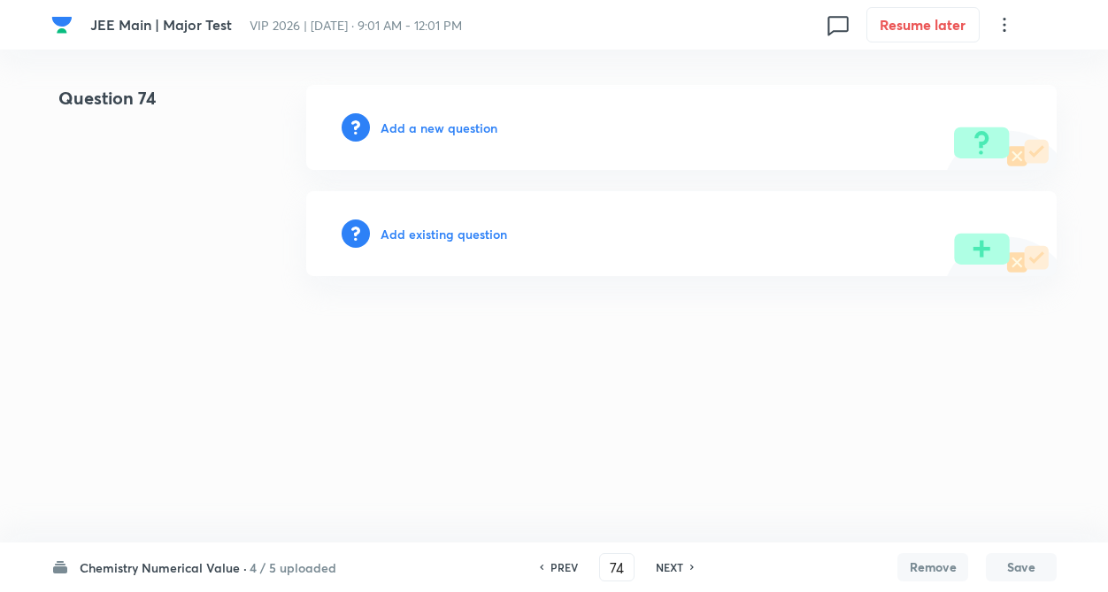
click at [442, 237] on h6 "Add existing question" at bounding box center [443, 234] width 127 height 19
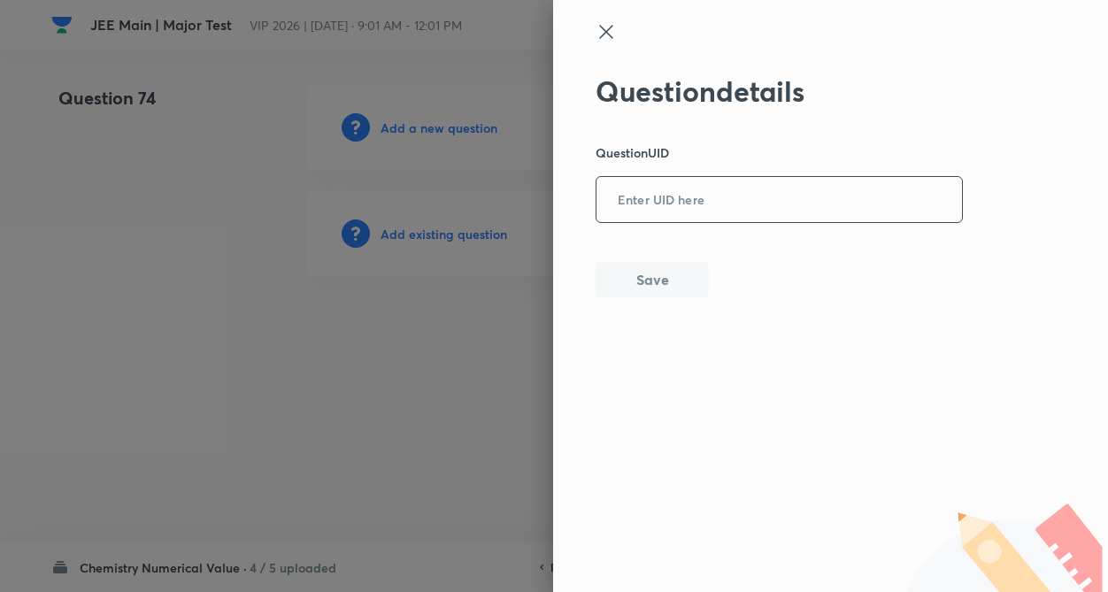
click at [659, 191] on input "text" at bounding box center [778, 200] width 365 height 43
paste input "K5S9M"
type input "K5S9M"
click at [678, 287] on button "Save" at bounding box center [651, 277] width 113 height 35
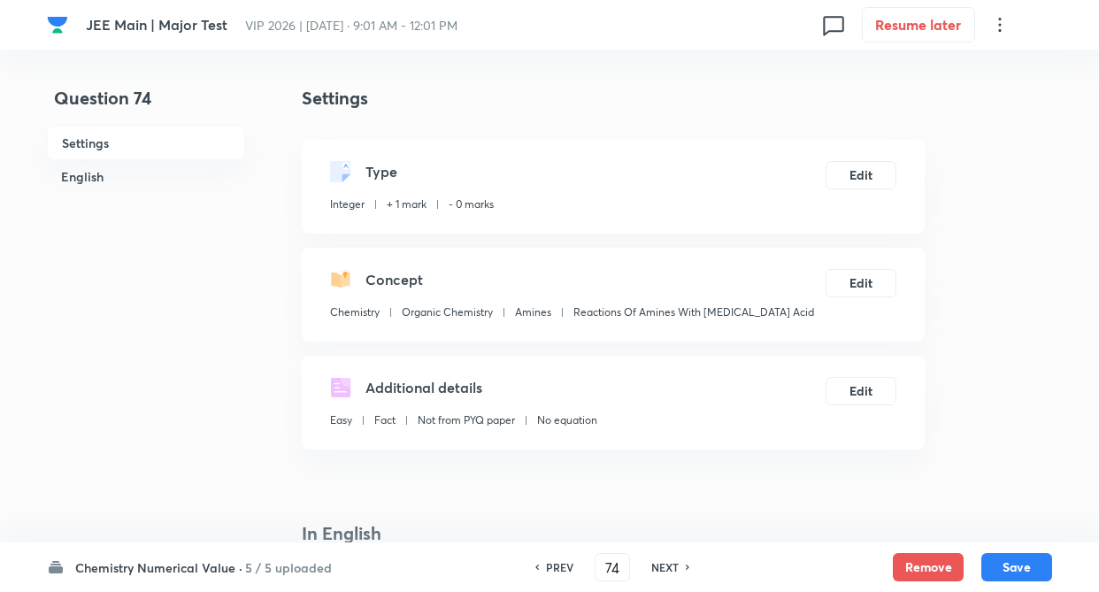
type input "5"
click at [855, 176] on button "Edit" at bounding box center [861, 173] width 71 height 28
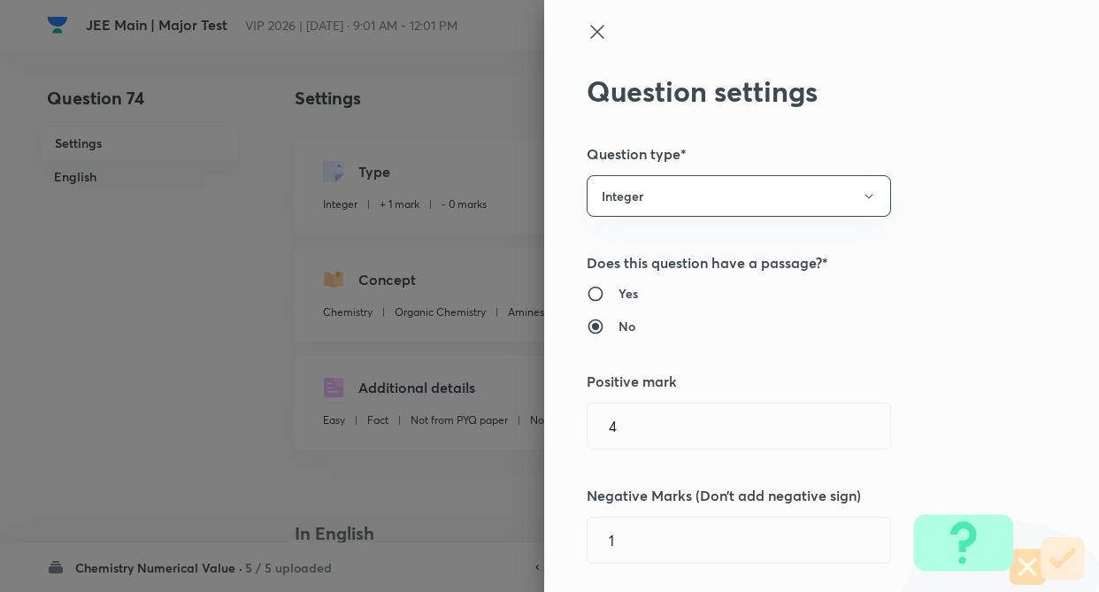
type input "1"
type input "0"
type input "Amines"
type input "Reactions Of Amines With [MEDICAL_DATA] Acid"
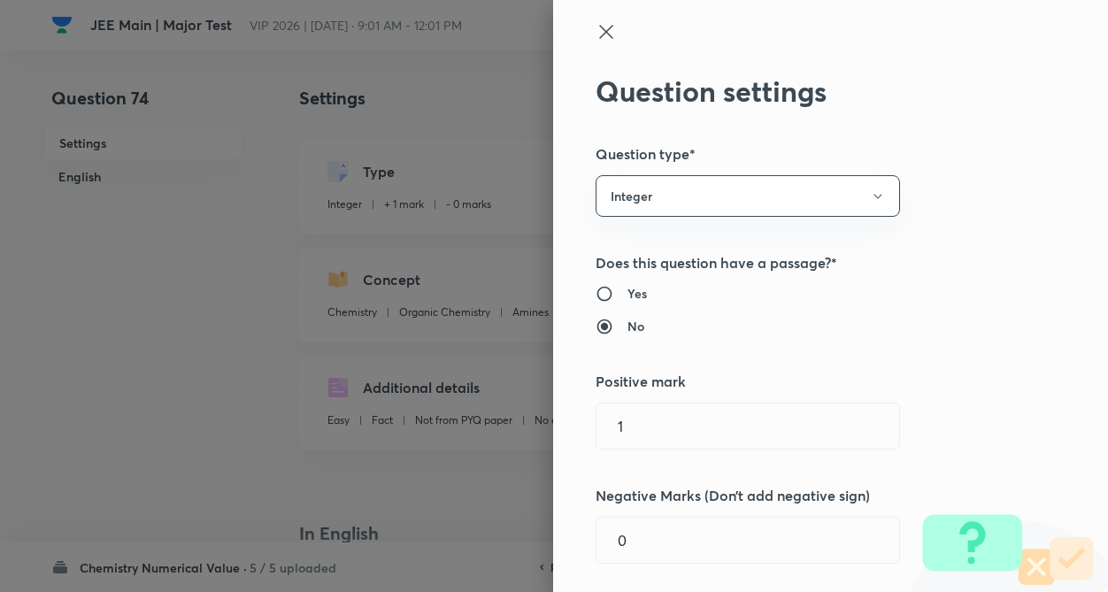
click at [928, 179] on div "Question settings Question type* Integer Does this question have a passage?* Ye…" at bounding box center [830, 296] width 555 height 592
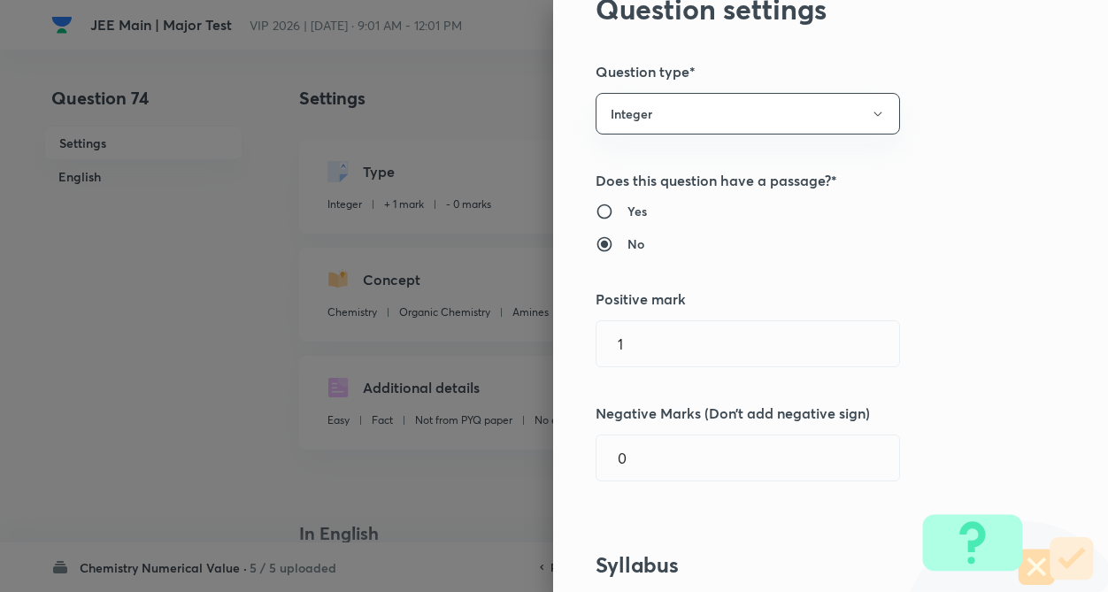
scroll to position [142, 0]
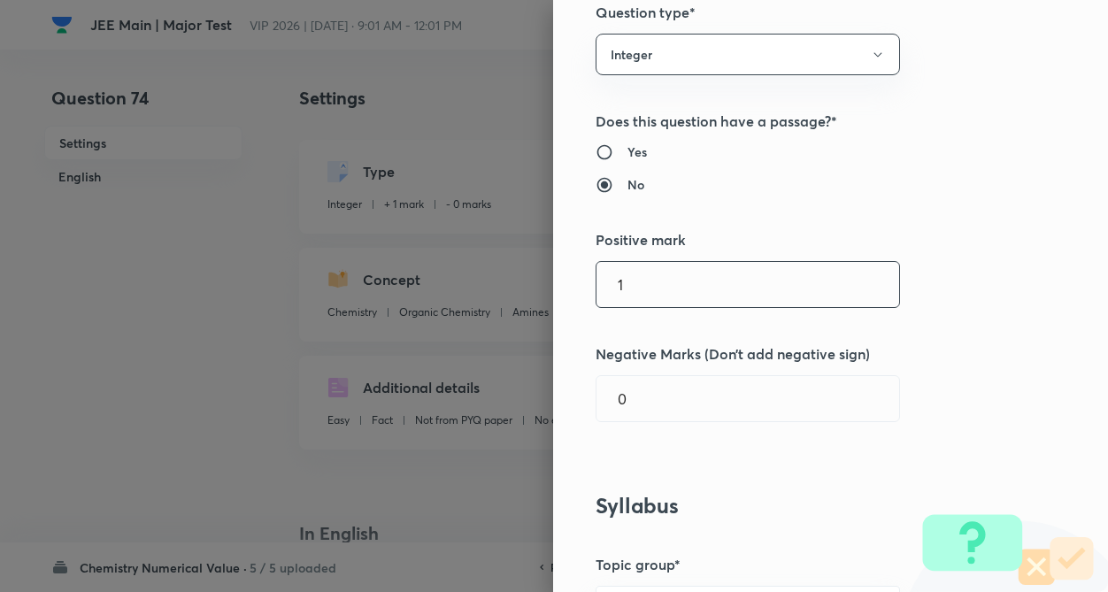
click at [741, 276] on input "1" at bounding box center [747, 284] width 303 height 45
type input "4"
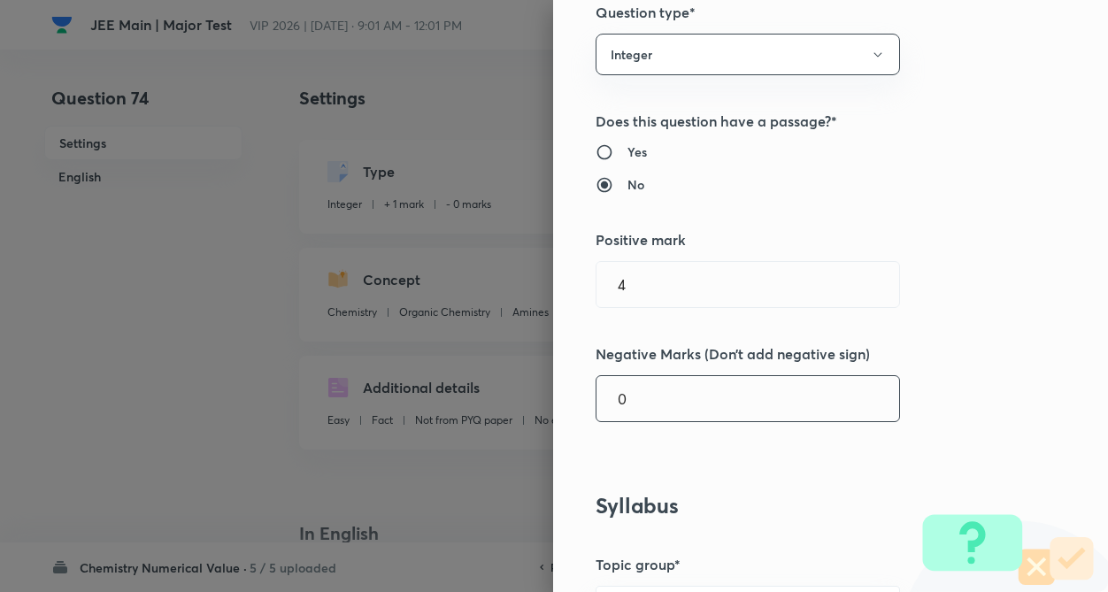
click at [720, 407] on input "0" at bounding box center [747, 398] width 303 height 45
type input "1"
click at [965, 368] on div "Question settings Question type* Integer Does this question have a passage?* Ye…" at bounding box center [830, 296] width 555 height 592
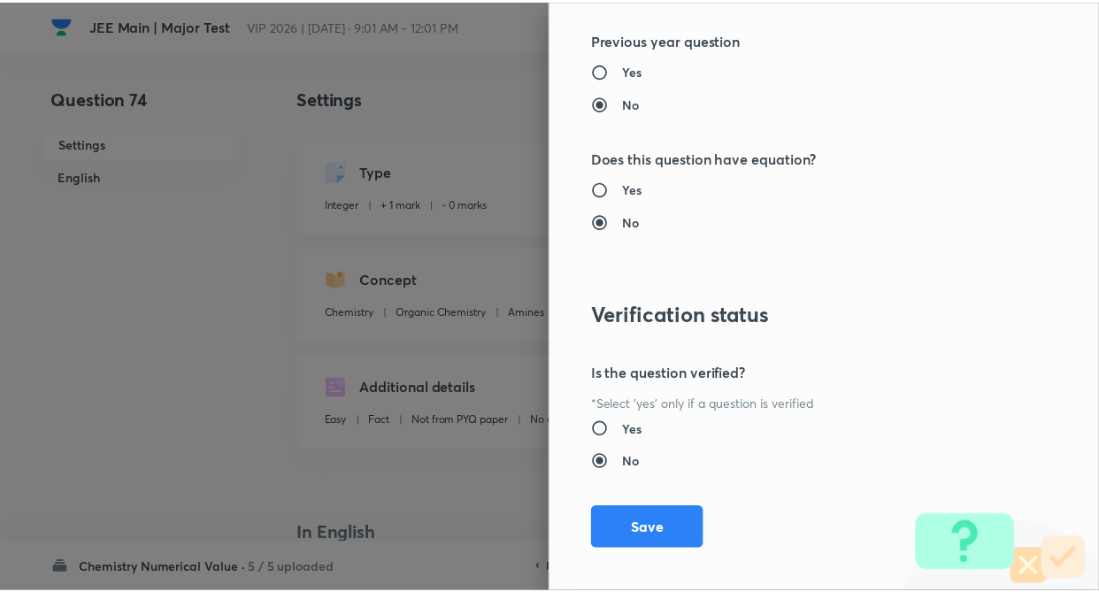
scroll to position [1716, 0]
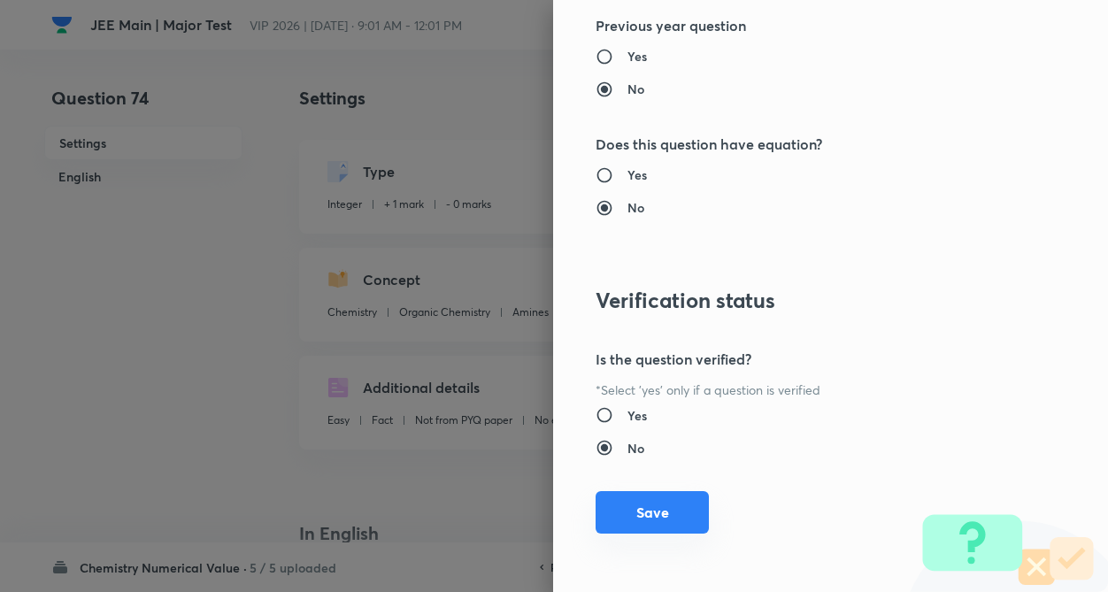
click at [627, 516] on button "Save" at bounding box center [651, 512] width 113 height 42
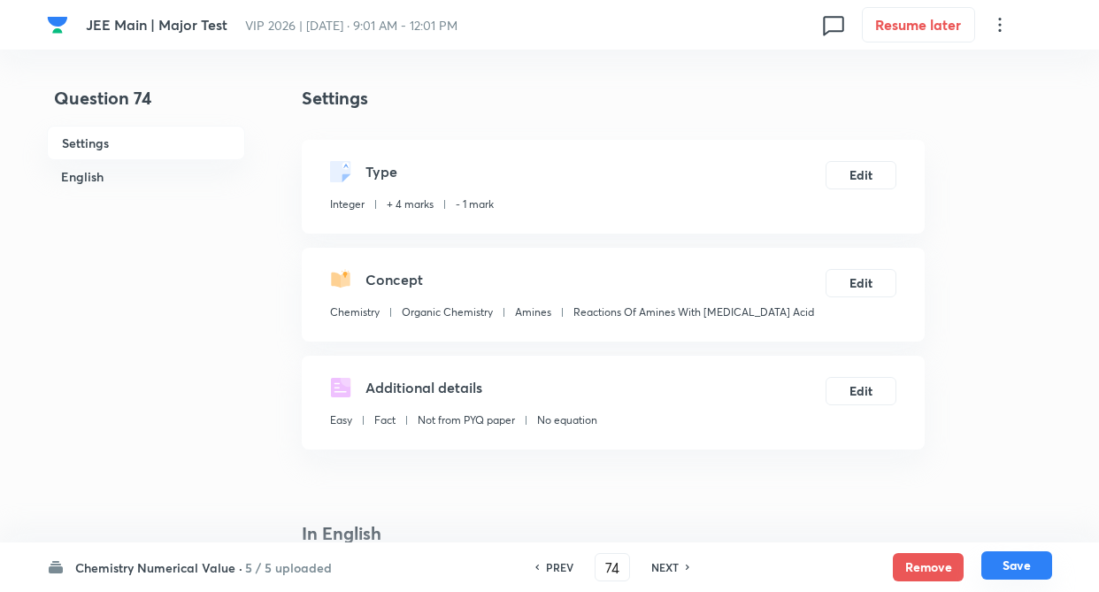
click at [1018, 567] on button "Save" at bounding box center [1016, 565] width 71 height 28
type input "75"
type input "4"
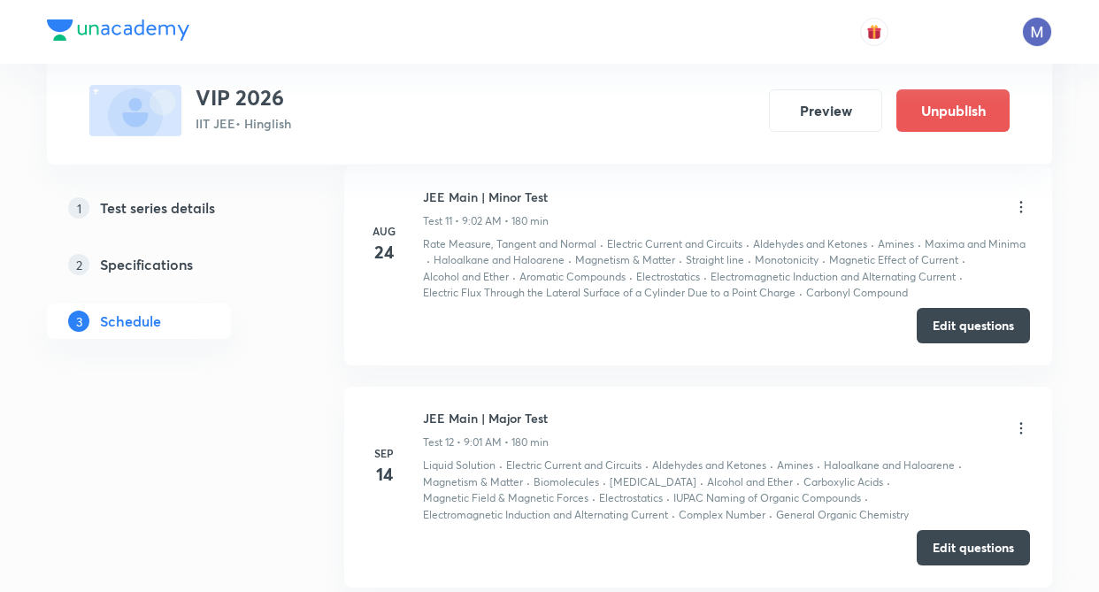
scroll to position [2907, 0]
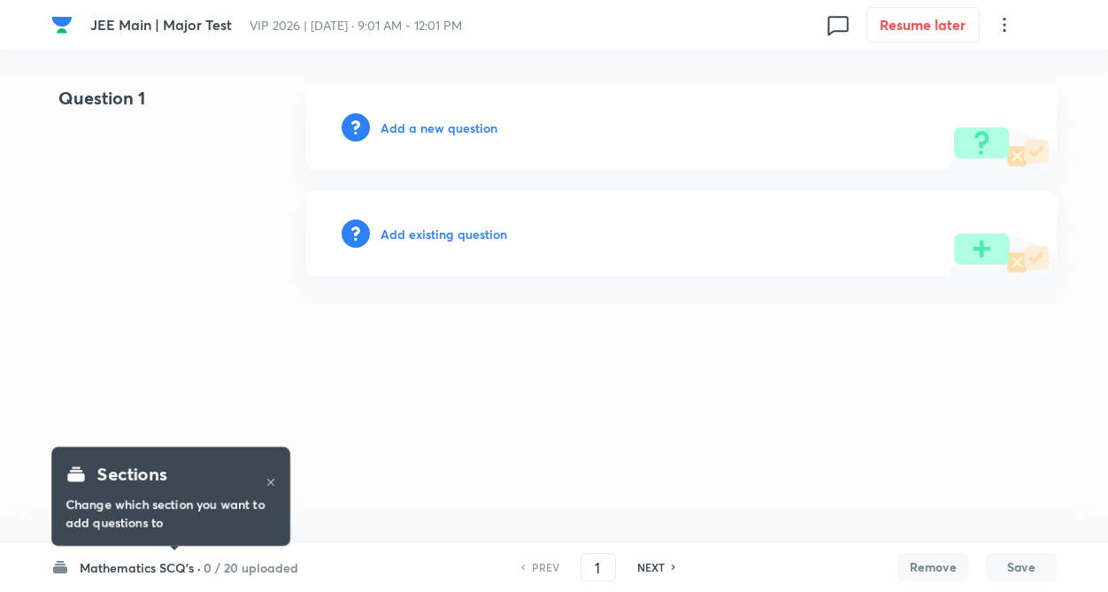
click at [173, 565] on h6 "Mathematics SCQ's ·" at bounding box center [140, 567] width 121 height 19
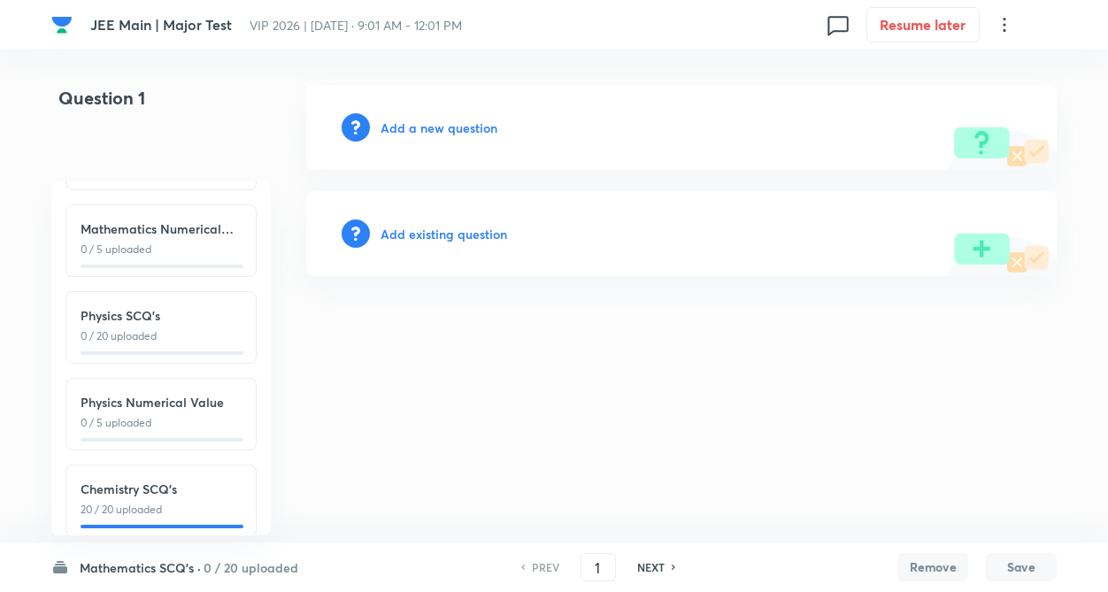
scroll to position [80, 0]
